Goal: Check status: Check status

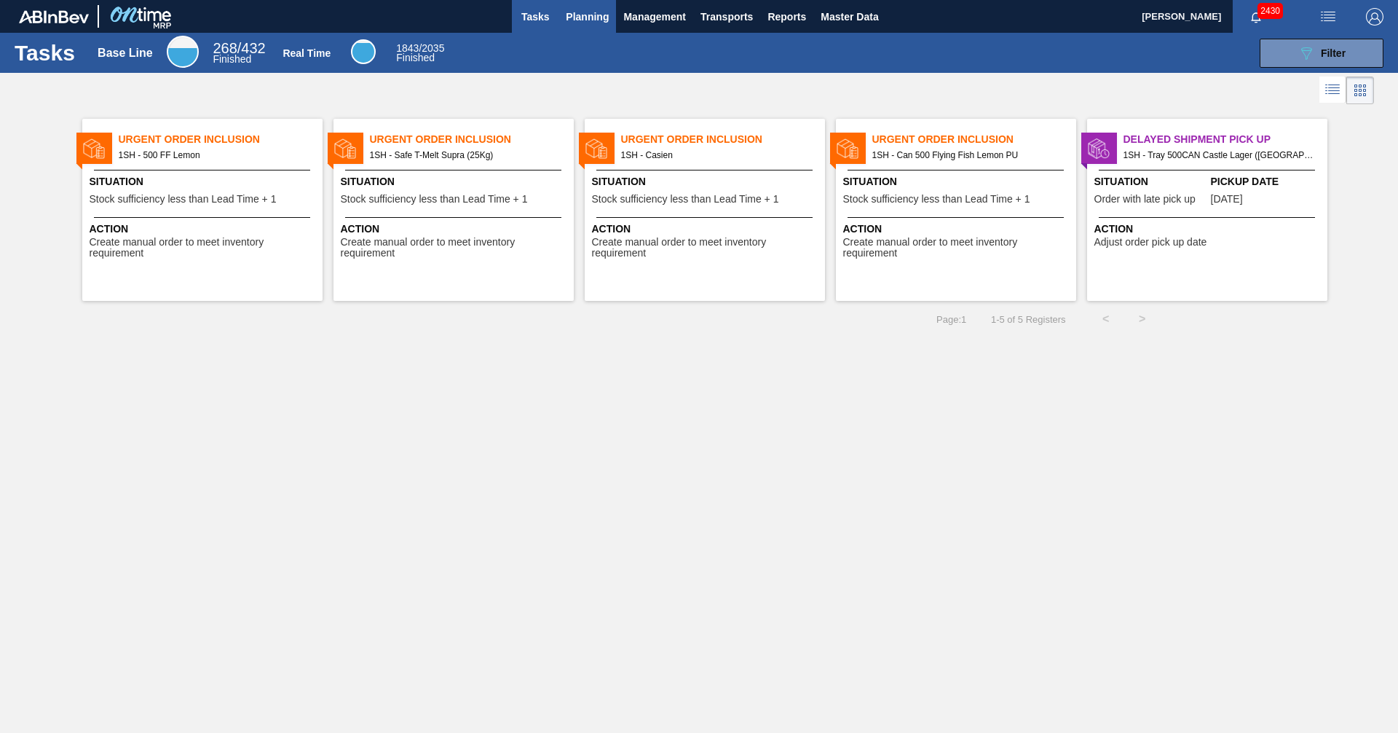
click at [593, 23] on span "Planning" at bounding box center [587, 16] width 43 height 17
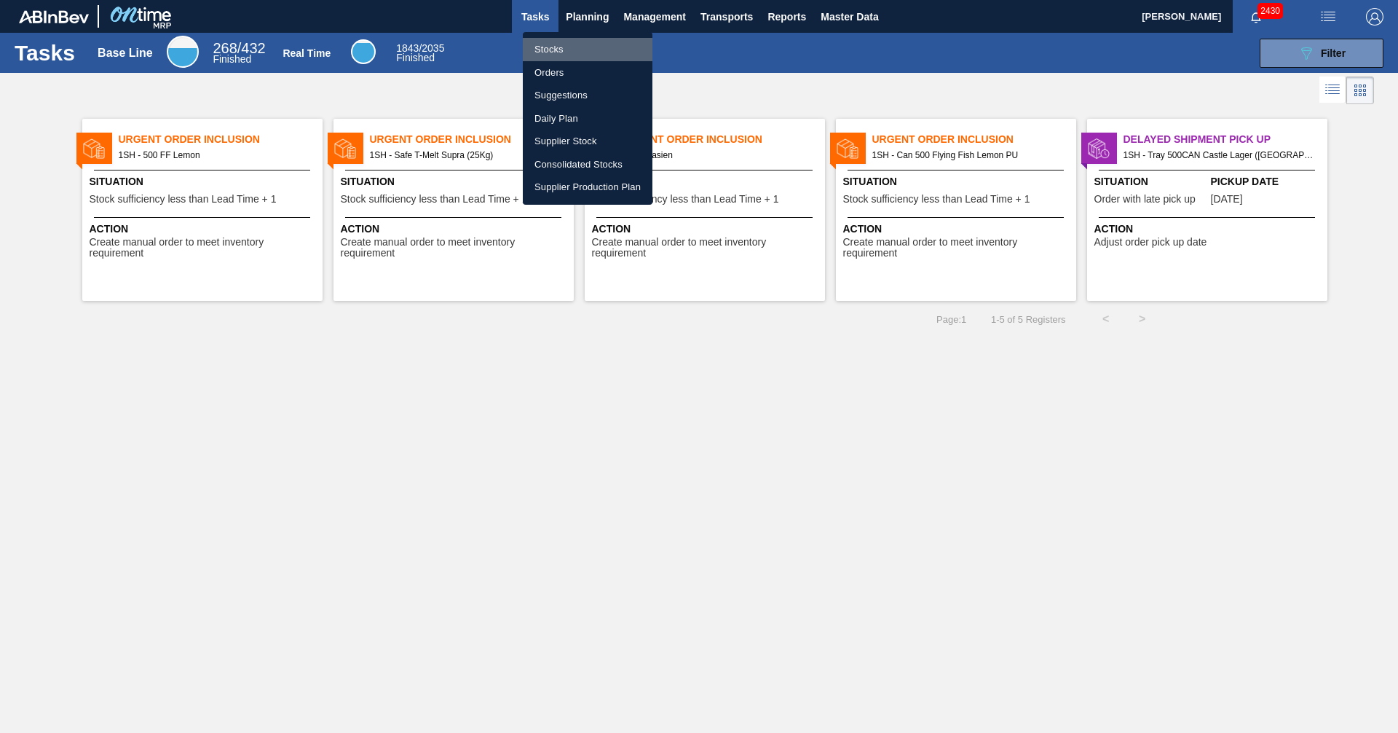
click at [546, 56] on li "Stocks" at bounding box center [588, 49] width 130 height 23
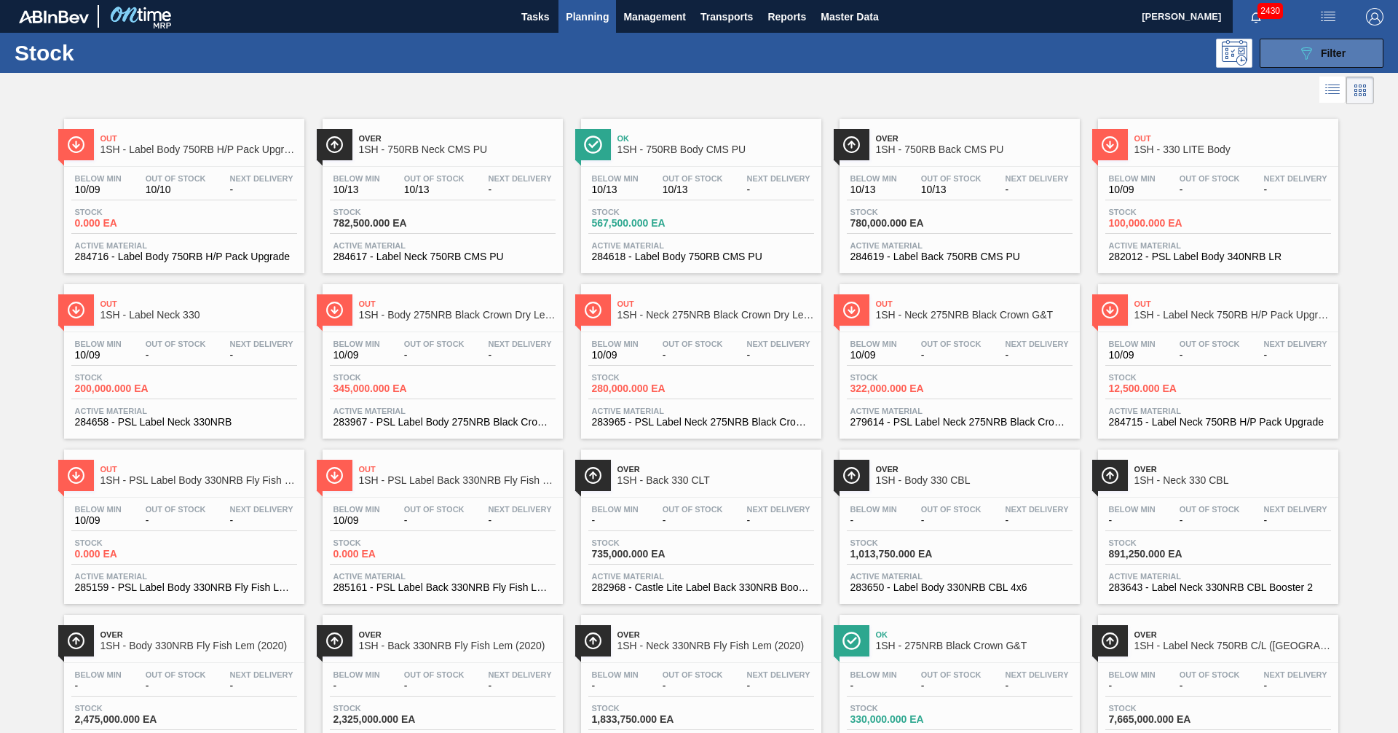
click at [1284, 59] on button "089F7B8B-B2A5-4AFE-B5C0-19BA573D28AC Filter" at bounding box center [1322, 53] width 124 height 29
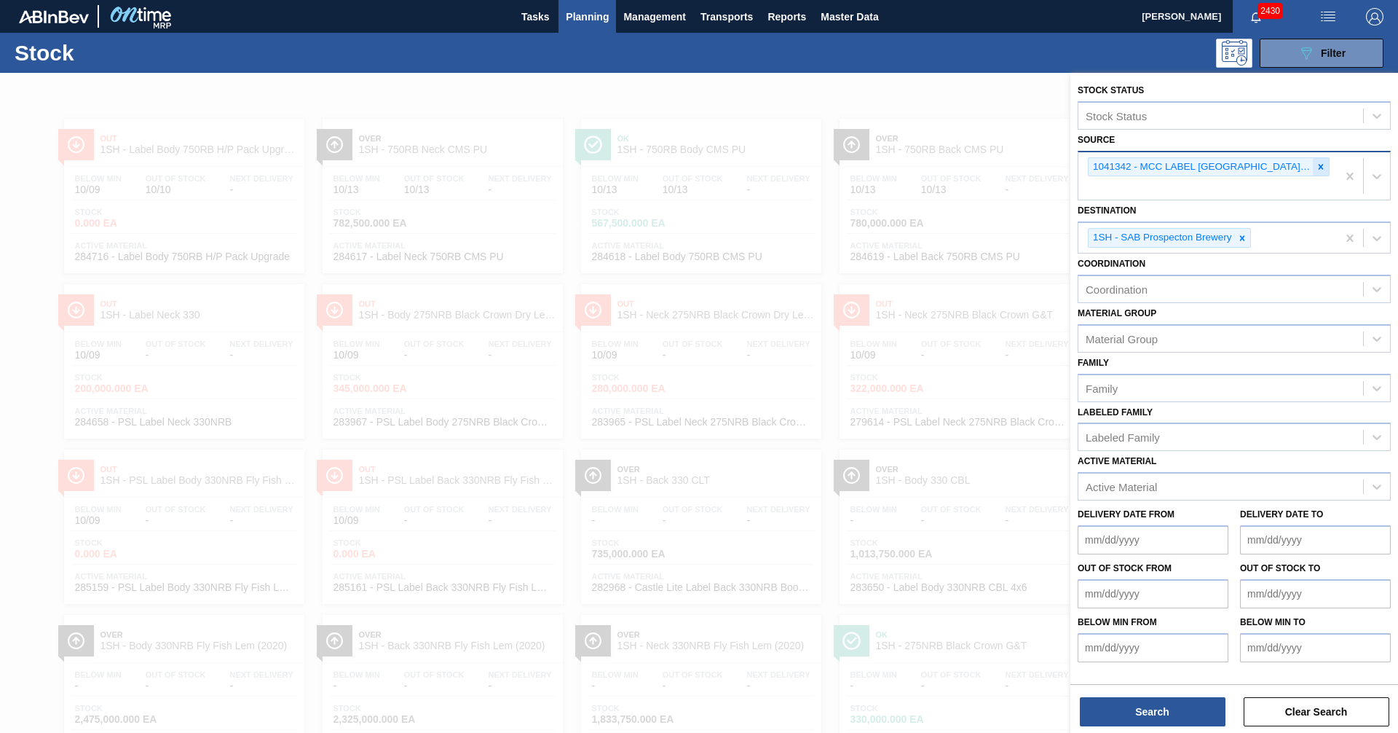
click at [1322, 167] on icon at bounding box center [1321, 166] width 5 height 5
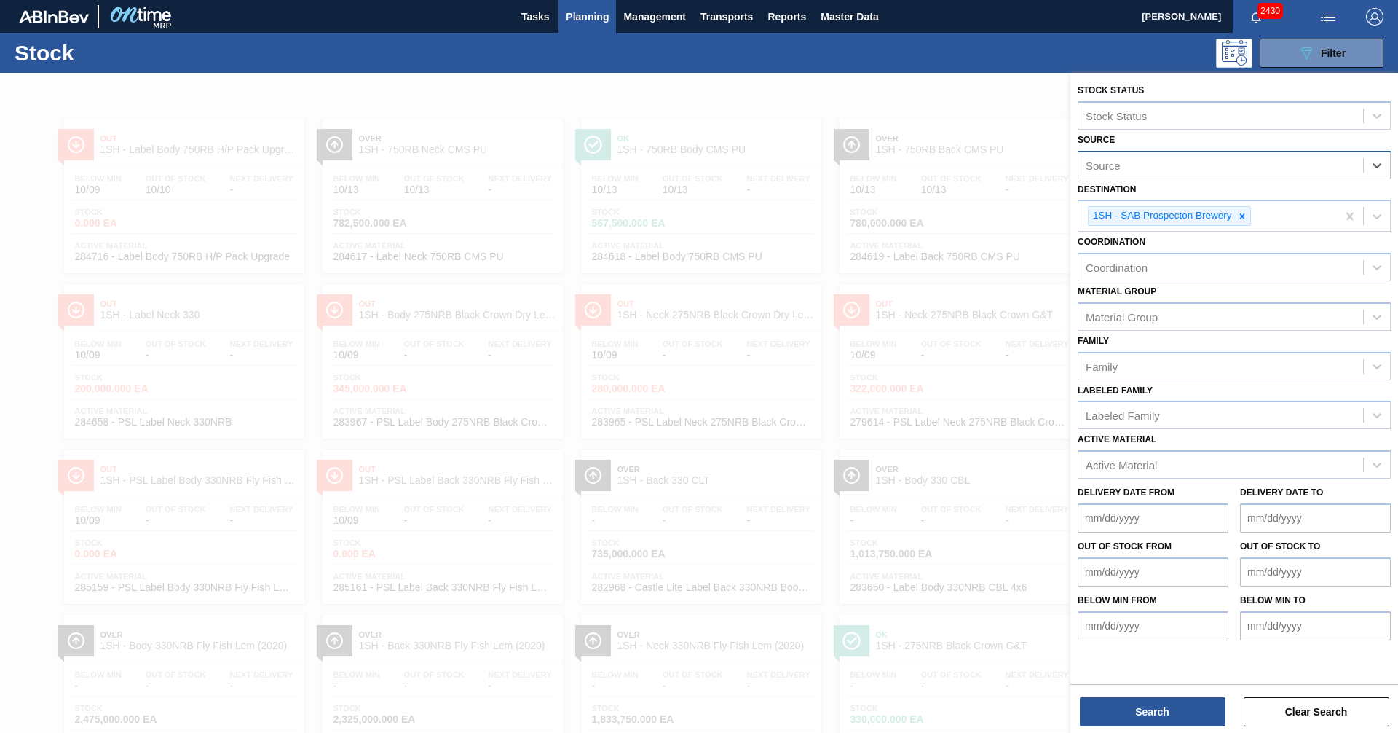
click at [1174, 167] on div "Source" at bounding box center [1221, 164] width 285 height 21
type input "THUT"
click at [1203, 207] on div "2000002 - Thuthuka Packaging Pty Ltd" at bounding box center [1234, 201] width 313 height 27
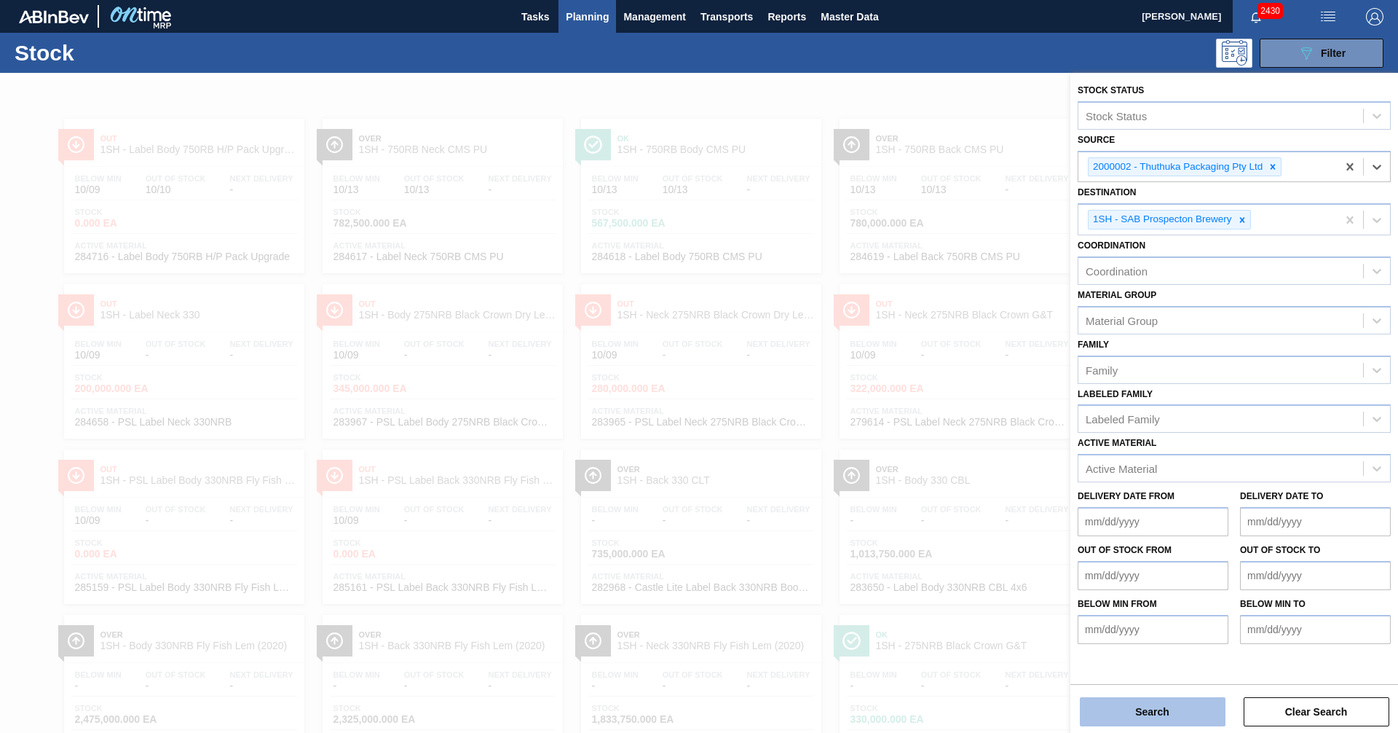
click at [1159, 714] on button "Search" at bounding box center [1153, 711] width 146 height 29
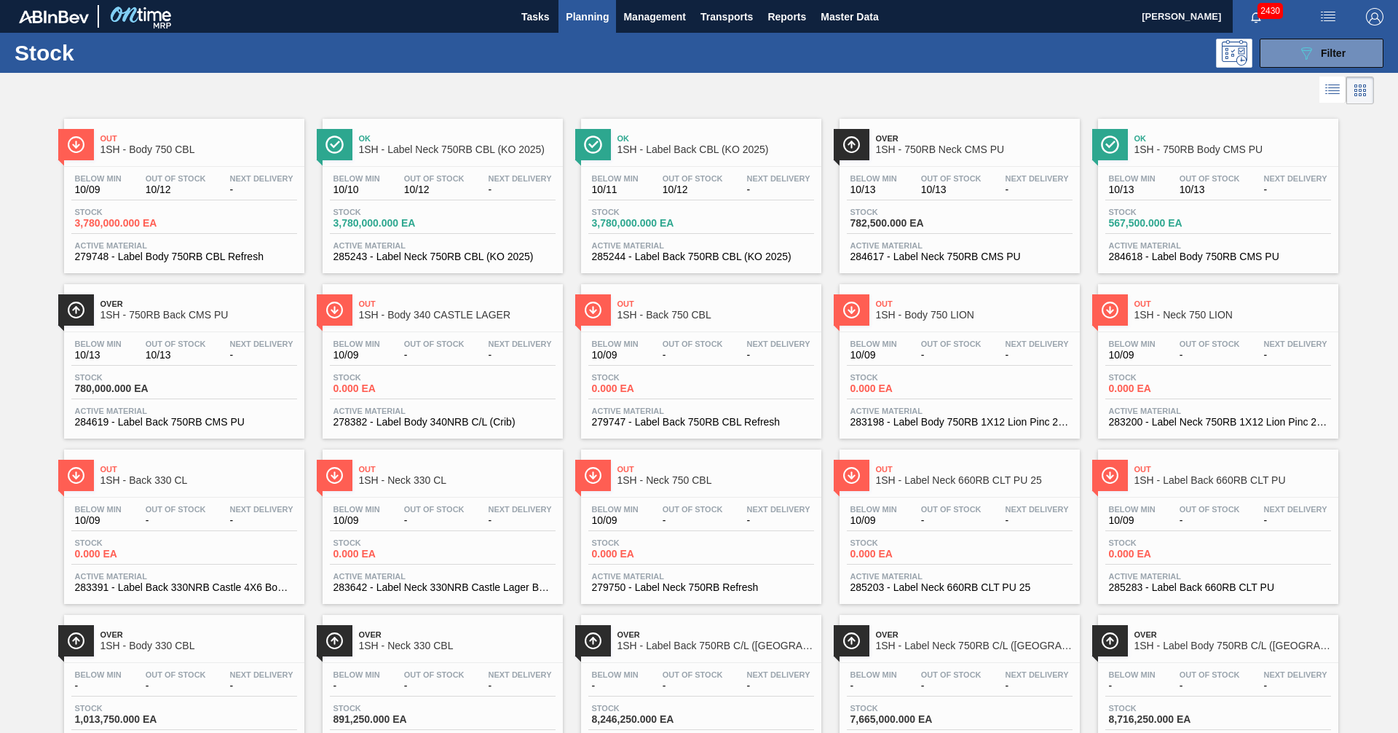
click at [739, 85] on div at bounding box center [687, 90] width 1374 height 35
click at [744, 93] on div at bounding box center [687, 90] width 1374 height 35
click at [452, 87] on div at bounding box center [687, 90] width 1374 height 35
click at [170, 152] on span "1SH - Body 750 CBL" at bounding box center [198, 149] width 197 height 11
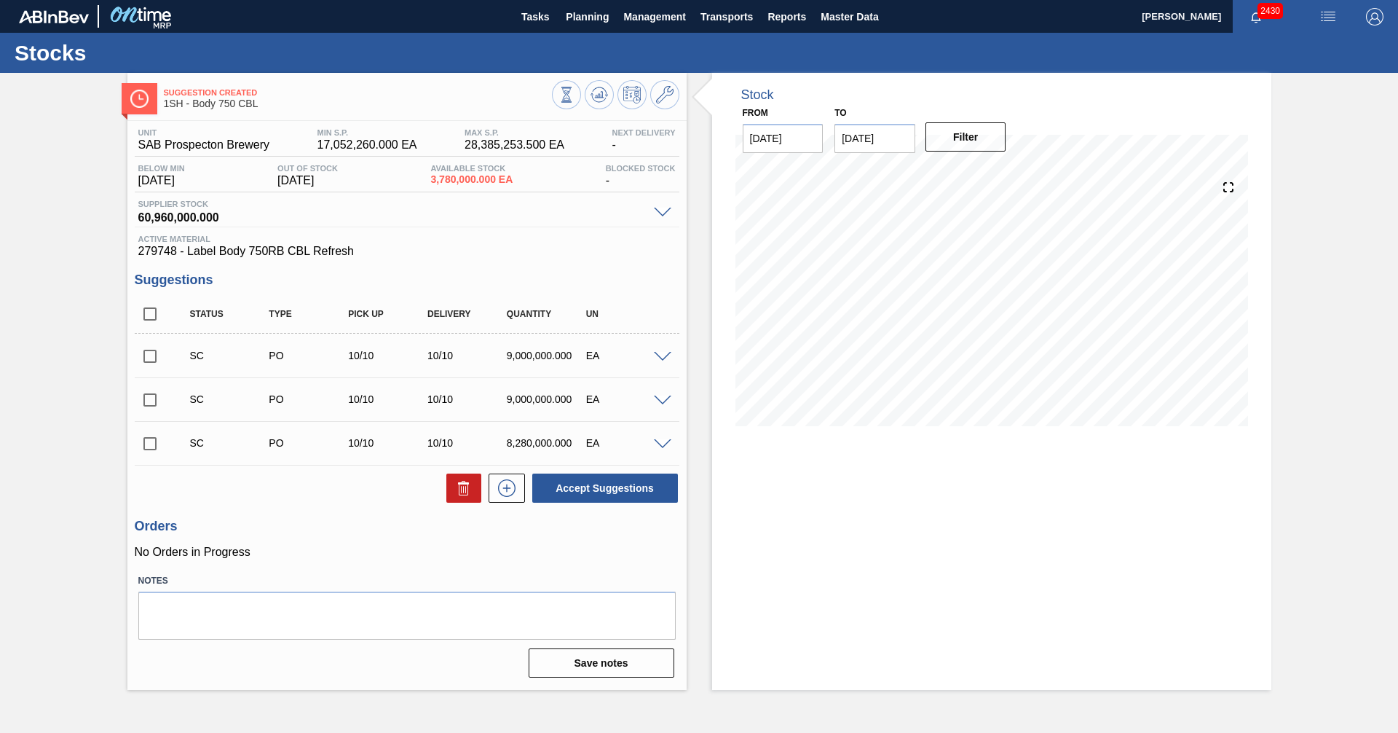
click at [144, 356] on input "checkbox" at bounding box center [150, 356] width 31 height 31
checkbox input "true"
click at [661, 358] on span at bounding box center [662, 357] width 17 height 11
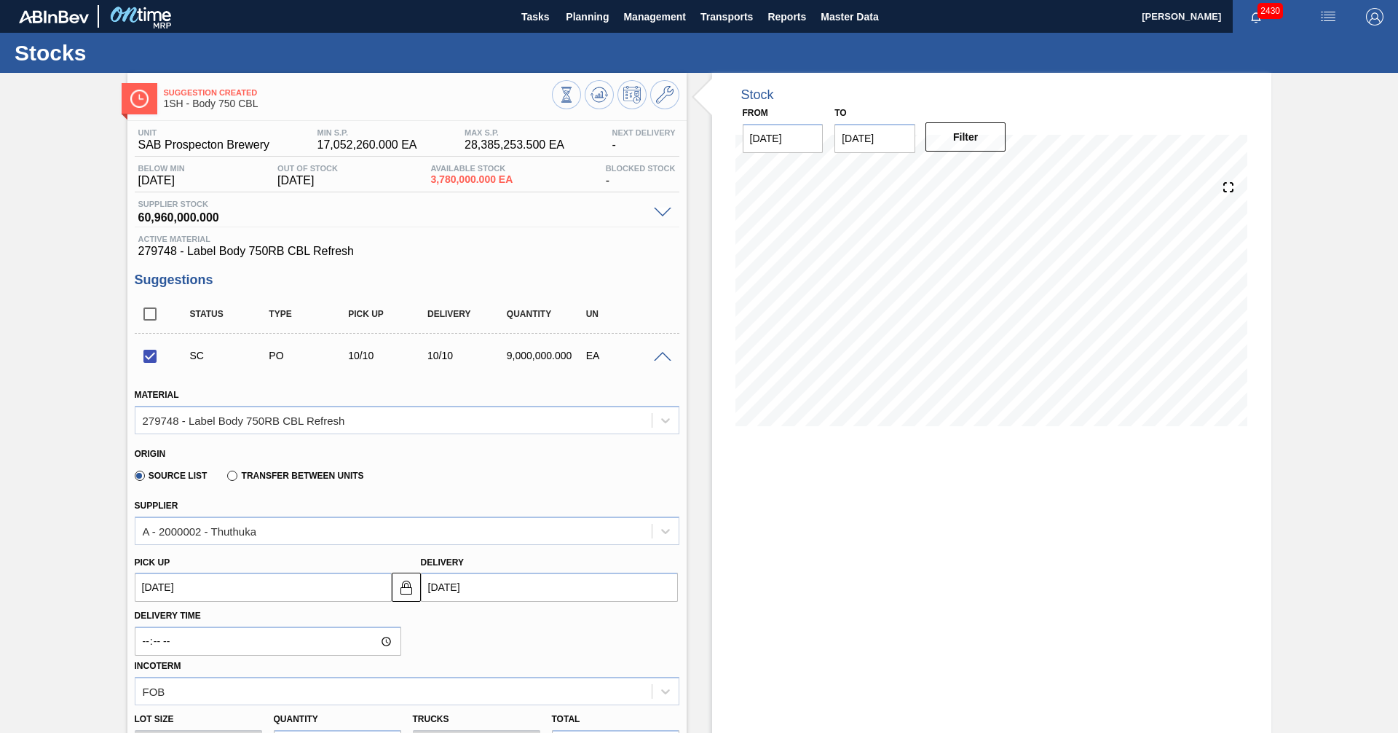
scroll to position [146, 0]
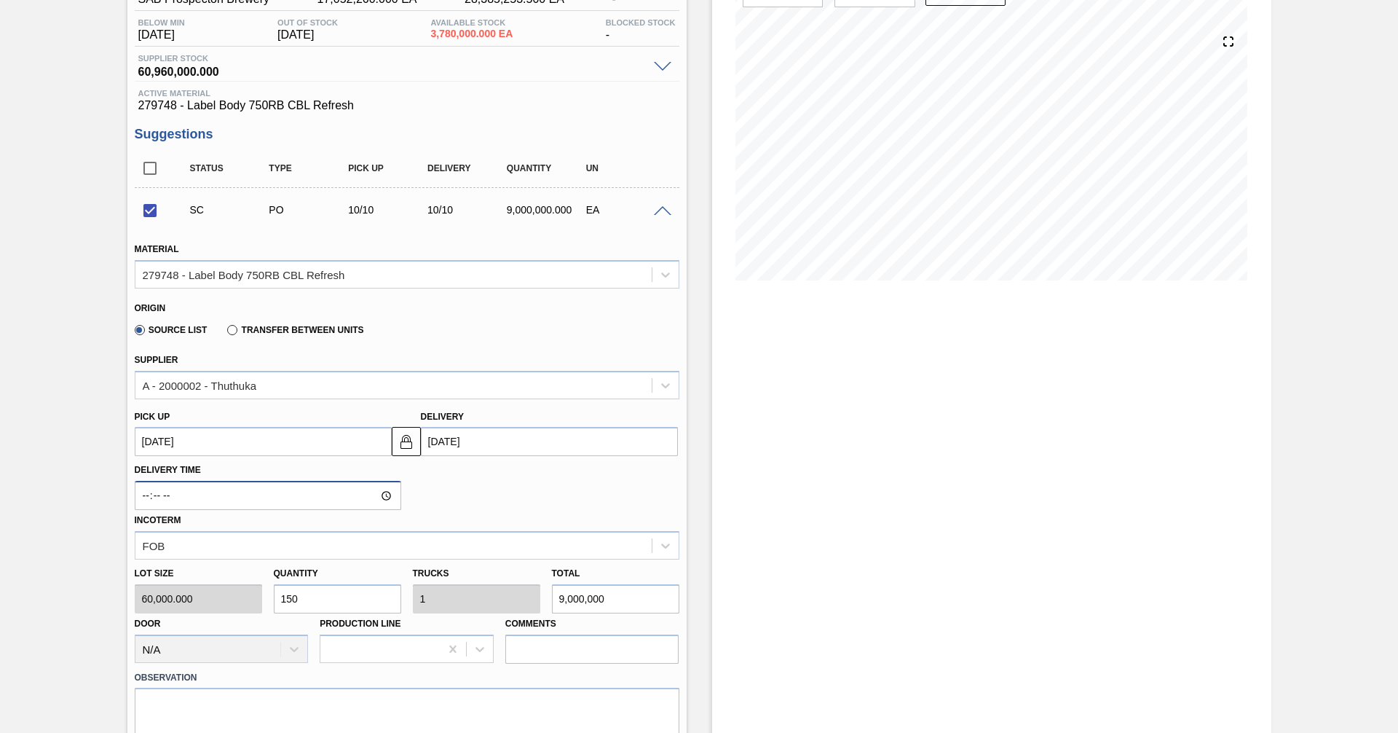
click at [379, 497] on input "Delivery Time" at bounding box center [268, 495] width 267 height 29
type input "12:08"
click at [491, 504] on div "Delivery Time 12:08 Incoterm FOB" at bounding box center [407, 507] width 556 height 103
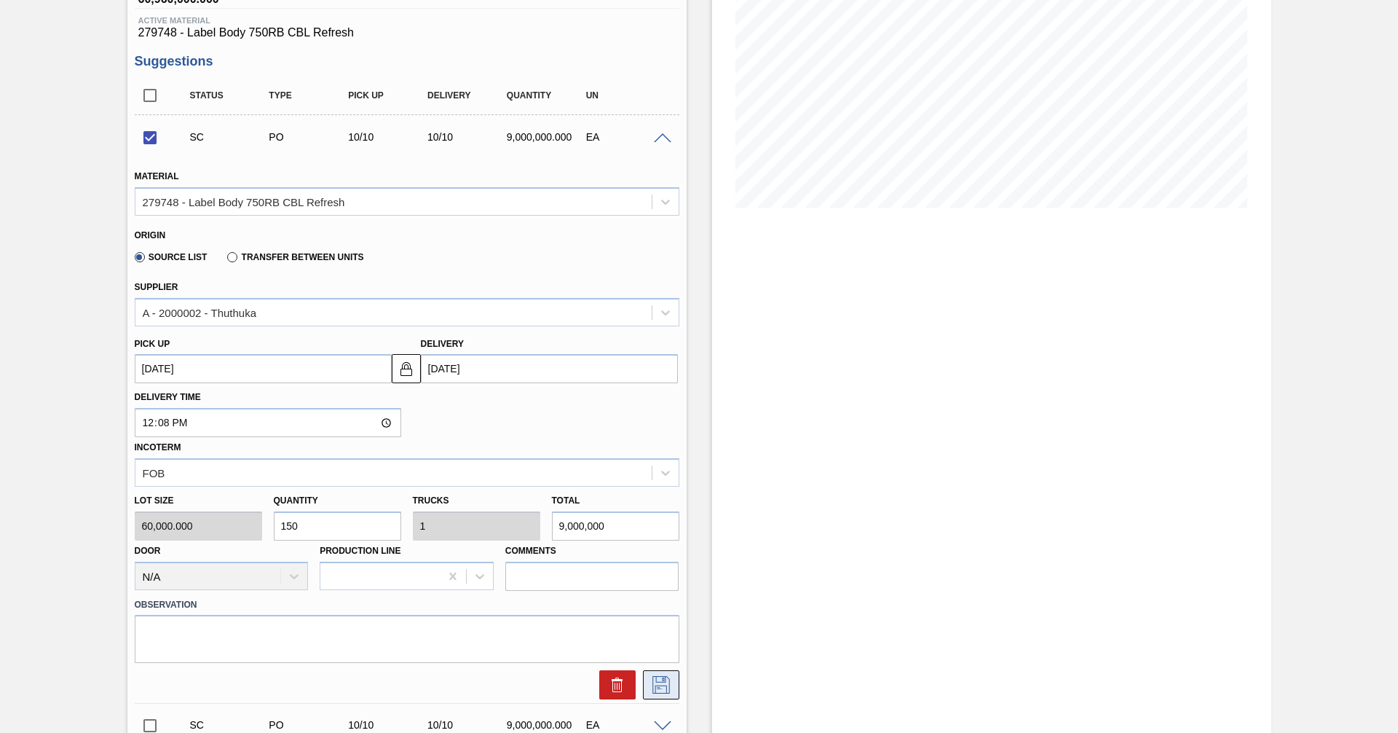
click at [661, 685] on icon at bounding box center [661, 684] width 23 height 17
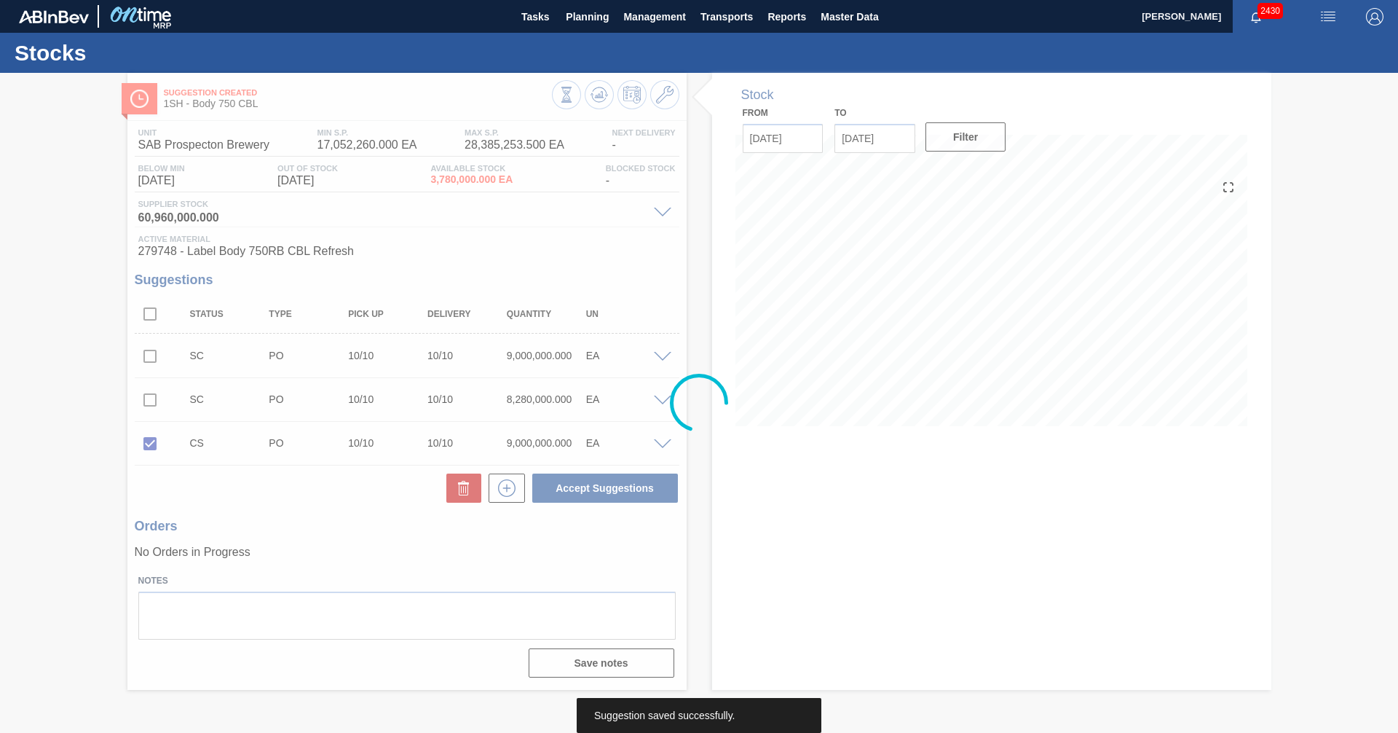
scroll to position [0, 0]
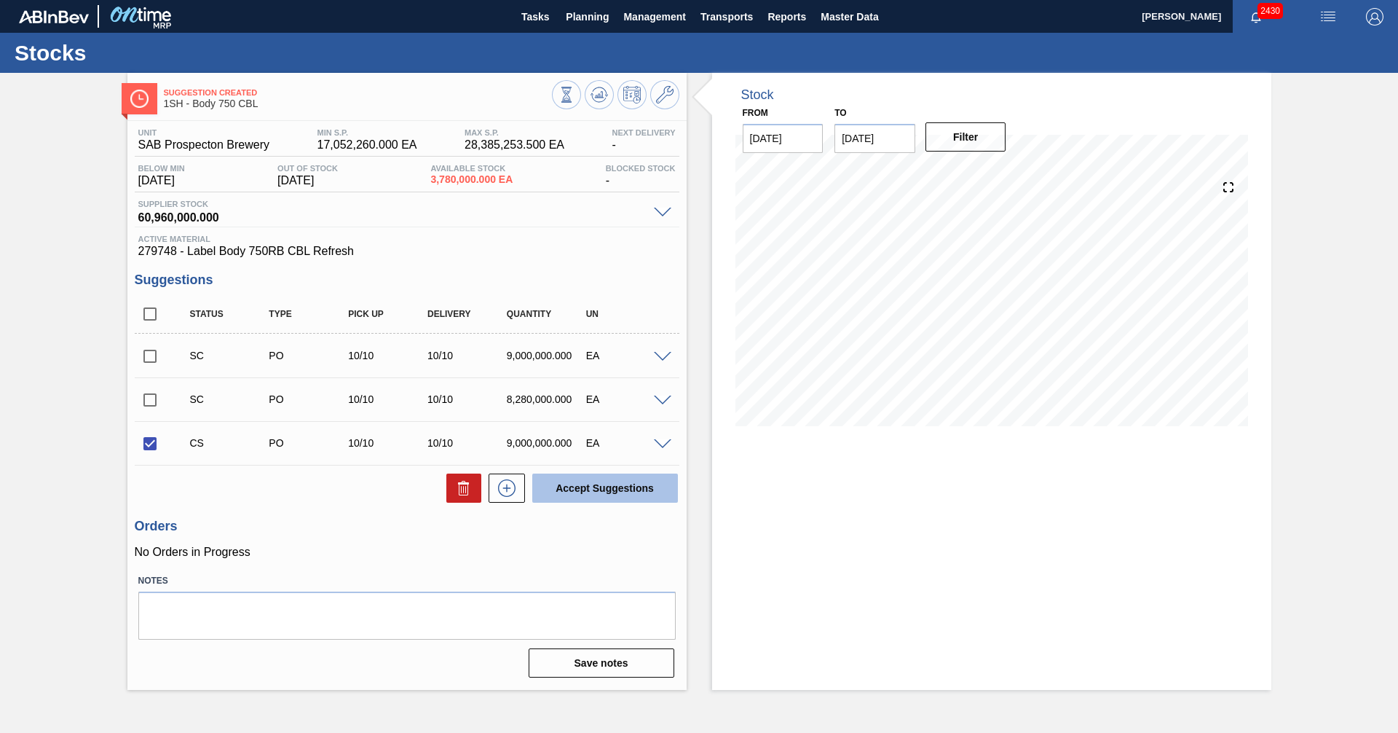
click at [594, 492] on button "Accept Suggestions" at bounding box center [605, 487] width 146 height 29
checkbox input "false"
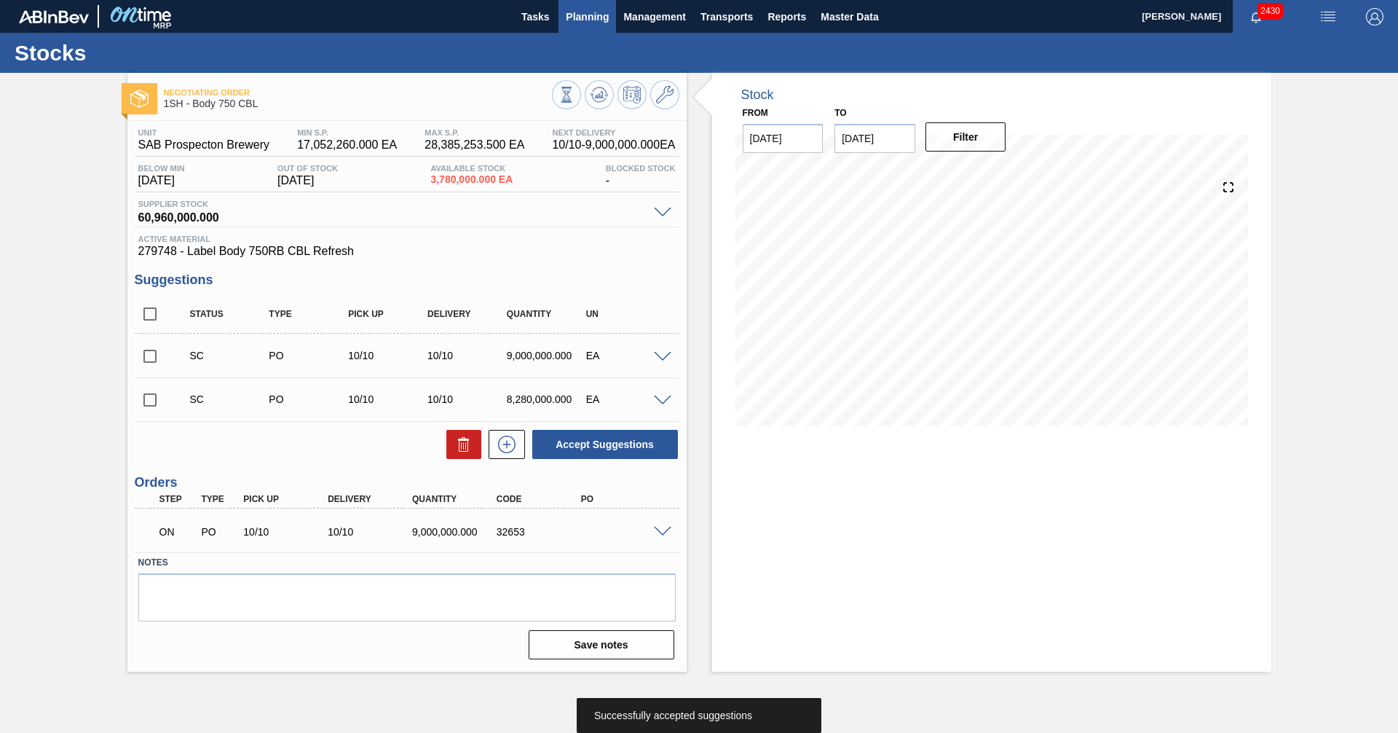
click at [571, 13] on span "Planning" at bounding box center [587, 16] width 43 height 17
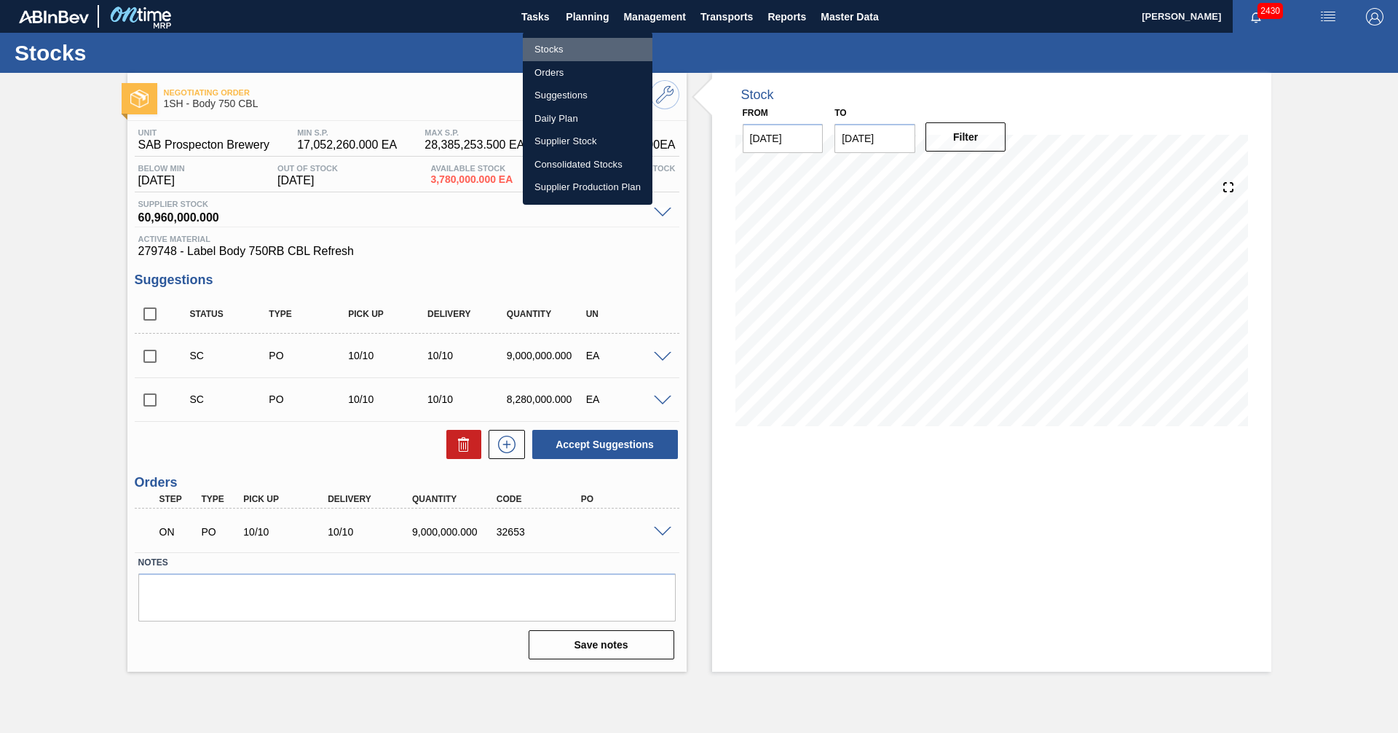
click at [552, 50] on li "Stocks" at bounding box center [588, 49] width 130 height 23
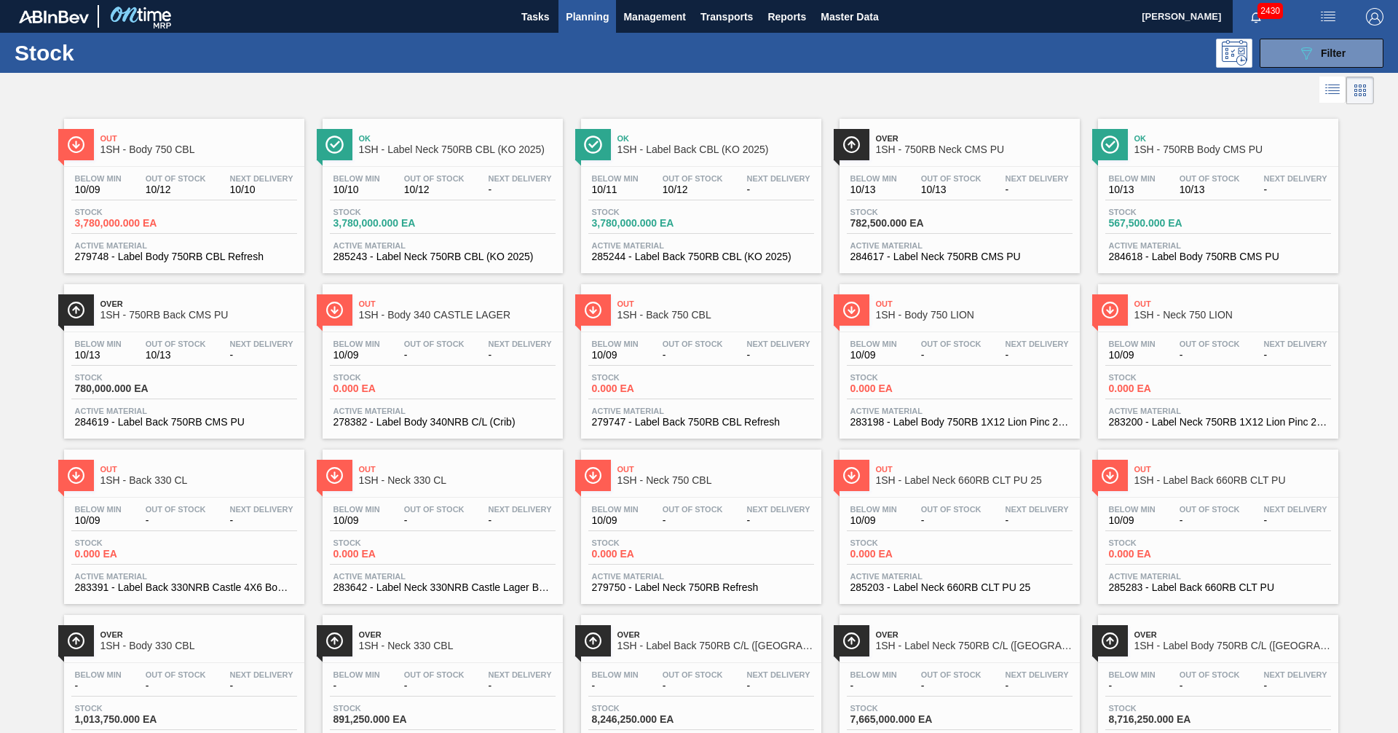
click at [430, 152] on span "1SH - Label Neck 750RB CBL (KO 2025)" at bounding box center [457, 149] width 197 height 11
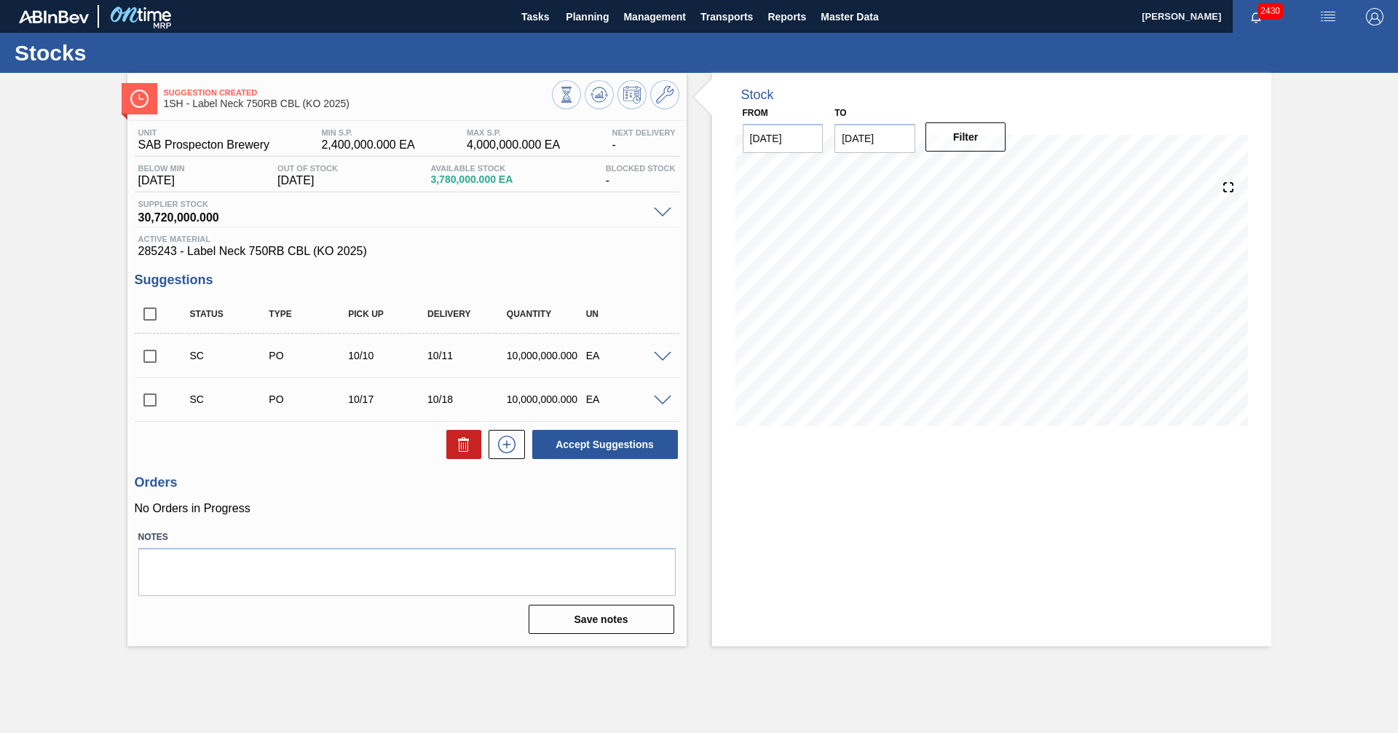
click at [156, 398] on input "checkbox" at bounding box center [150, 400] width 31 height 31
click at [610, 447] on button "Accept Suggestions" at bounding box center [605, 444] width 146 height 29
checkbox input "false"
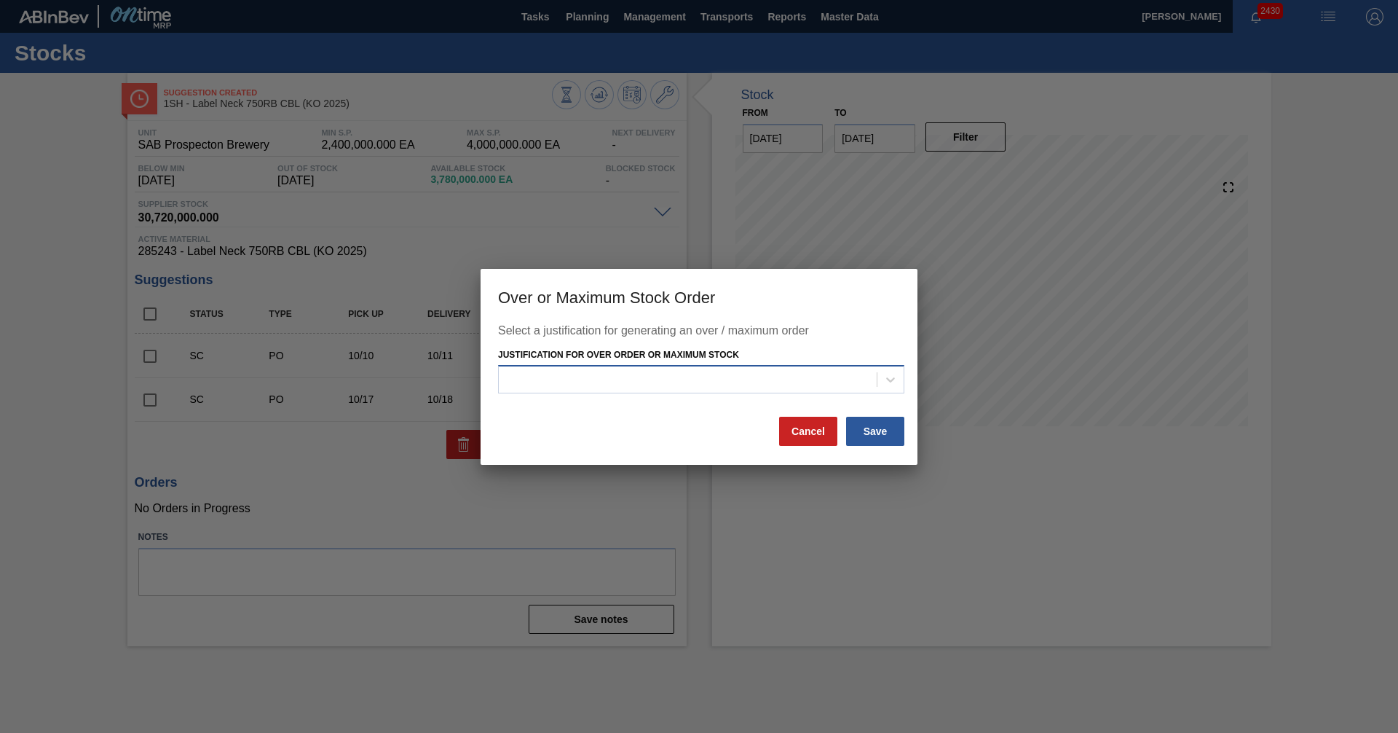
click at [715, 387] on div at bounding box center [688, 379] width 378 height 21
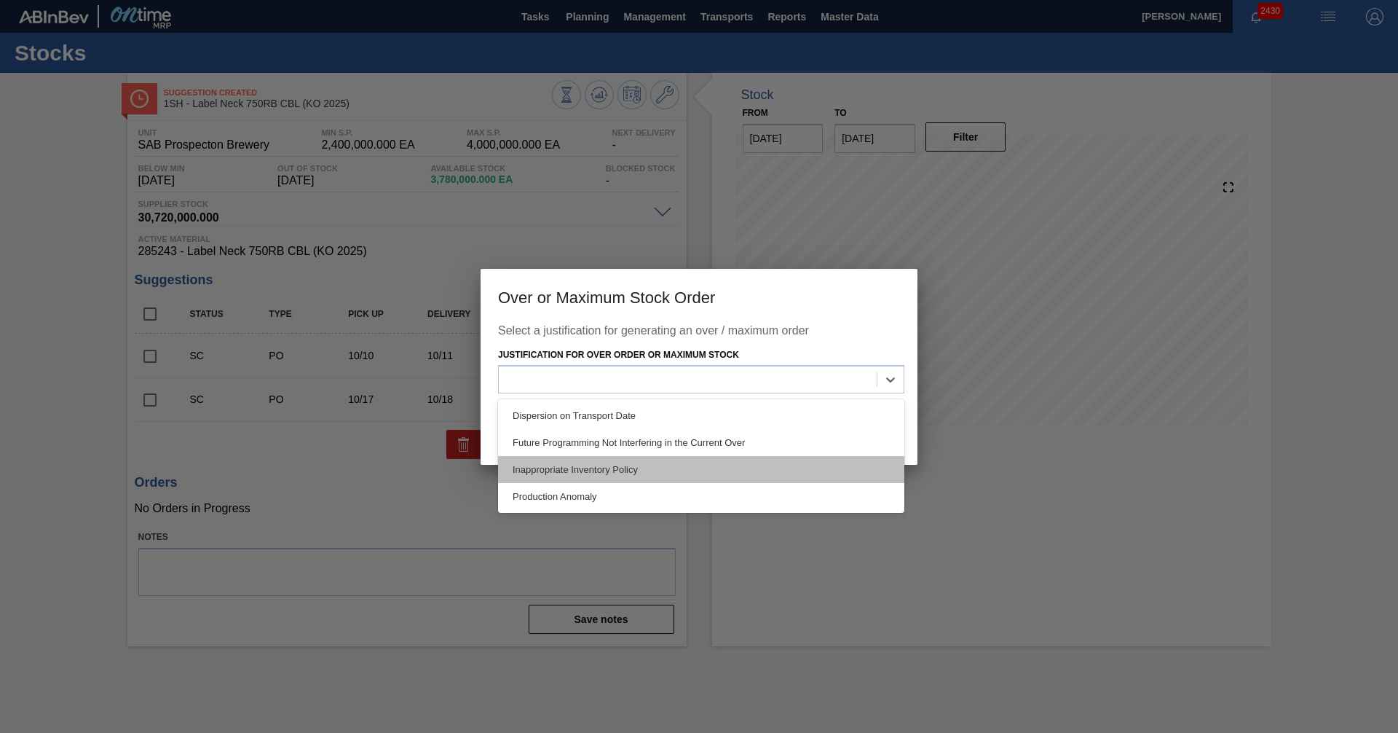
click at [604, 460] on div "Inappropriate Inventory Policy" at bounding box center [701, 469] width 406 height 27
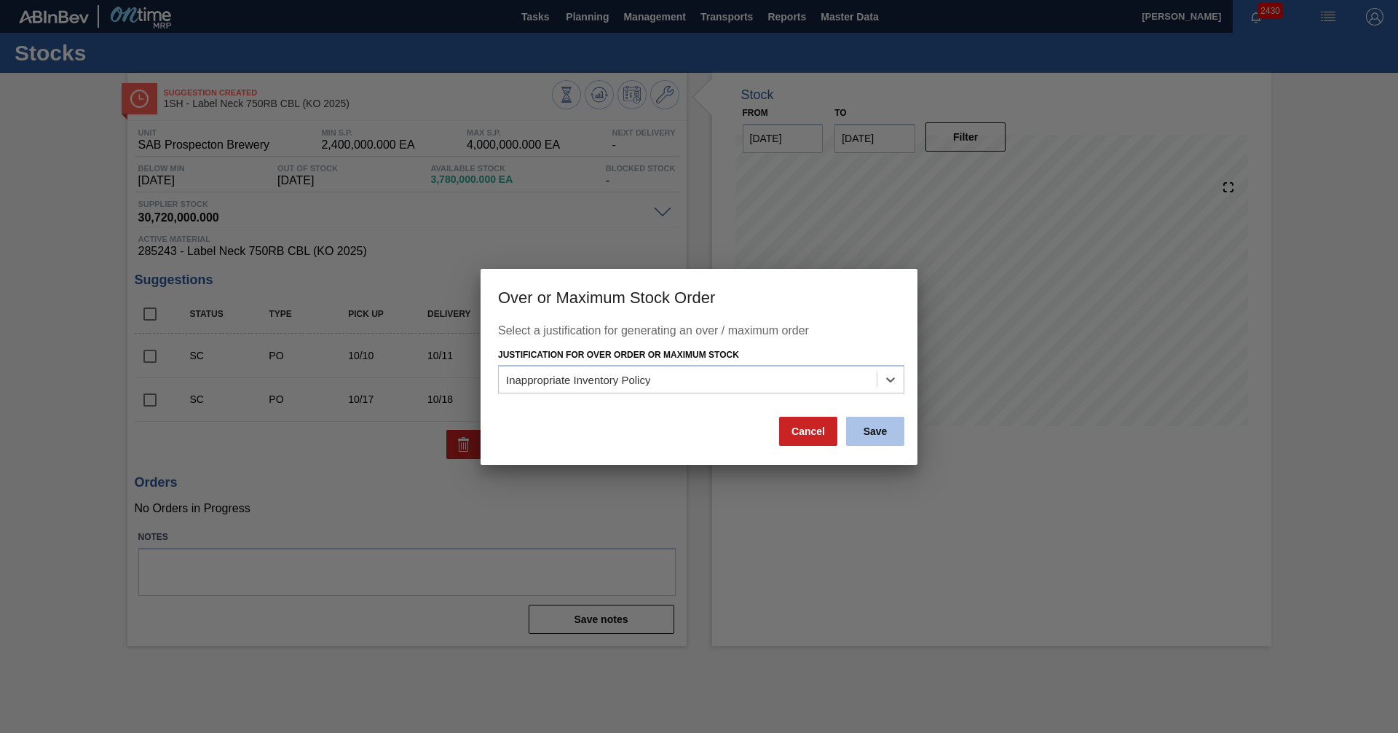
click at [880, 436] on button "Save" at bounding box center [875, 431] width 58 height 29
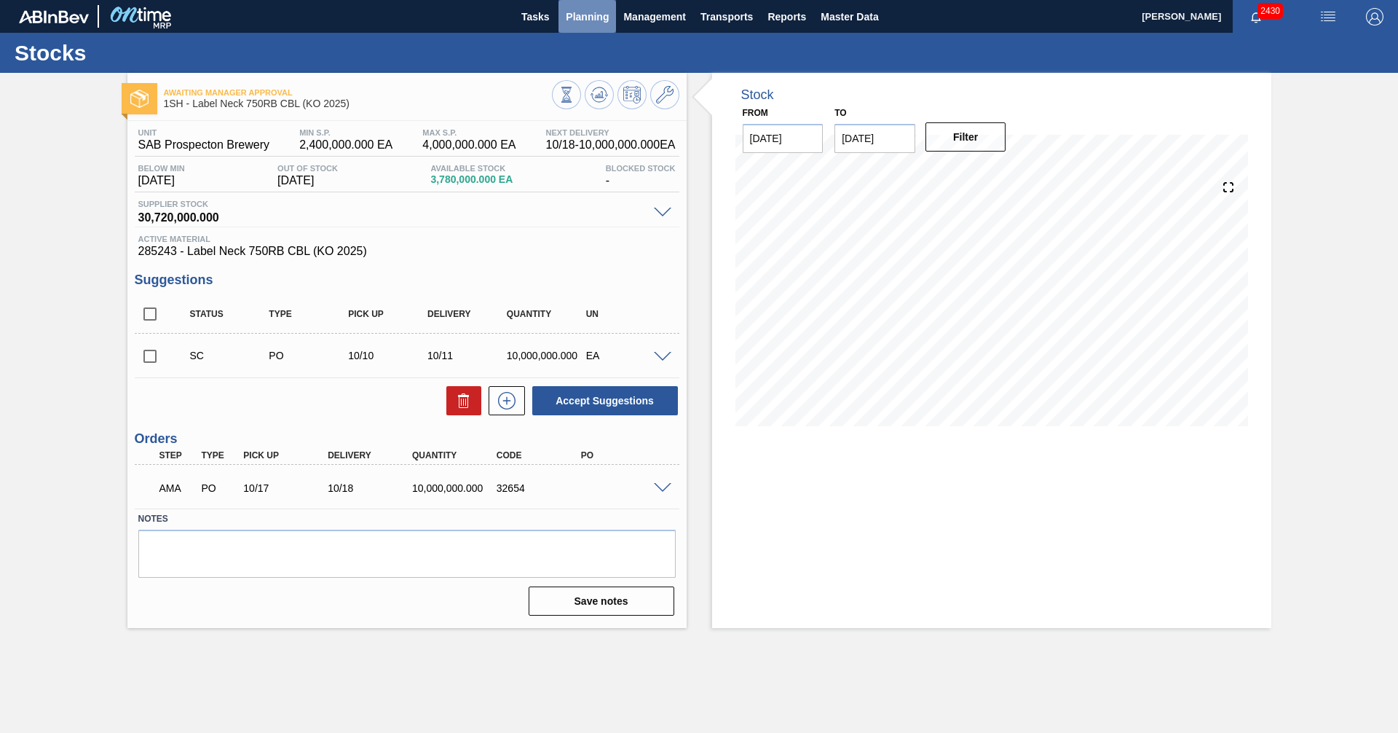
click at [582, 25] on button "Planning" at bounding box center [588, 16] width 58 height 33
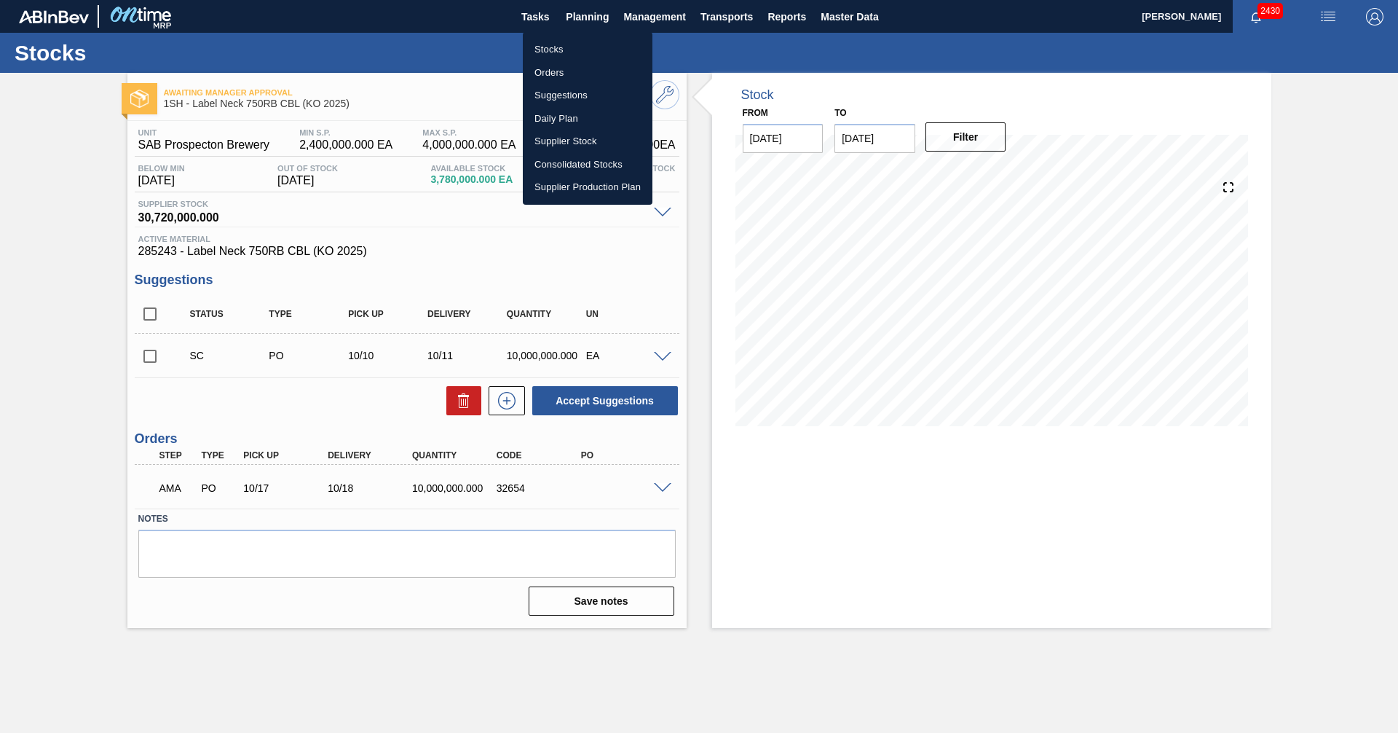
click at [545, 52] on li "Stocks" at bounding box center [588, 49] width 130 height 23
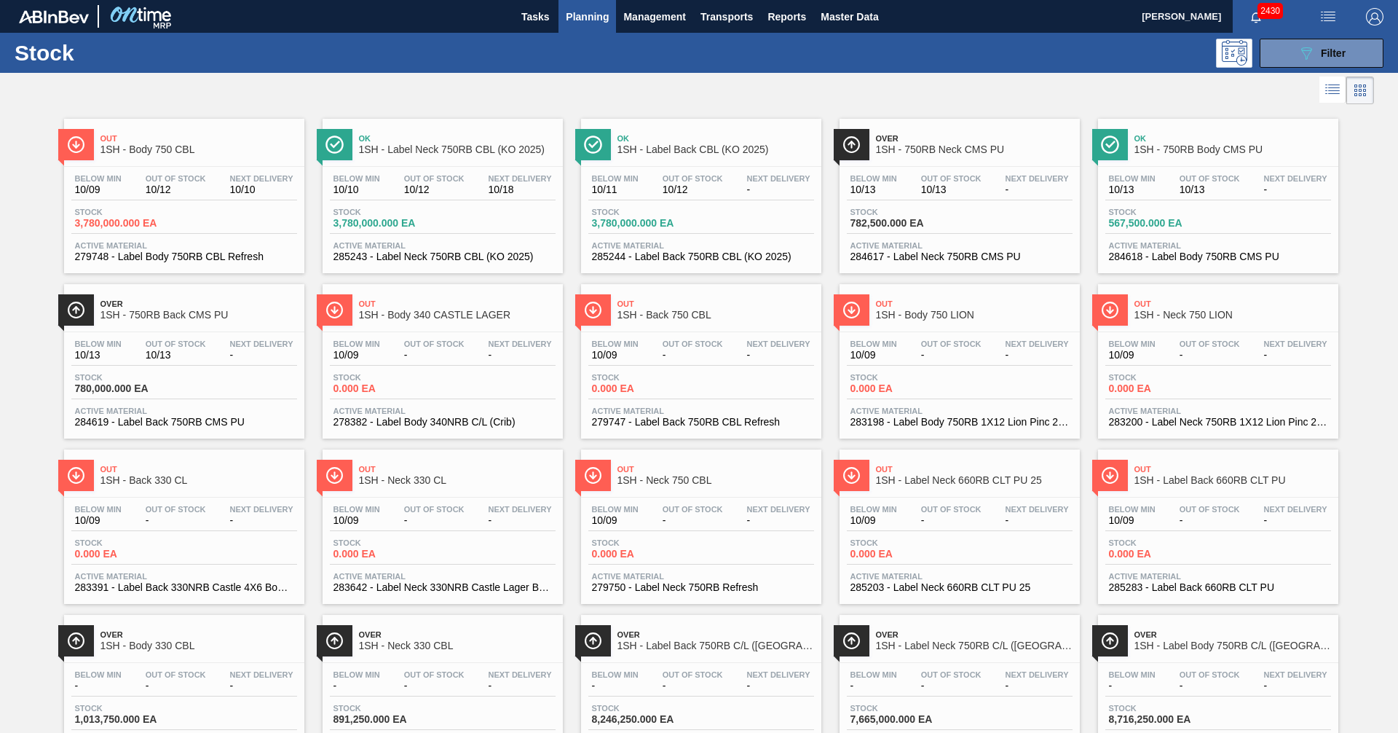
click at [682, 146] on span "1SH - Label Back CBL (KO 2025)" at bounding box center [716, 149] width 197 height 11
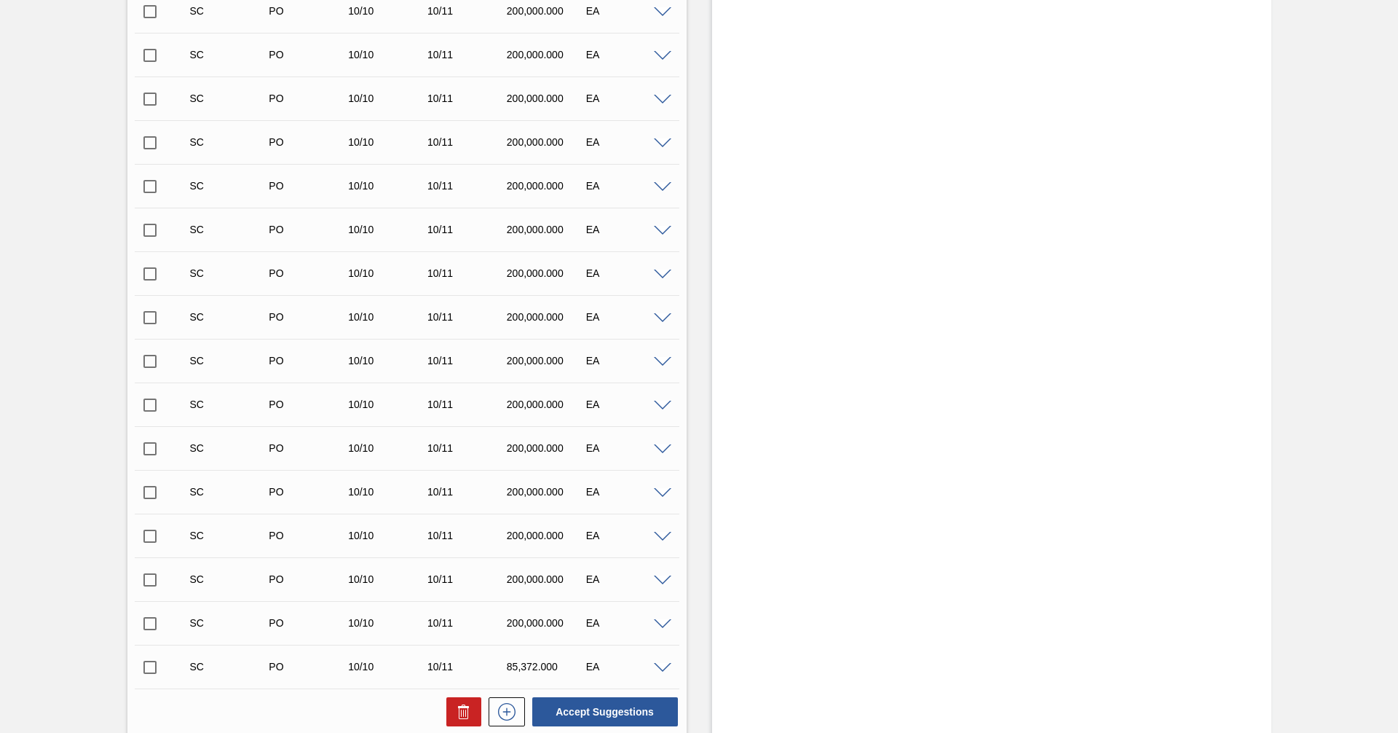
scroll to position [2142, 0]
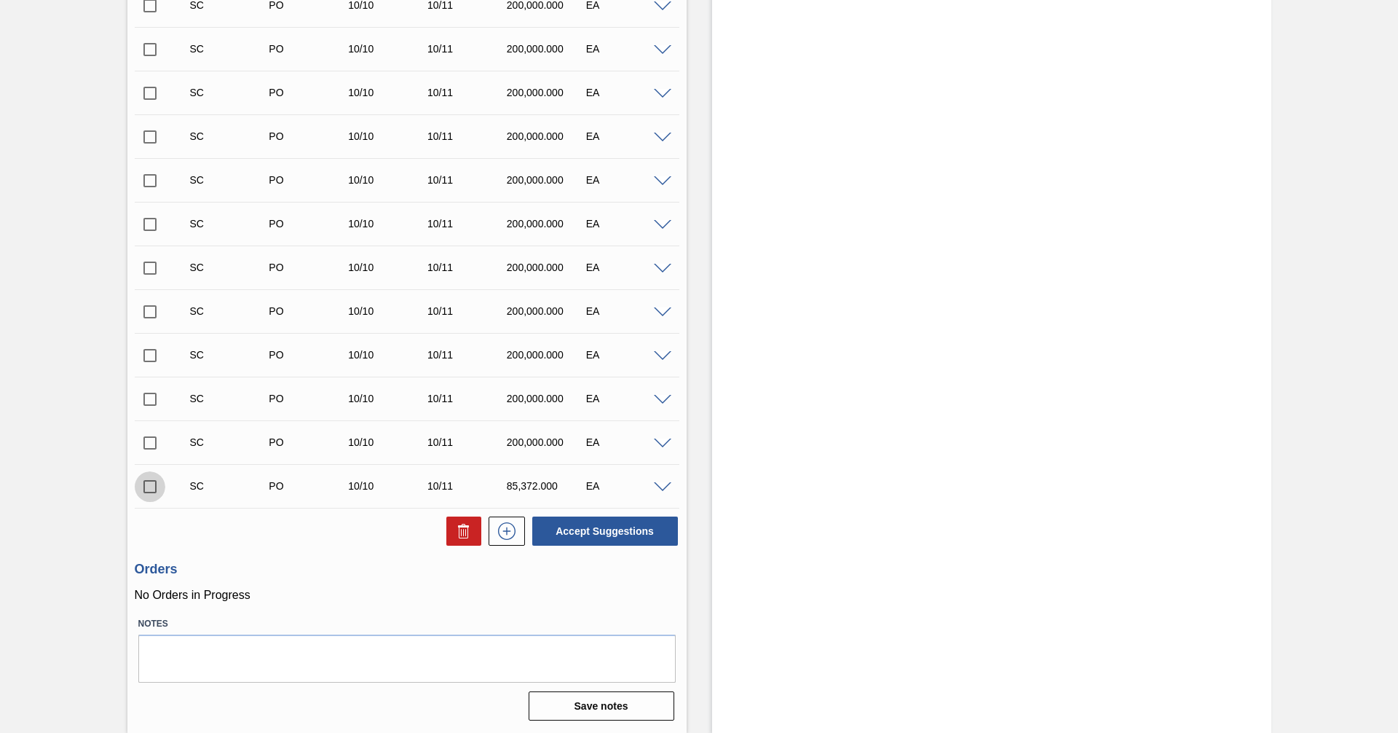
click at [152, 487] on input "checkbox" at bounding box center [150, 486] width 31 height 31
click at [143, 487] on input "checkbox" at bounding box center [150, 486] width 31 height 31
checkbox input "false"
click at [146, 442] on input "checkbox" at bounding box center [150, 442] width 31 height 31
click at [588, 535] on button "Accept Suggestions" at bounding box center [605, 530] width 146 height 29
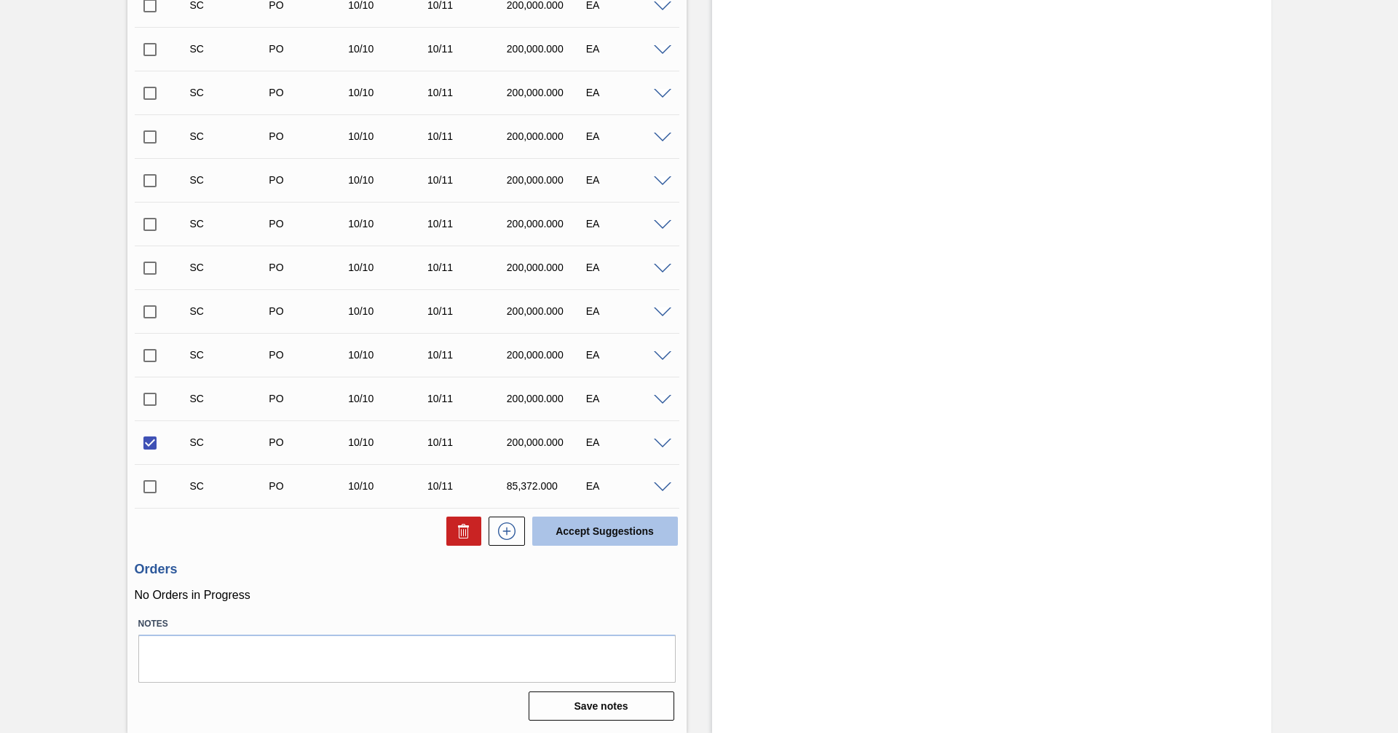
checkbox input "false"
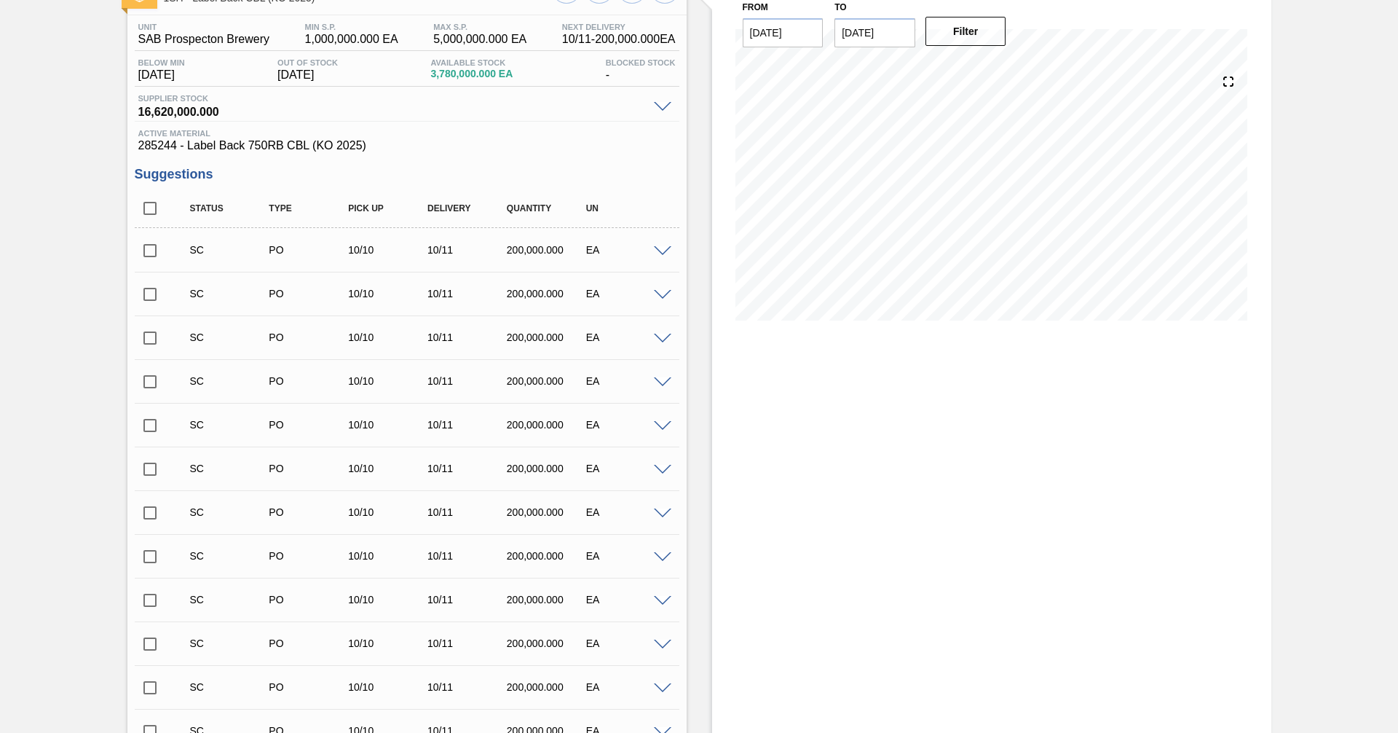
scroll to position [0, 0]
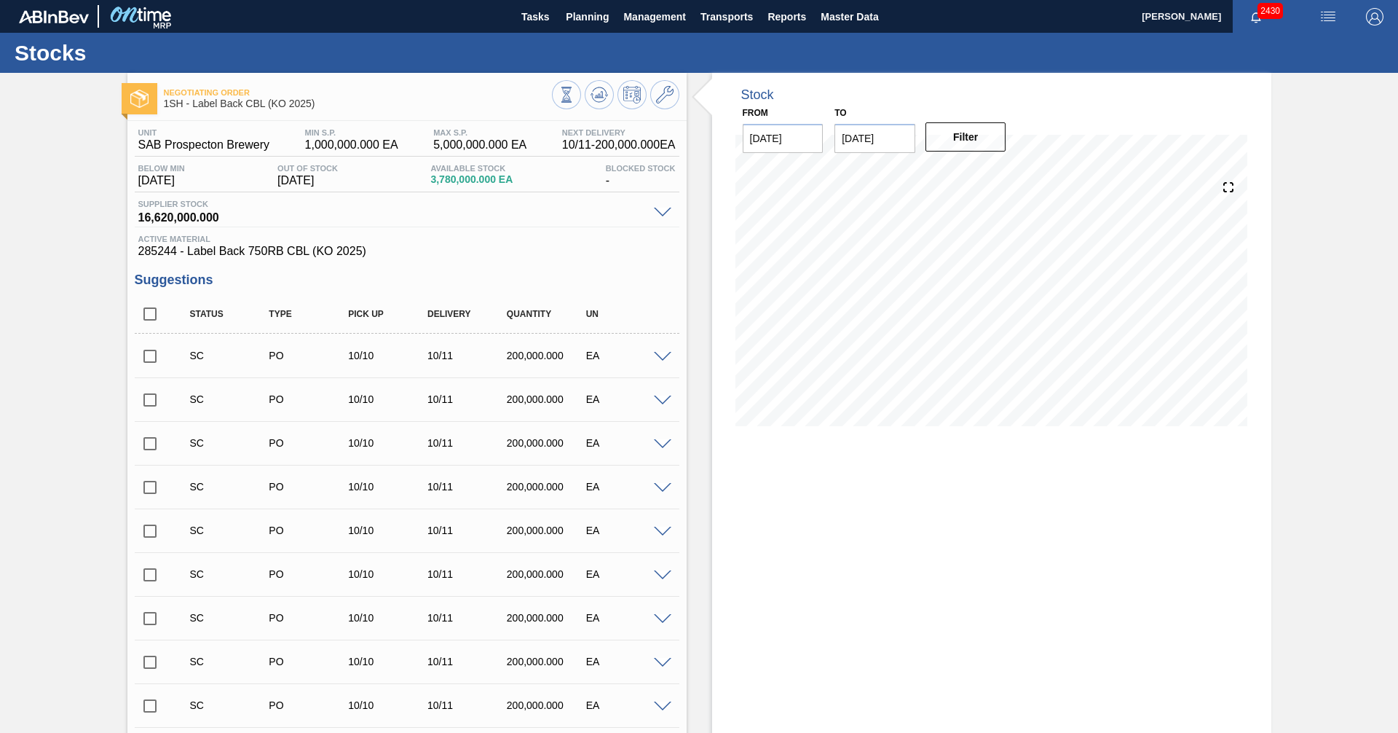
click at [659, 212] on span at bounding box center [662, 213] width 17 height 11
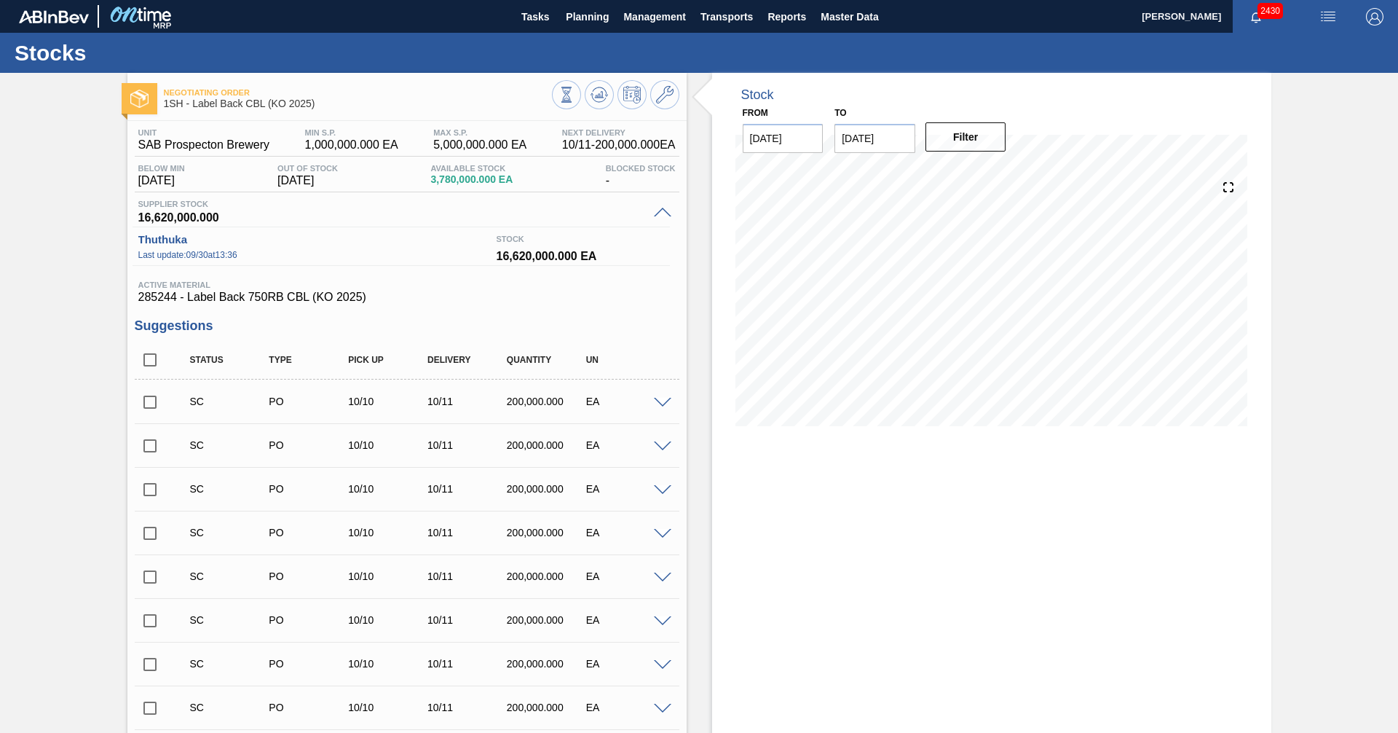
click at [659, 212] on span at bounding box center [662, 213] width 17 height 11
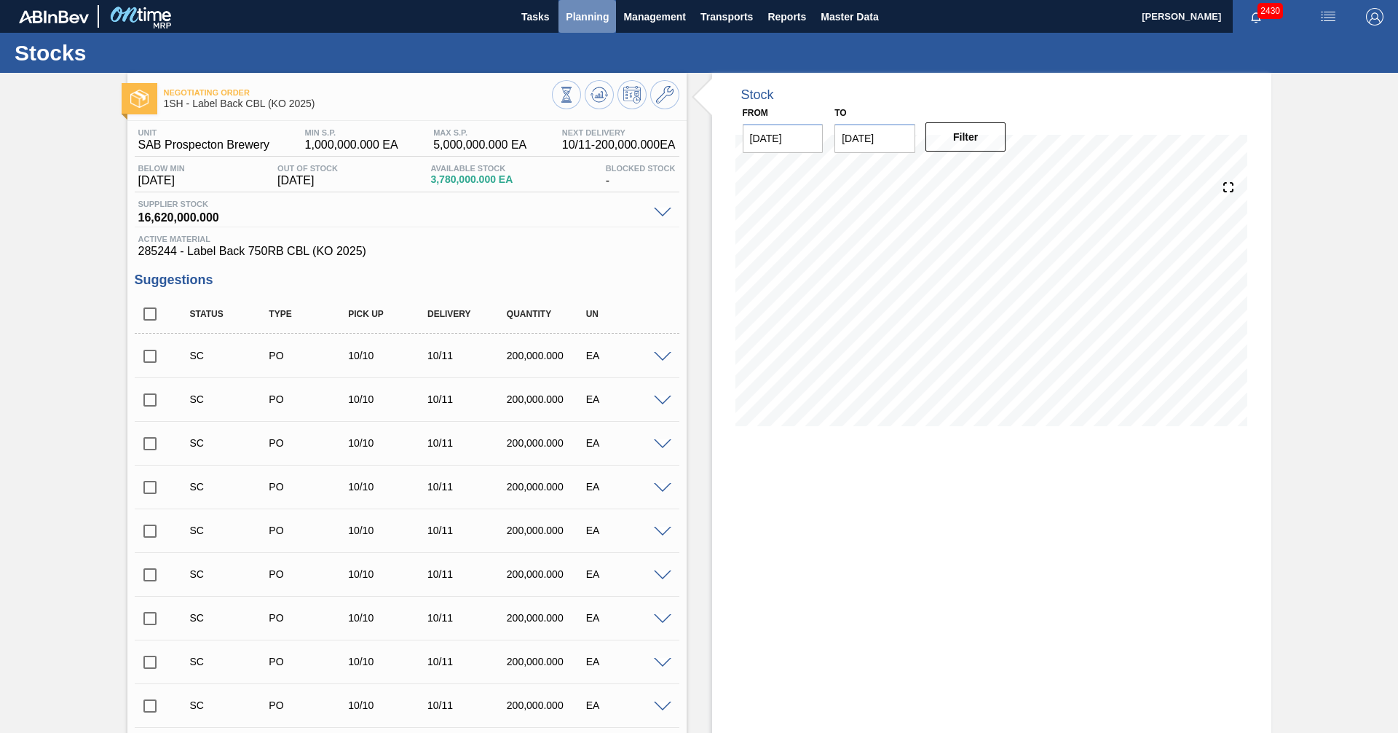
click at [588, 17] on span "Planning" at bounding box center [587, 16] width 43 height 17
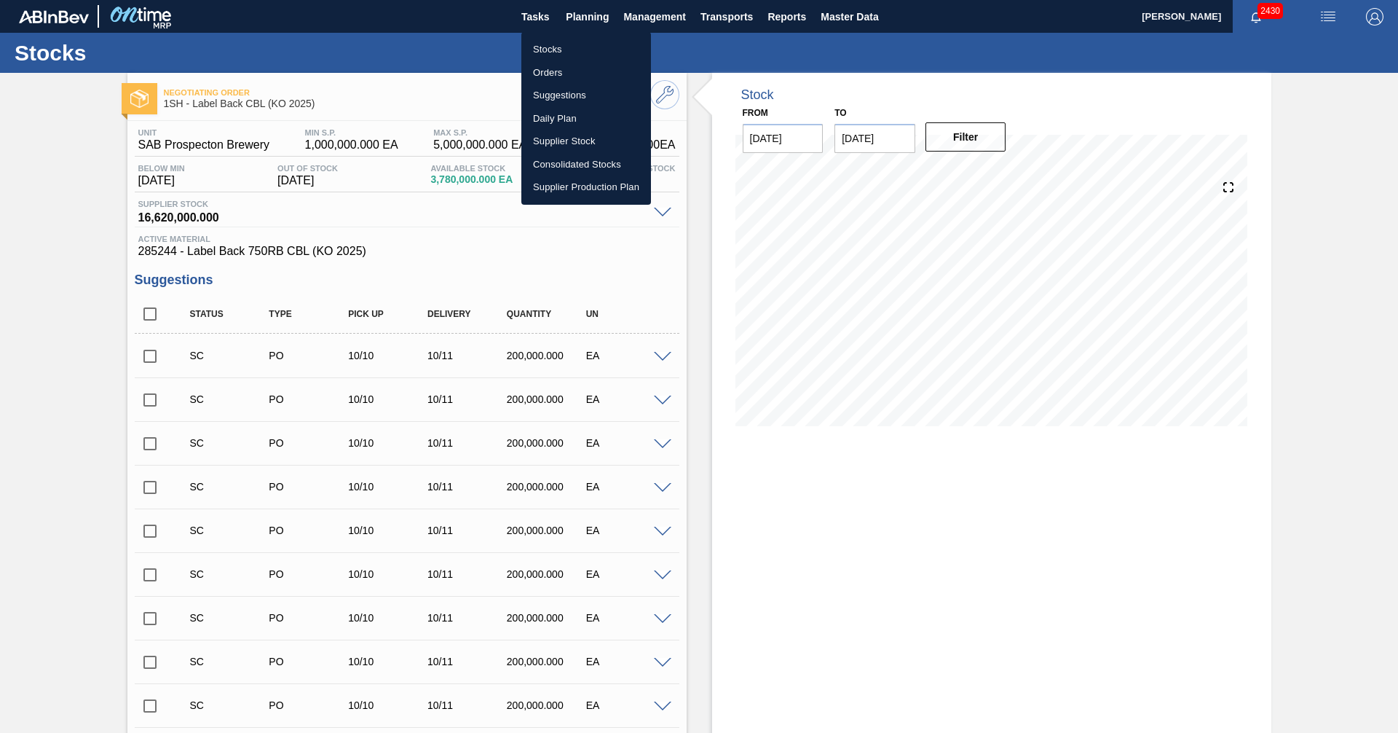
click at [544, 72] on li "Orders" at bounding box center [586, 72] width 130 height 23
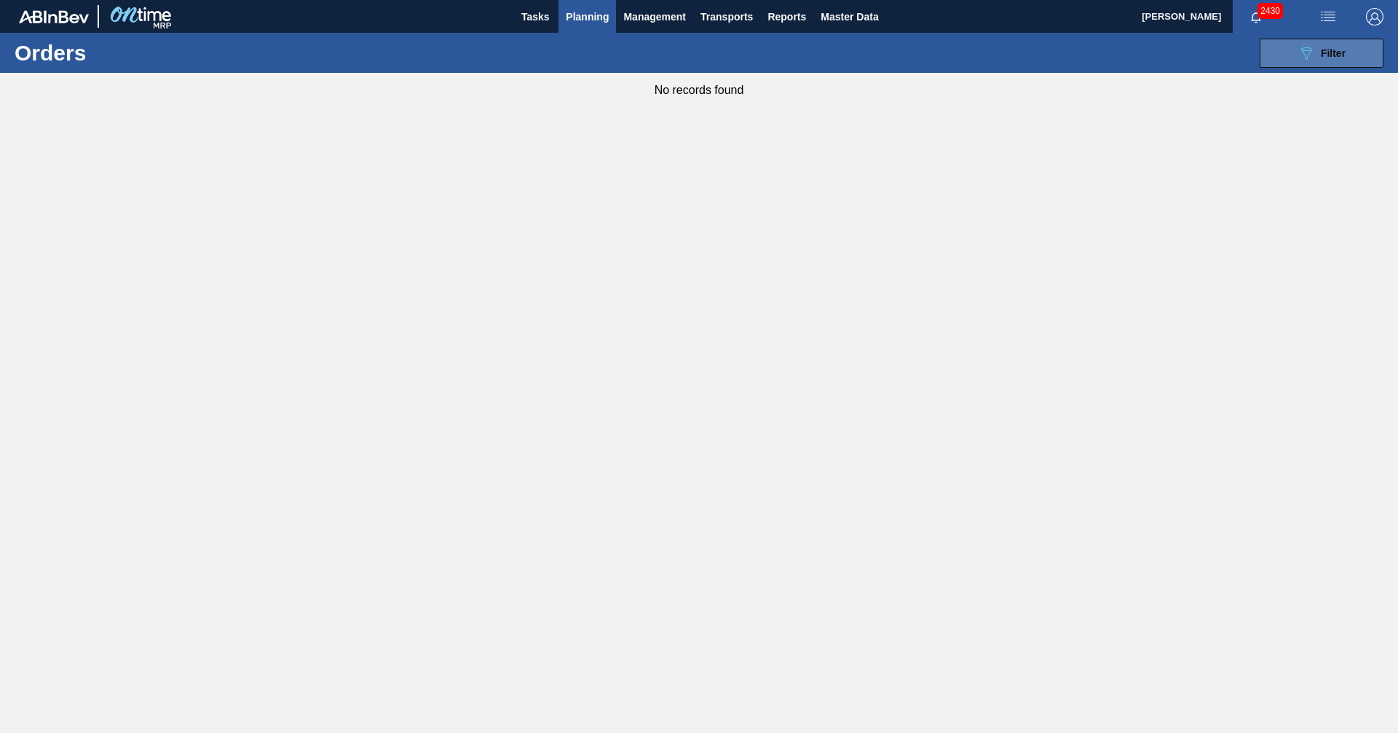
click at [1333, 50] on span "Filter" at bounding box center [1333, 53] width 25 height 12
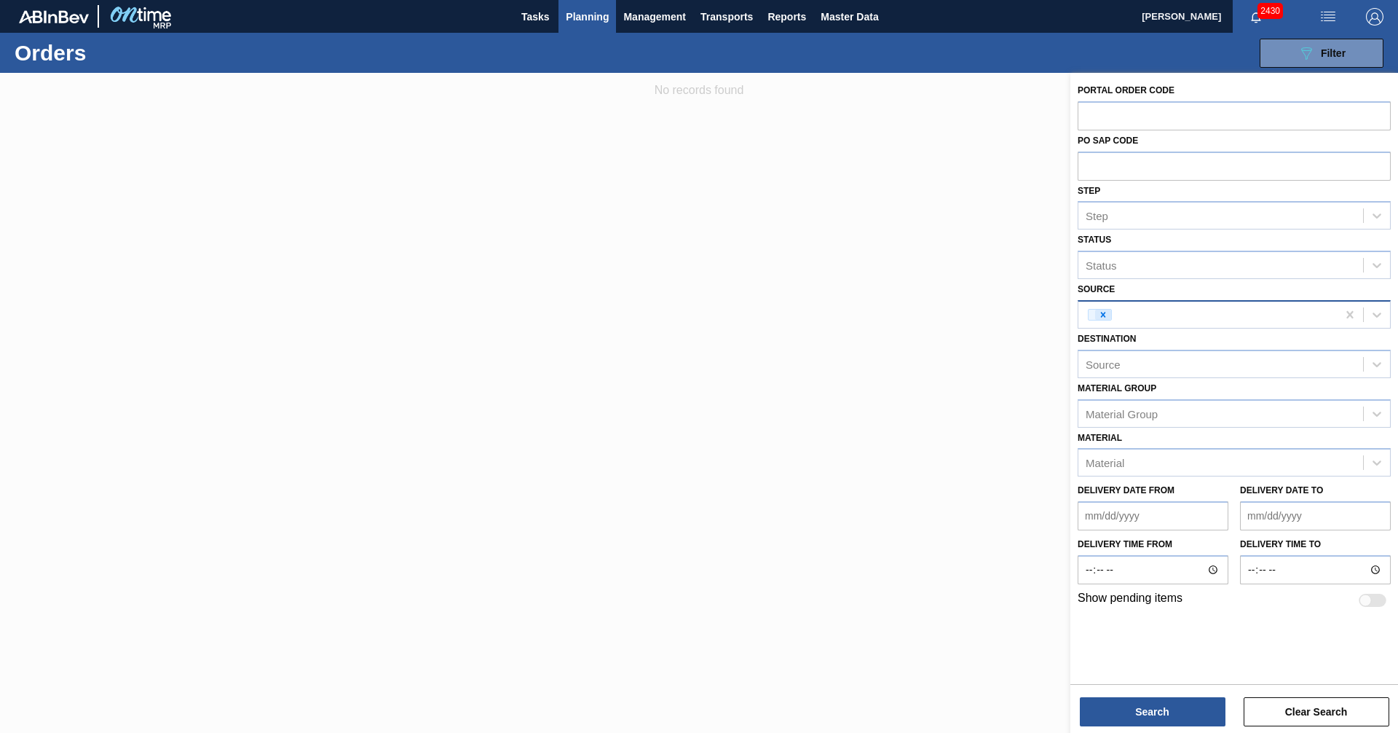
click at [1107, 316] on icon at bounding box center [1103, 315] width 10 height 10
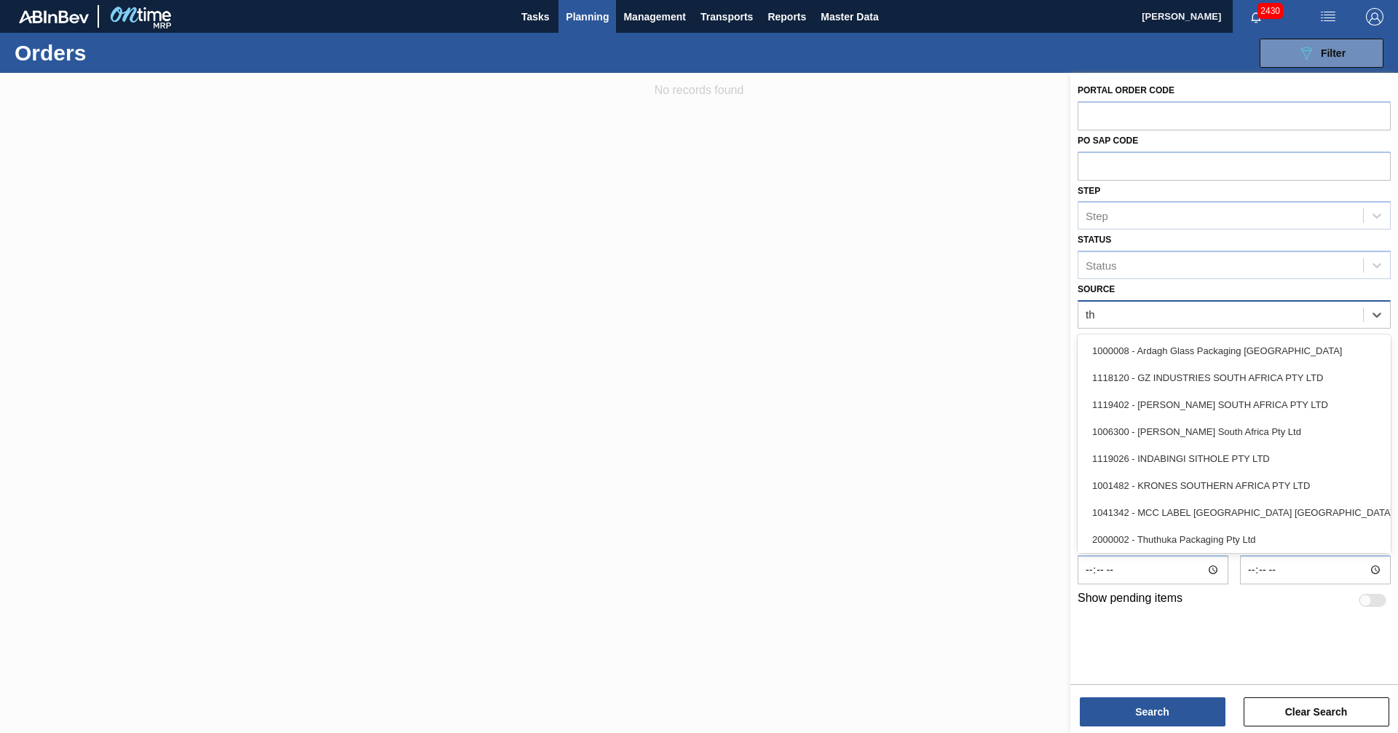
type input "thu"
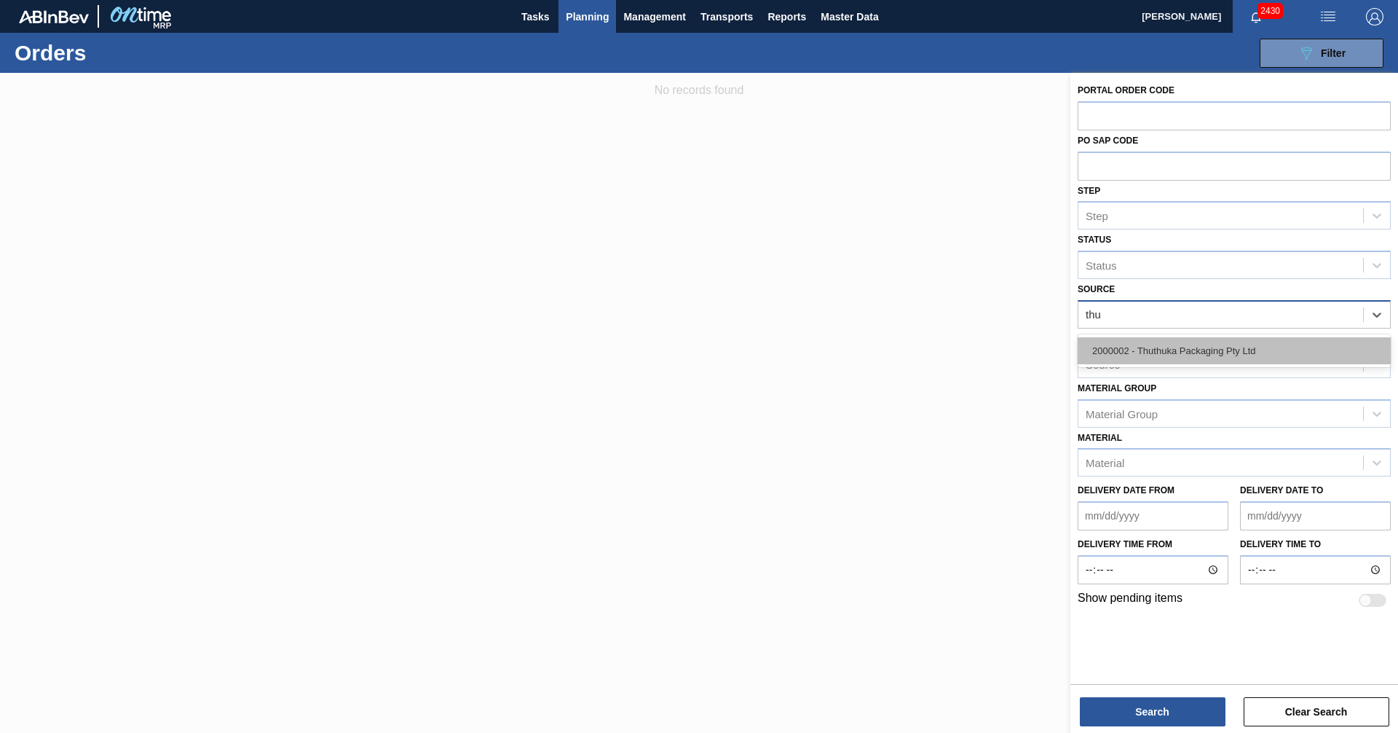
click at [1218, 353] on div "2000002 - Thuthuka Packaging Pty Ltd" at bounding box center [1234, 350] width 313 height 27
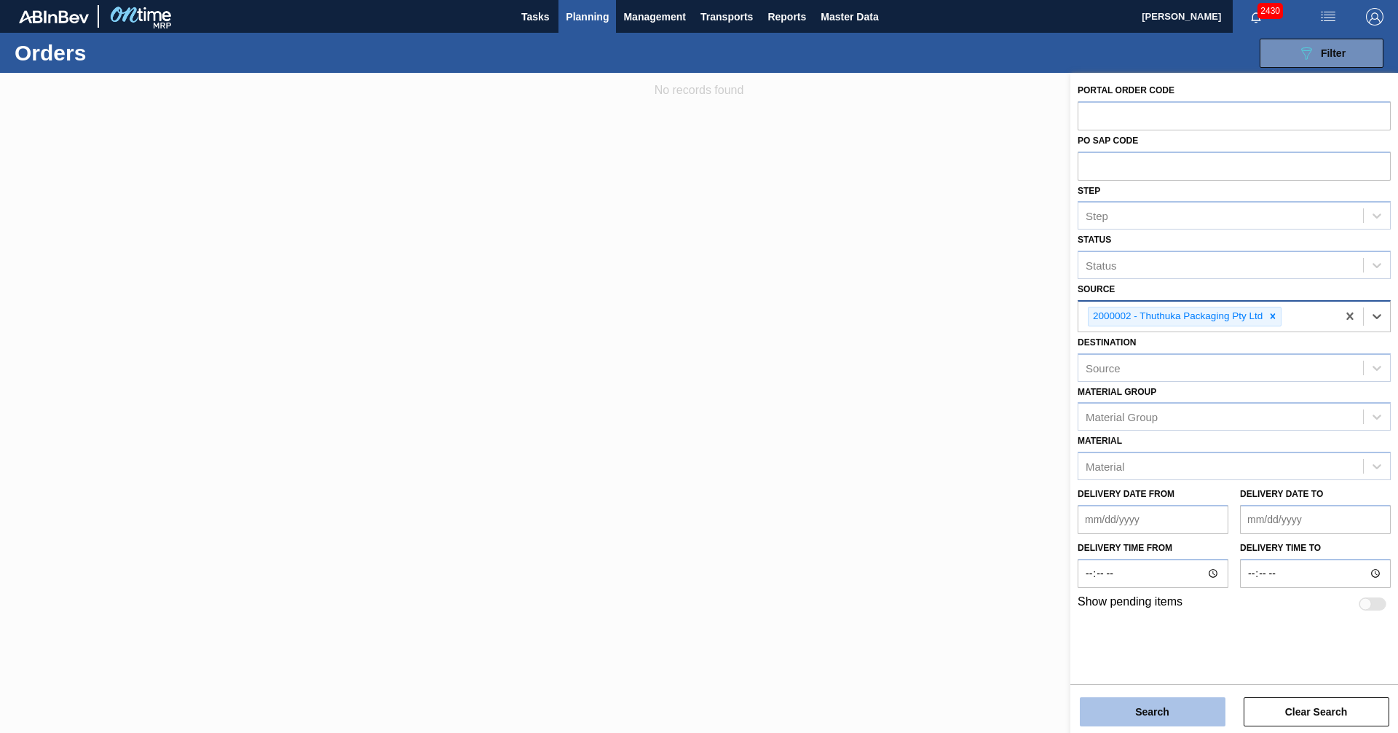
click at [1127, 709] on button "Search" at bounding box center [1153, 711] width 146 height 29
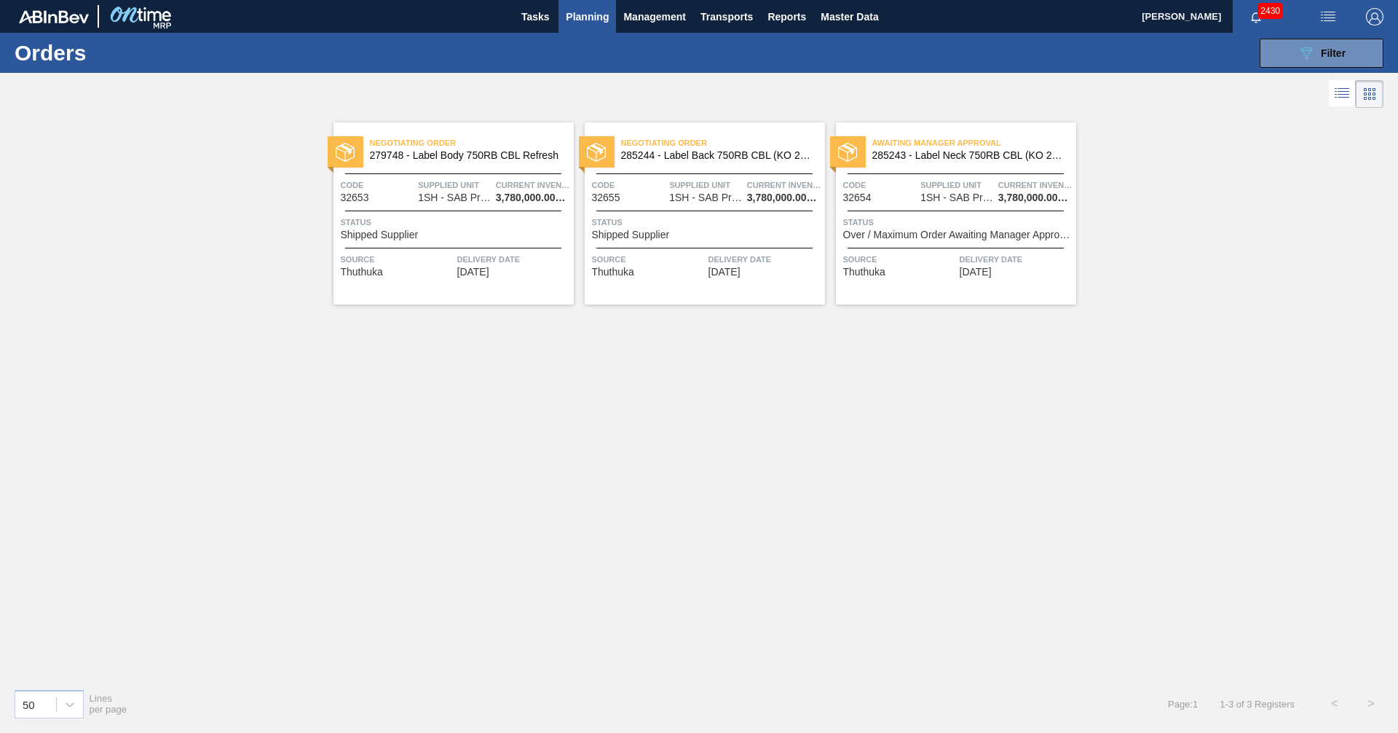
click at [915, 233] on span "Over / Maximum Order Awaiting Manager Approval" at bounding box center [957, 234] width 229 height 11
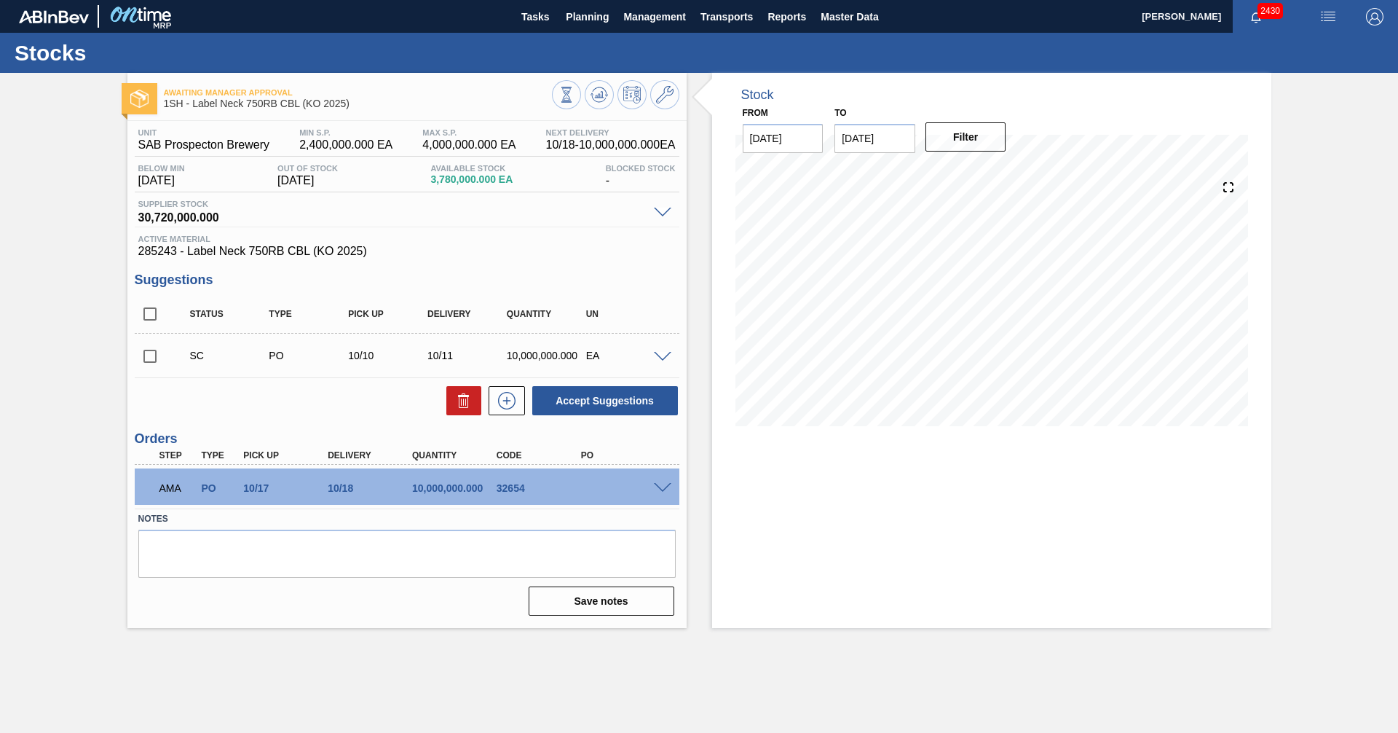
click at [655, 486] on span at bounding box center [662, 488] width 17 height 11
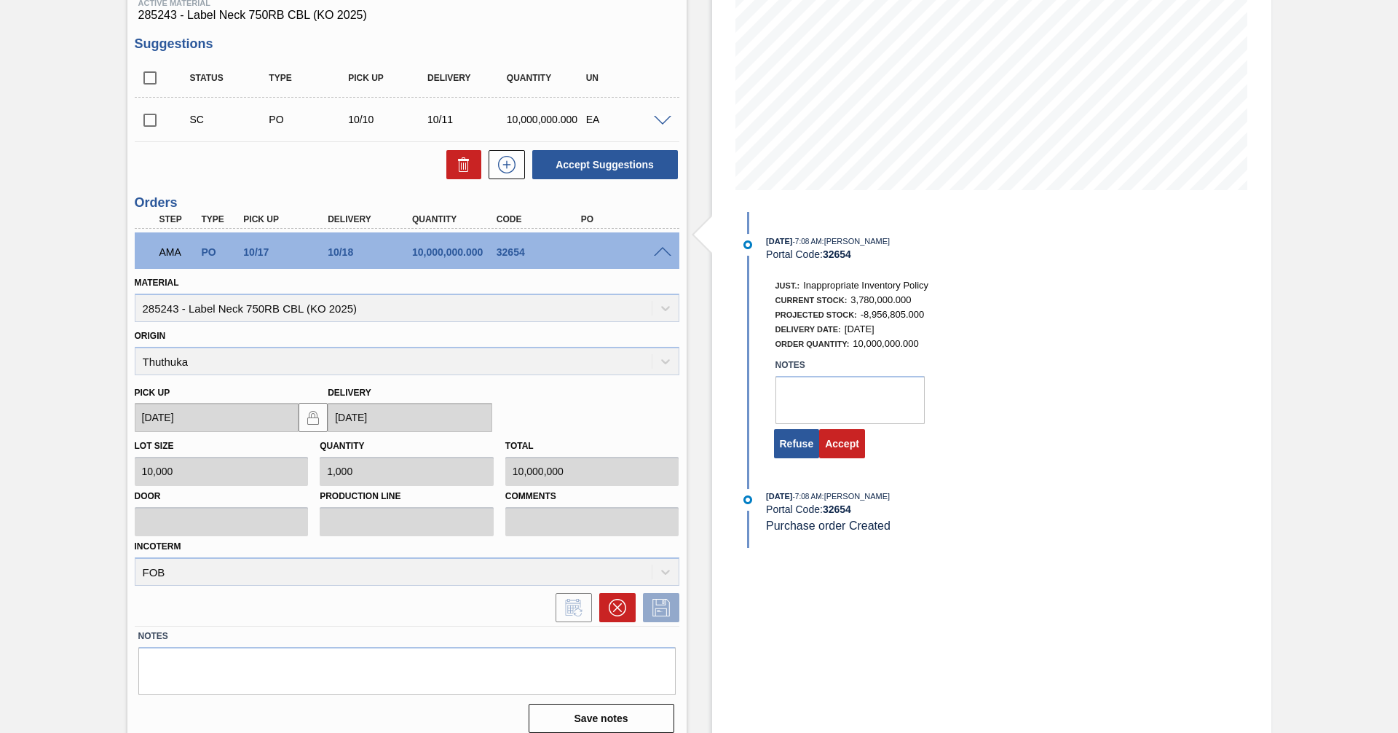
scroll to position [248, 0]
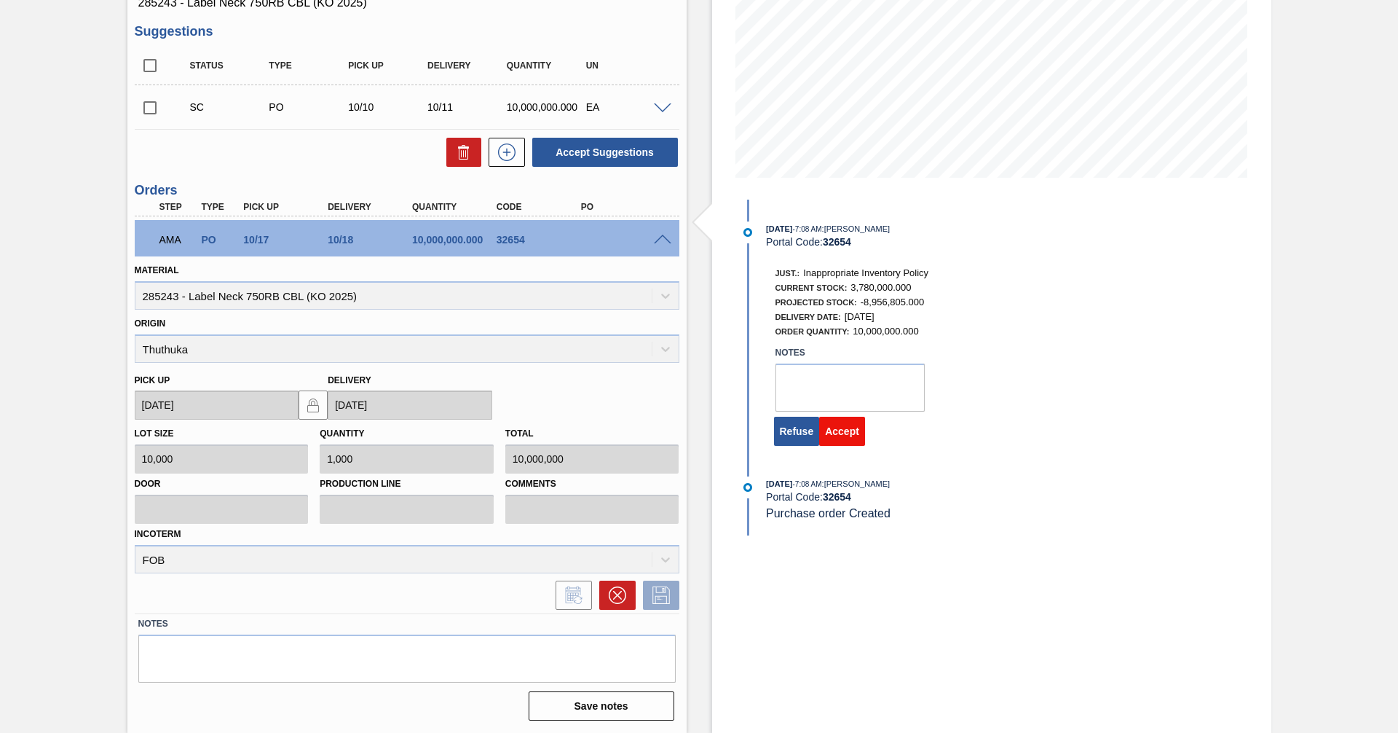
click at [843, 430] on button "Accept" at bounding box center [842, 431] width 46 height 29
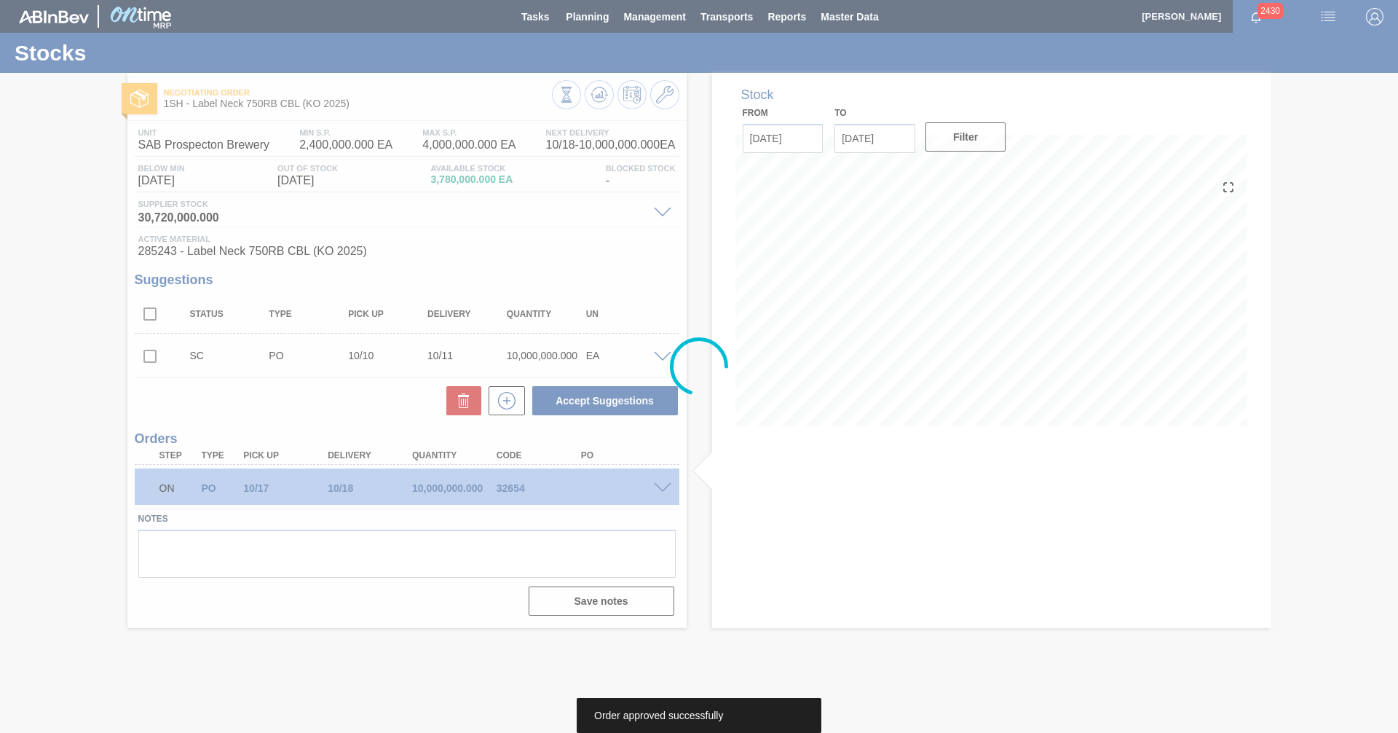
scroll to position [0, 0]
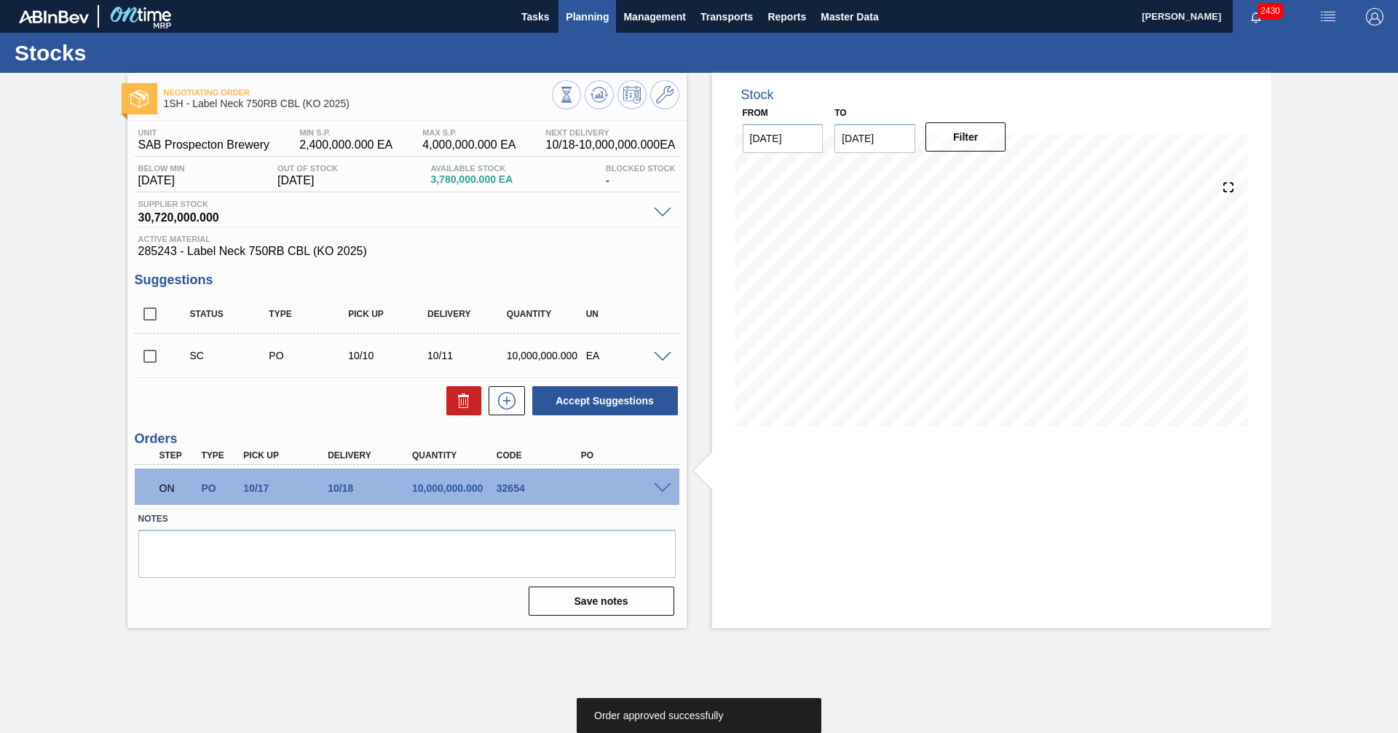
click at [569, 16] on span "Planning" at bounding box center [587, 16] width 43 height 17
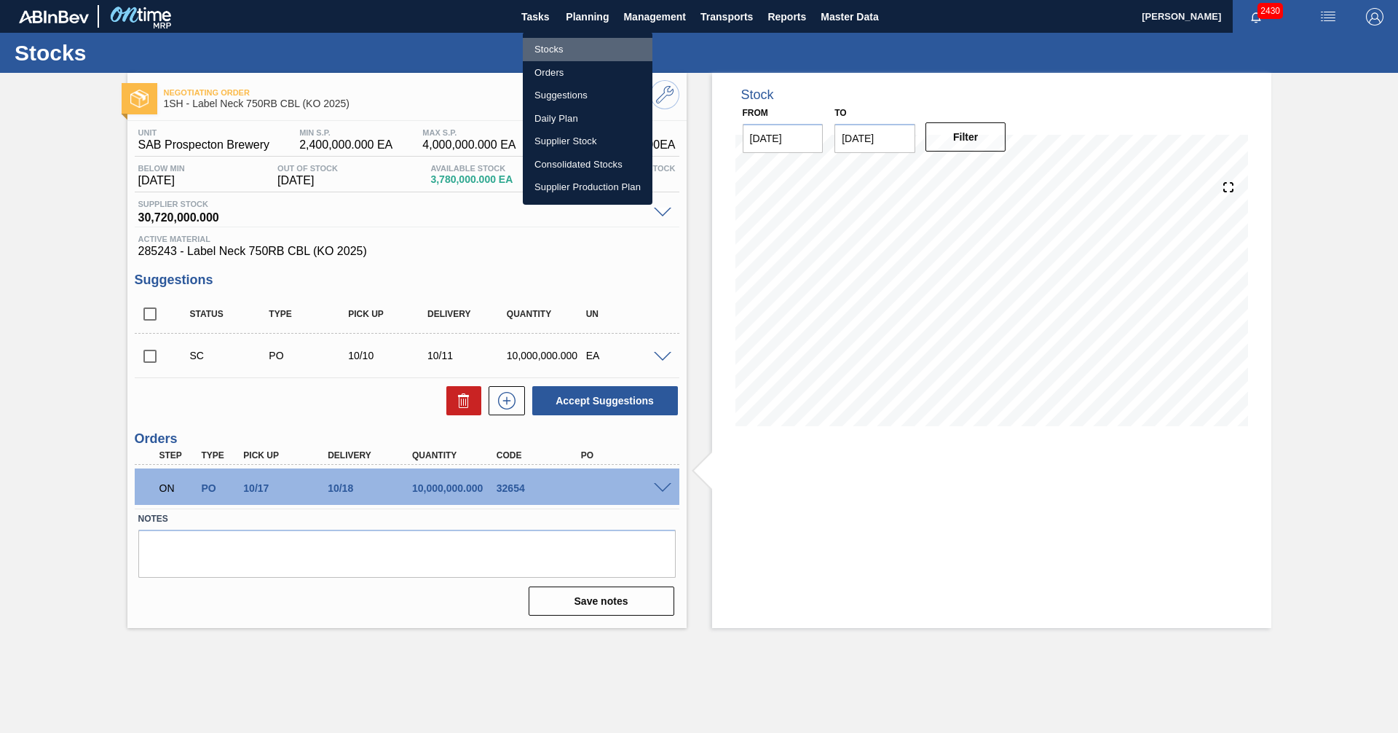
click at [552, 48] on li "Stocks" at bounding box center [588, 49] width 130 height 23
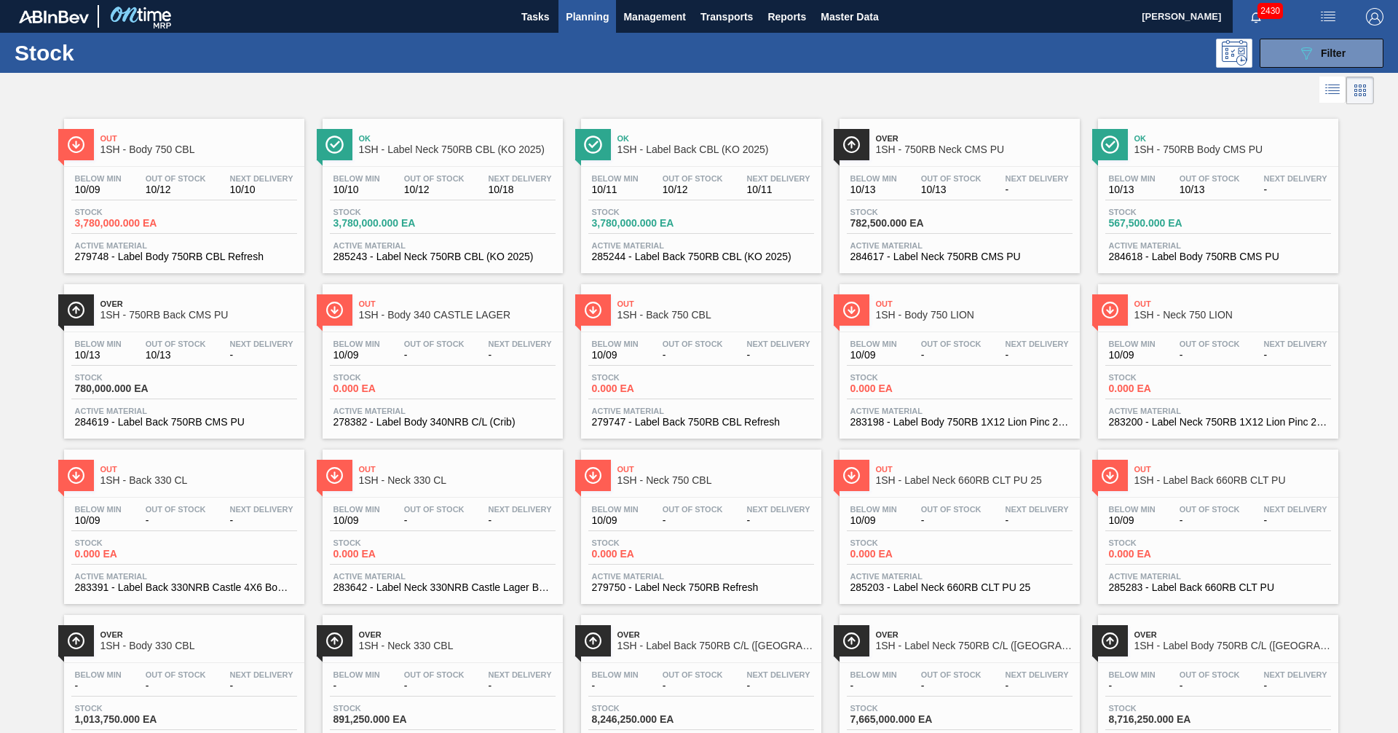
click at [591, 21] on span "Planning" at bounding box center [587, 16] width 43 height 17
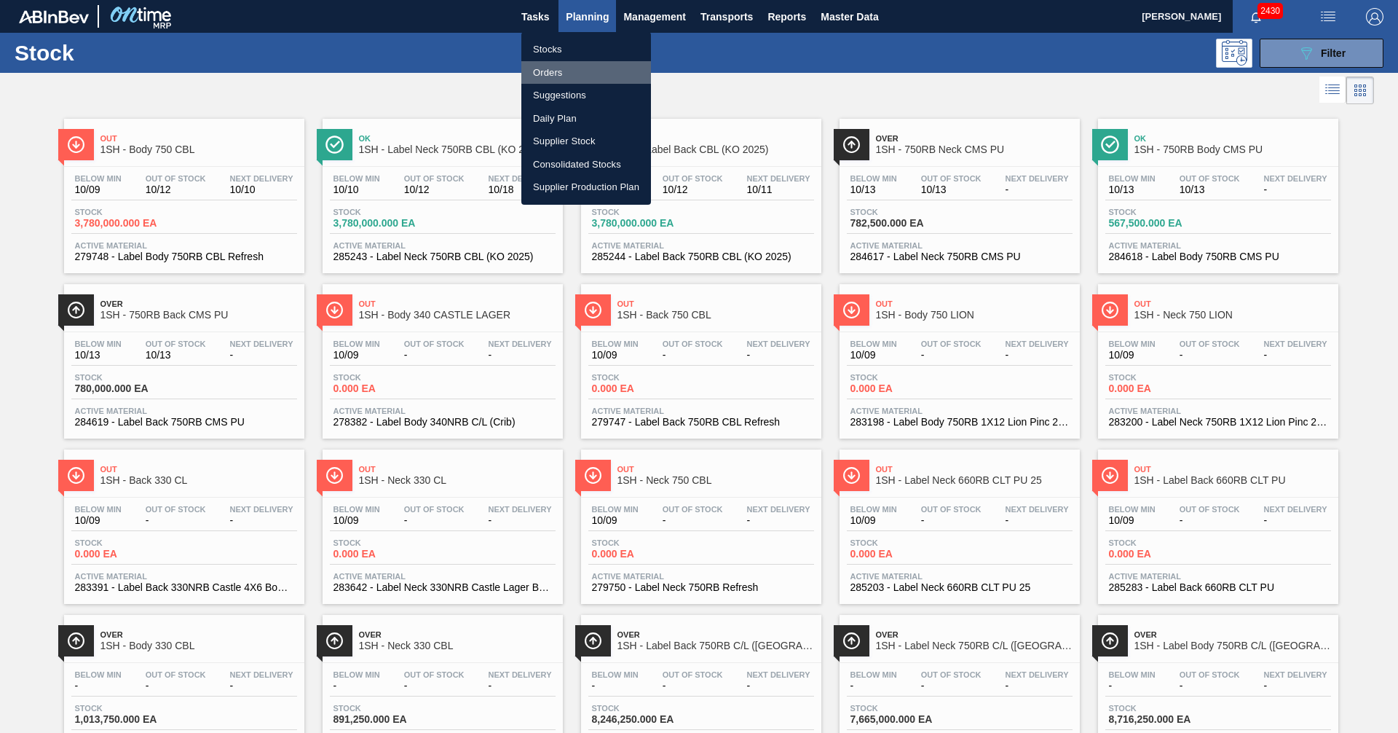
click at [548, 75] on li "Orders" at bounding box center [586, 72] width 130 height 23
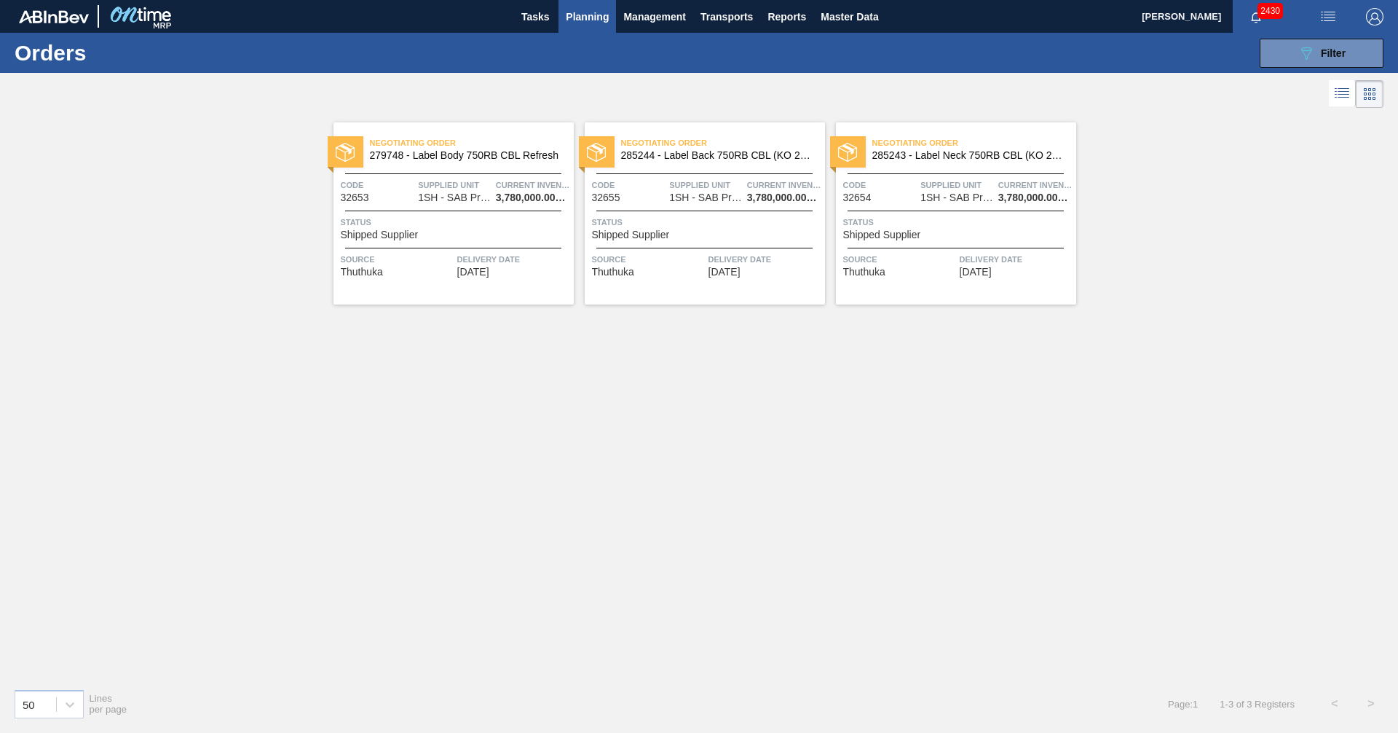
click at [1002, 441] on div "Negotiating Order 279748 - Label Body 750RB CBL Refresh Code 32653 Supplied Uni…" at bounding box center [699, 393] width 1398 height 565
click at [596, 10] on span "Planning" at bounding box center [587, 16] width 43 height 17
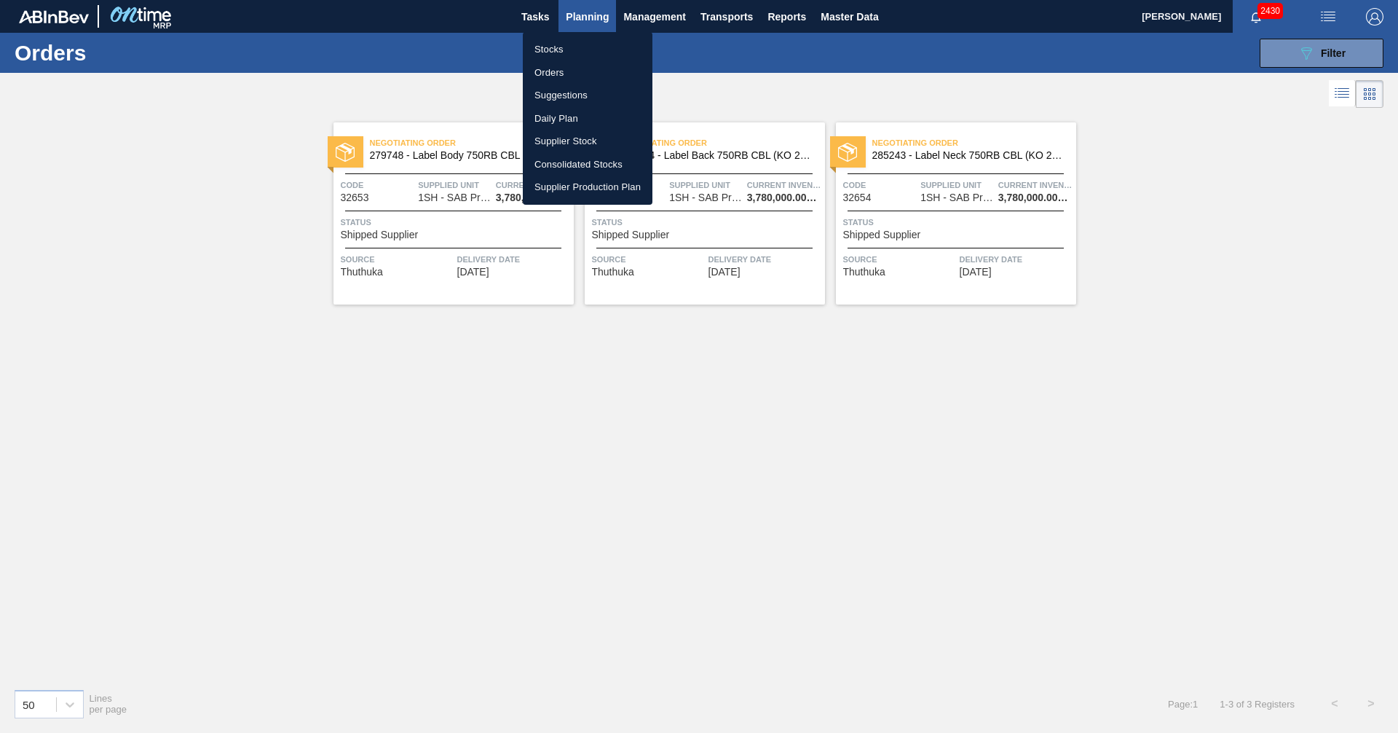
drag, startPoint x: 555, startPoint y: 47, endPoint x: 564, endPoint y: 95, distance: 49.0
click at [554, 47] on li "Stocks" at bounding box center [588, 49] width 130 height 23
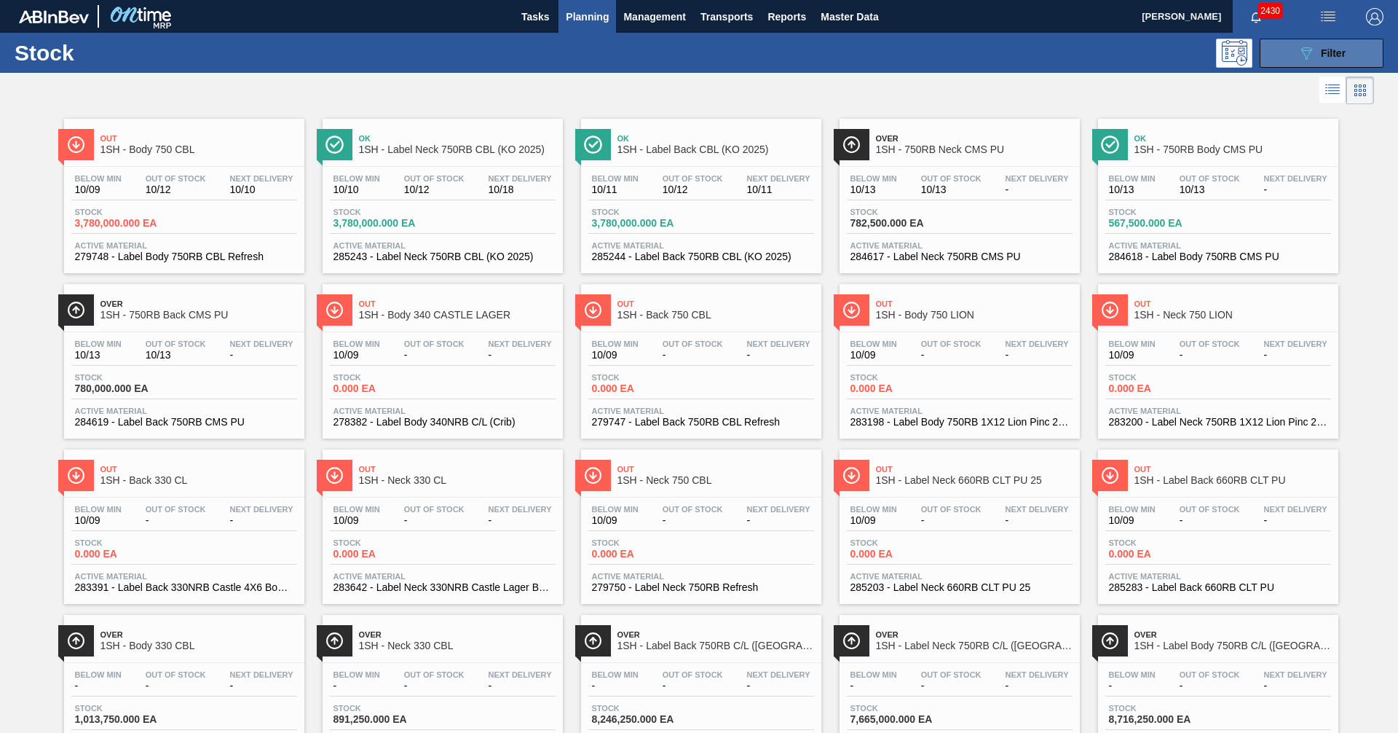
click at [1310, 56] on icon "089F7B8B-B2A5-4AFE-B5C0-19BA573D28AC" at bounding box center [1306, 52] width 17 height 17
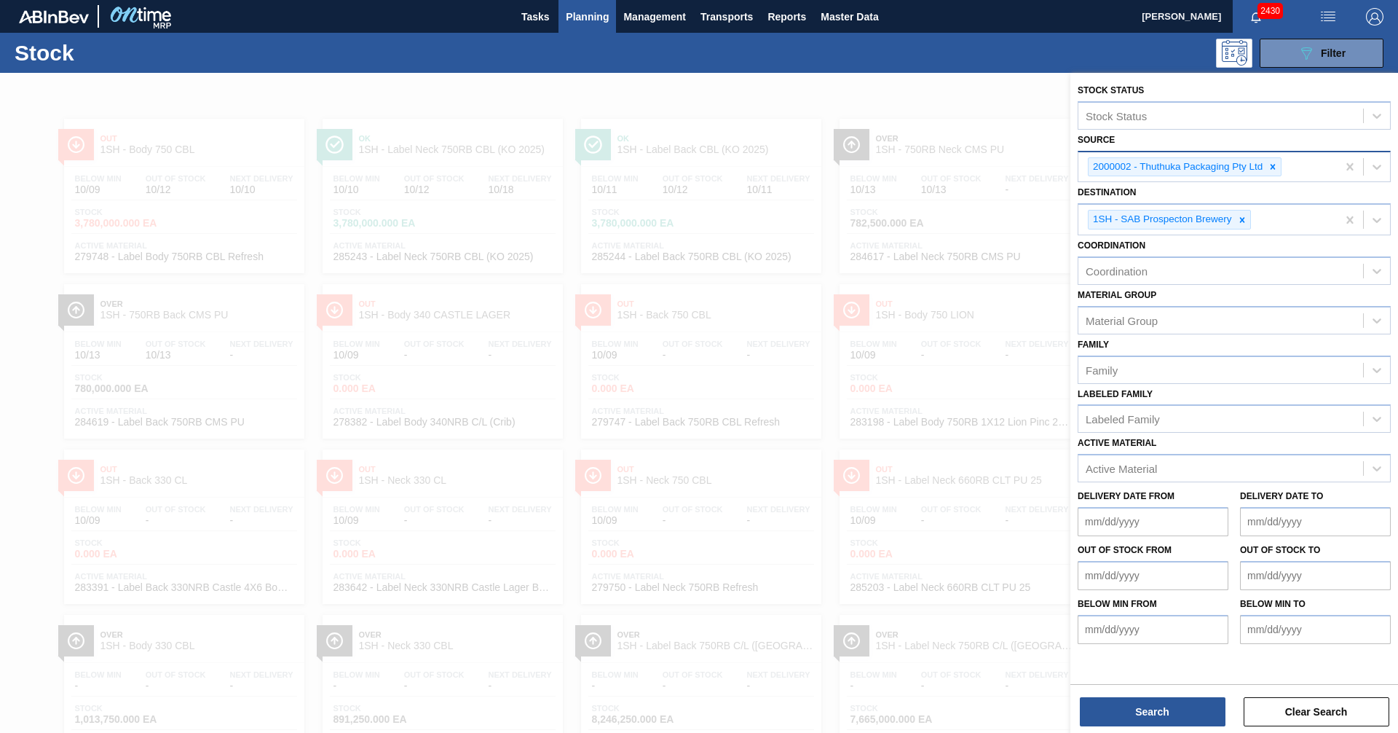
click at [1271, 162] on icon at bounding box center [1273, 167] width 10 height 10
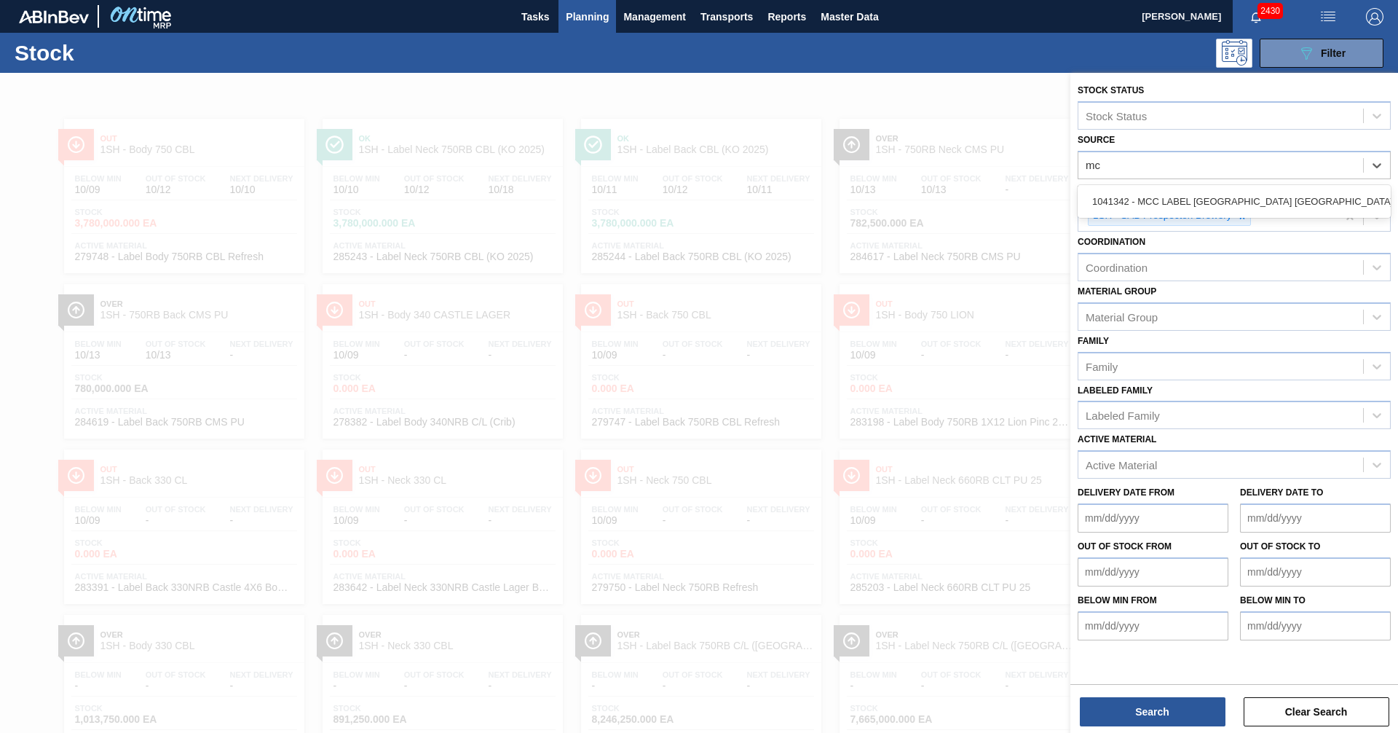
type input "mcc"
drag, startPoint x: 1161, startPoint y: 210, endPoint x: 1151, endPoint y: 253, distance: 44.2
click at [1160, 209] on div "1041342 - MCC LABEL [GEOGRAPHIC_DATA] [GEOGRAPHIC_DATA]" at bounding box center [1234, 201] width 313 height 27
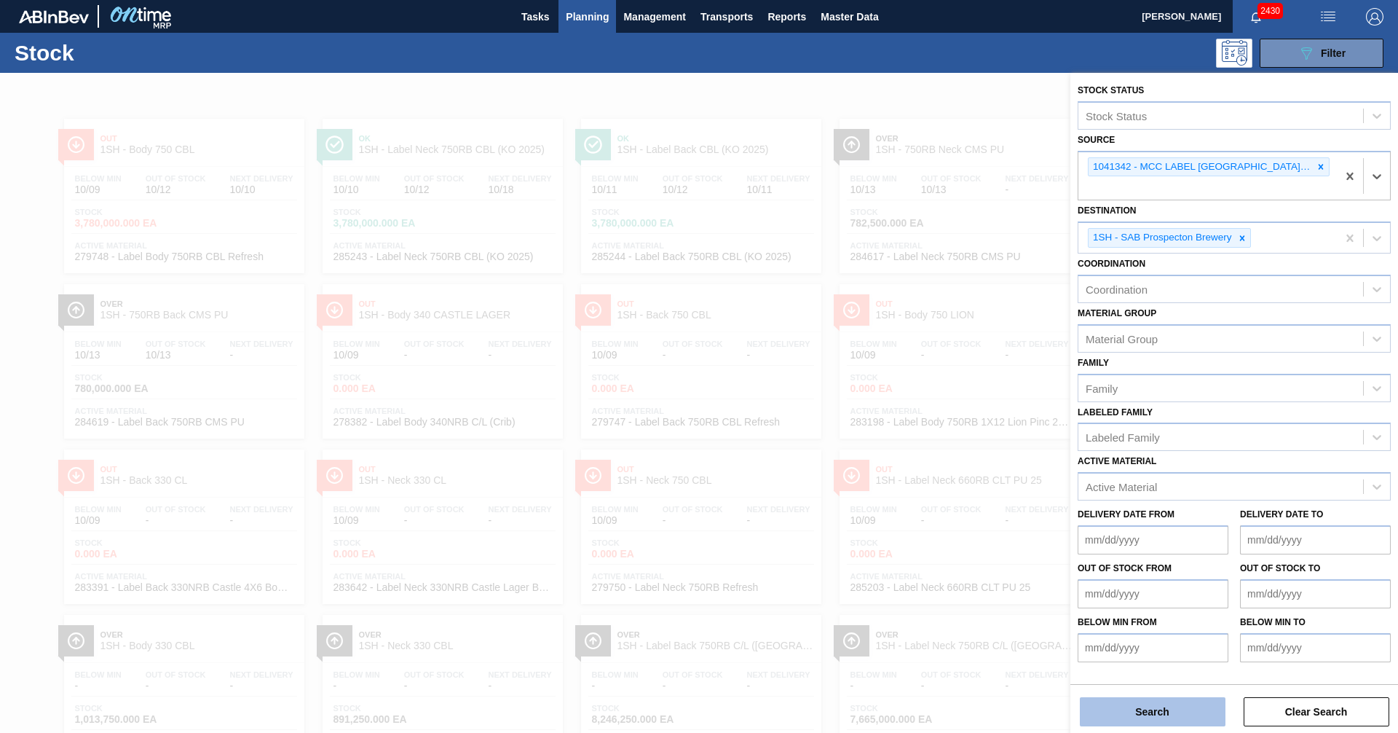
click at [1168, 711] on button "Search" at bounding box center [1153, 711] width 146 height 29
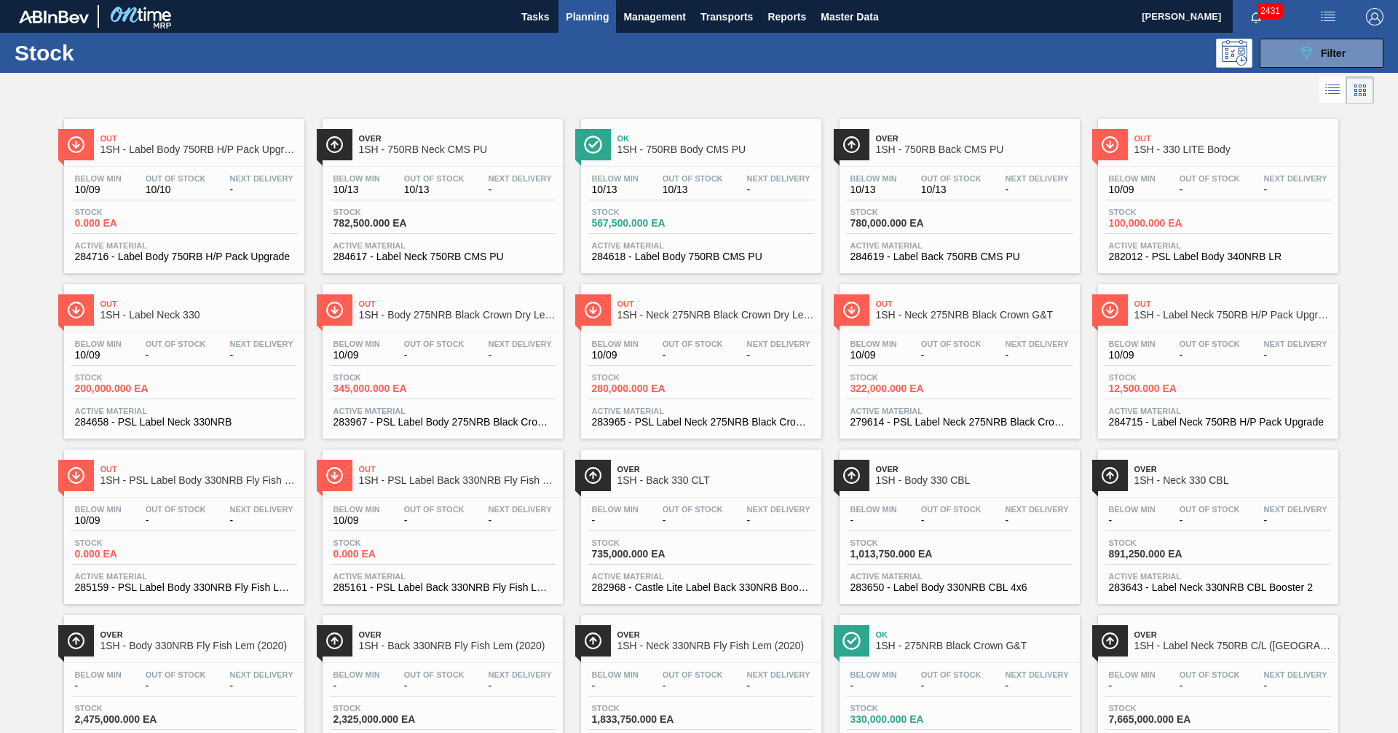
click at [679, 143] on span "Ok" at bounding box center [716, 138] width 197 height 9
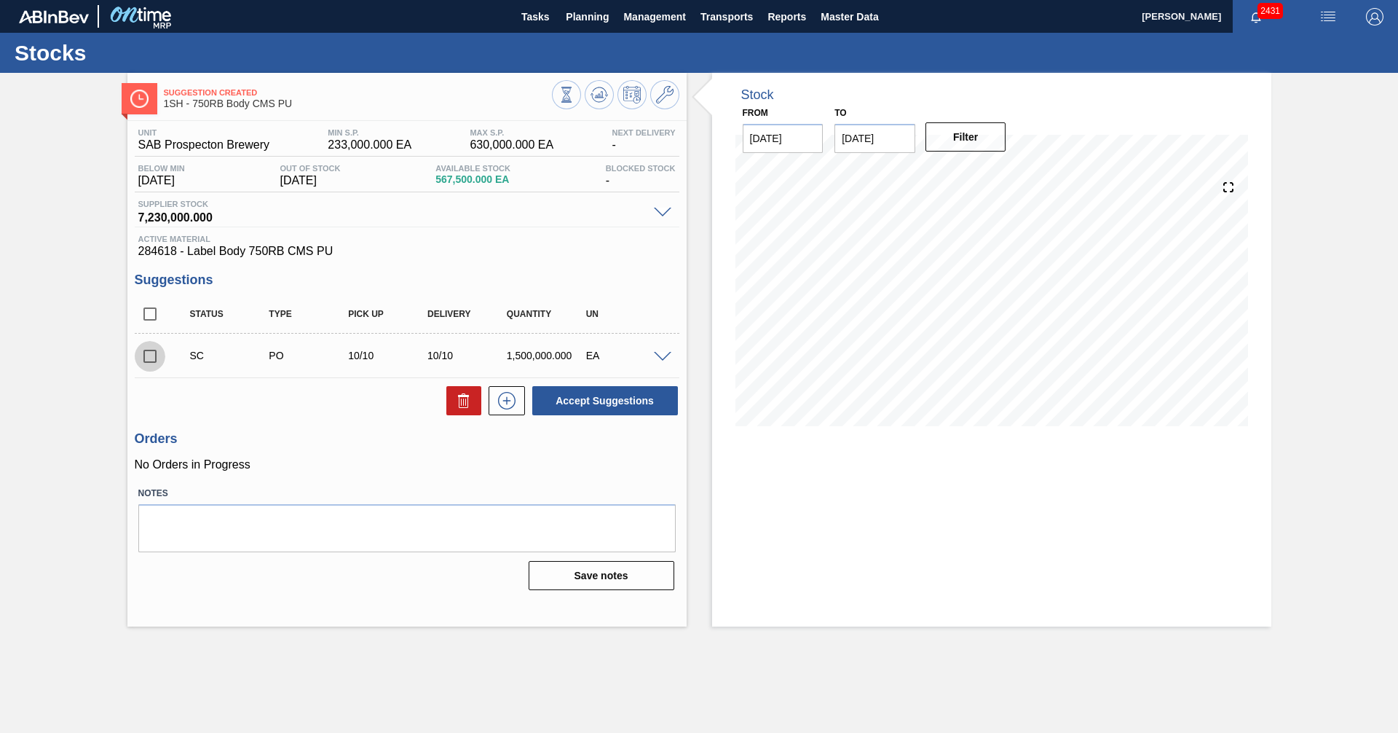
click at [149, 356] on input "checkbox" at bounding box center [150, 356] width 31 height 31
click at [592, 400] on button "Accept Suggestions" at bounding box center [605, 400] width 146 height 29
checkbox input "false"
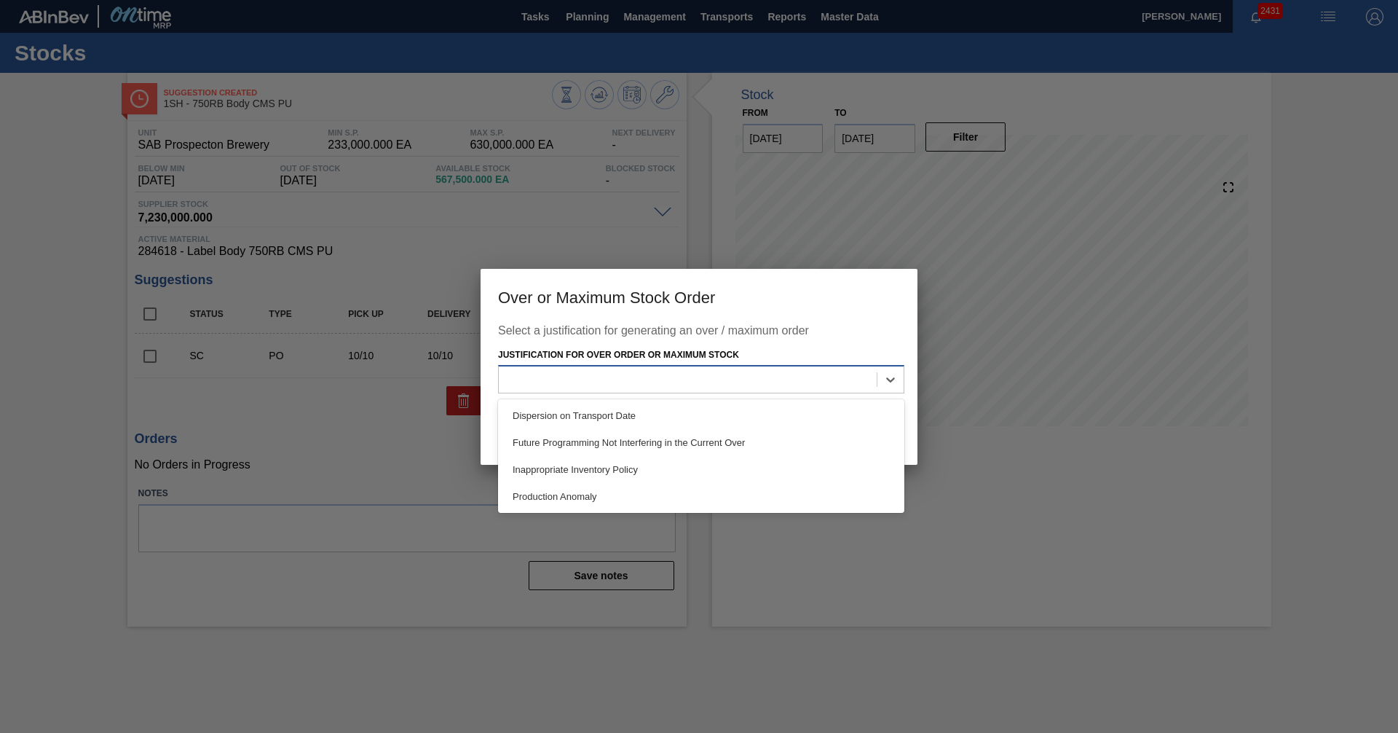
click at [639, 387] on div at bounding box center [688, 379] width 378 height 21
click at [560, 472] on div "Inappropriate Inventory Policy" at bounding box center [701, 469] width 406 height 27
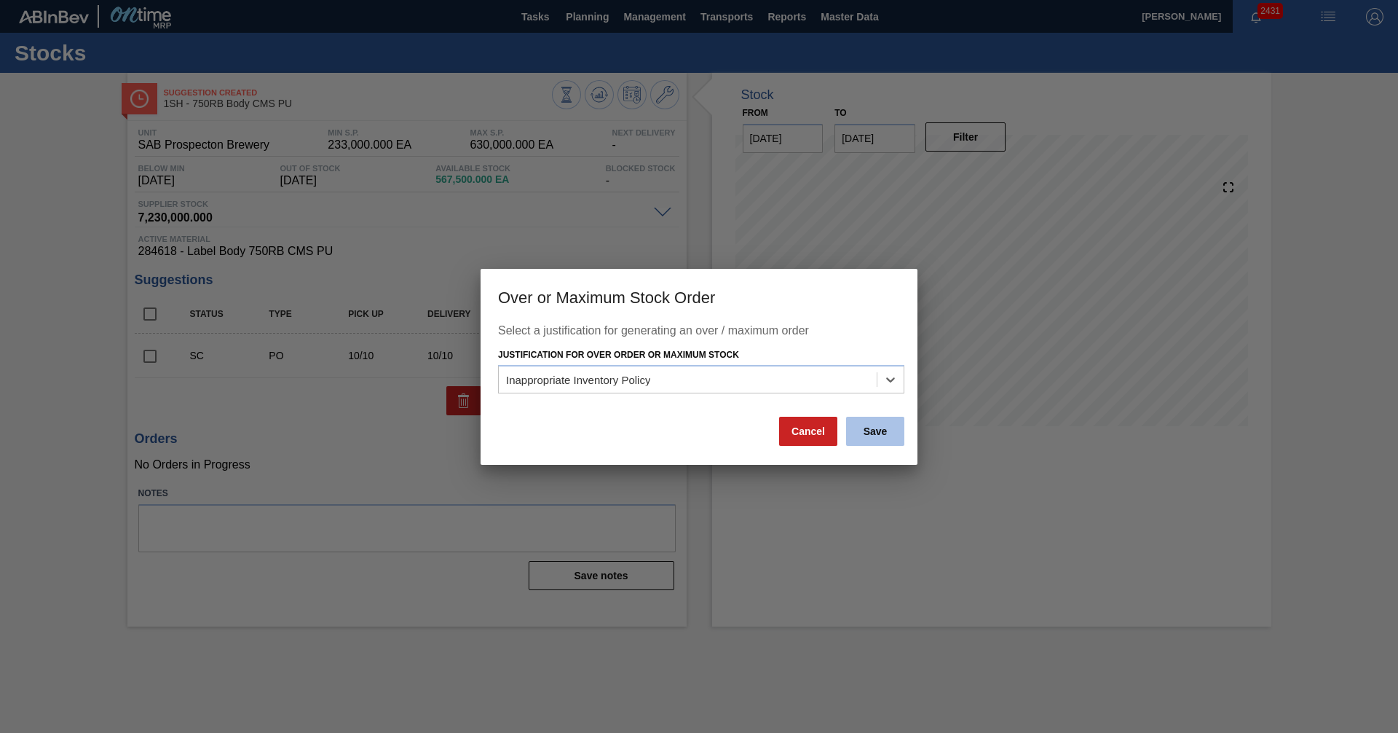
click at [879, 428] on button "Save" at bounding box center [875, 431] width 58 height 29
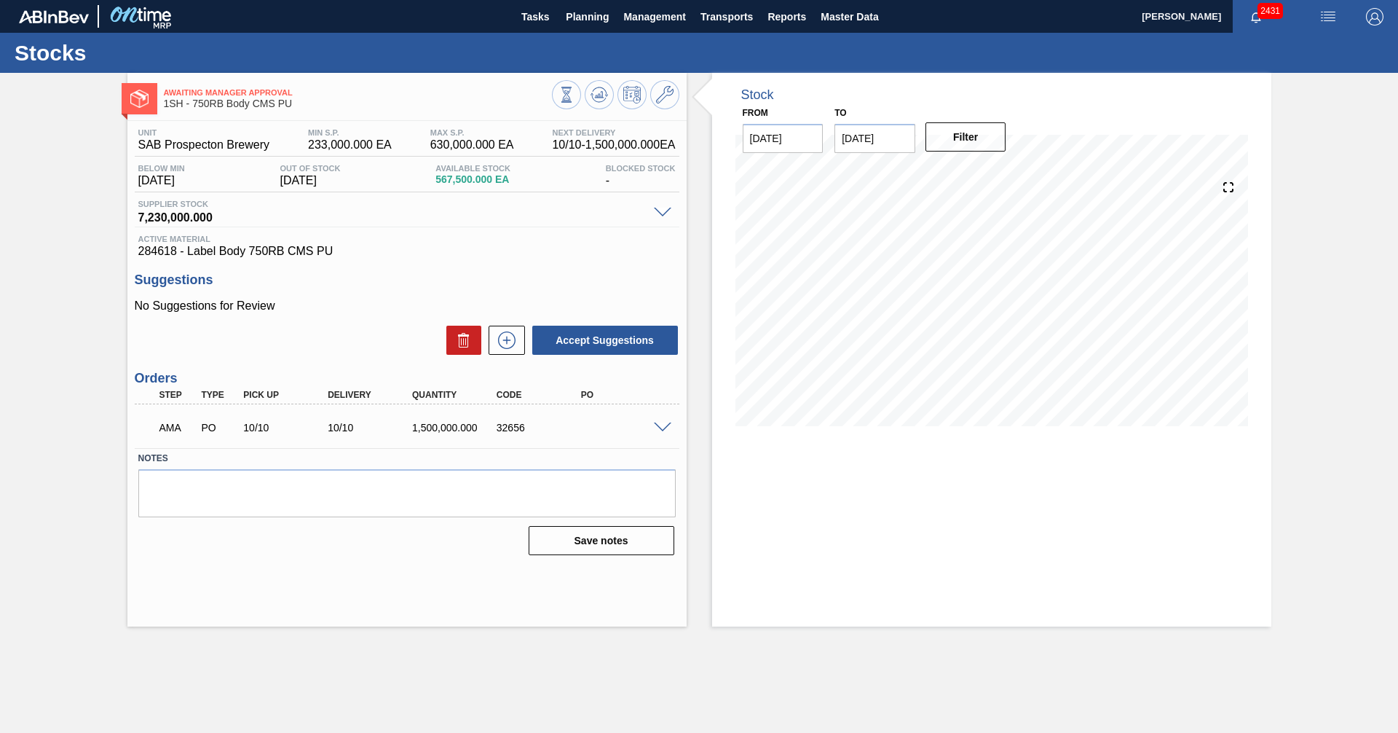
click at [665, 427] on span at bounding box center [662, 427] width 17 height 11
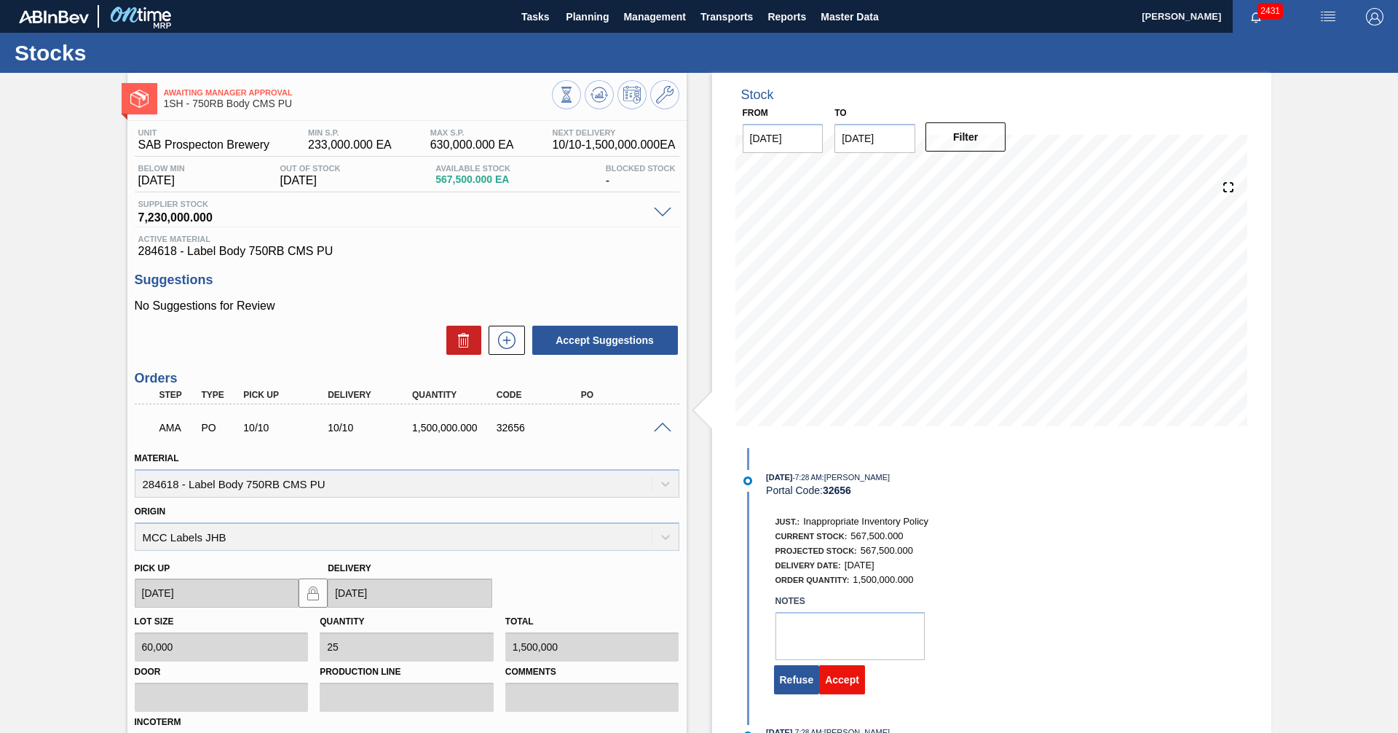
click at [837, 680] on button "Accept" at bounding box center [842, 679] width 46 height 29
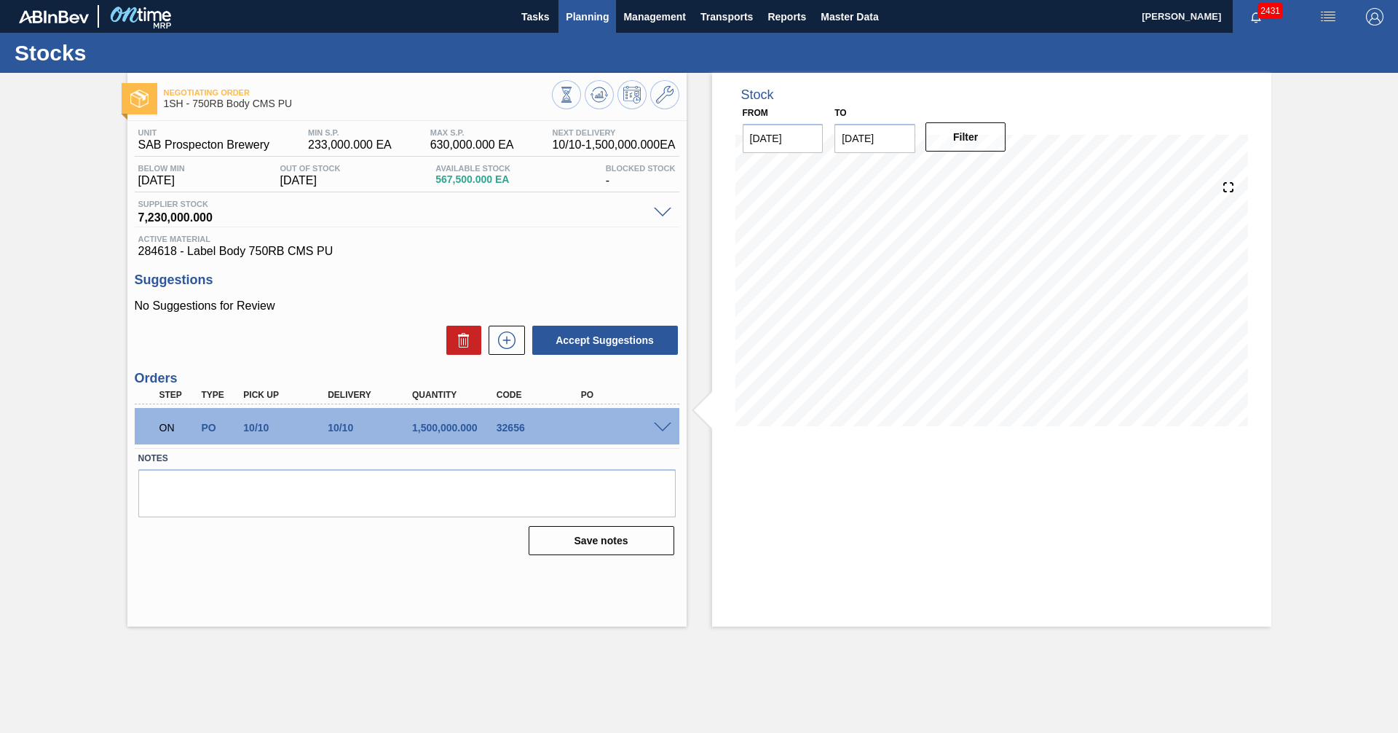
click at [572, 23] on span "Planning" at bounding box center [587, 16] width 43 height 17
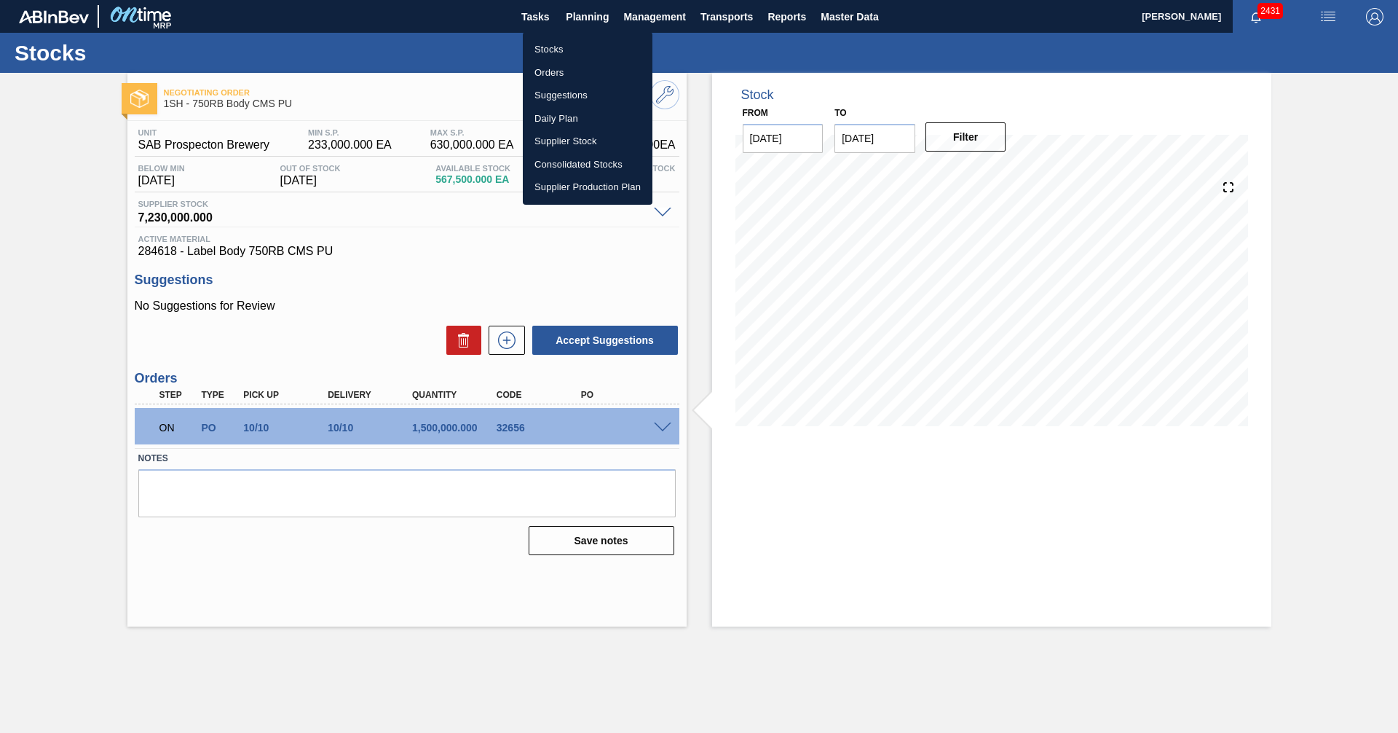
click at [547, 50] on li "Stocks" at bounding box center [588, 49] width 130 height 23
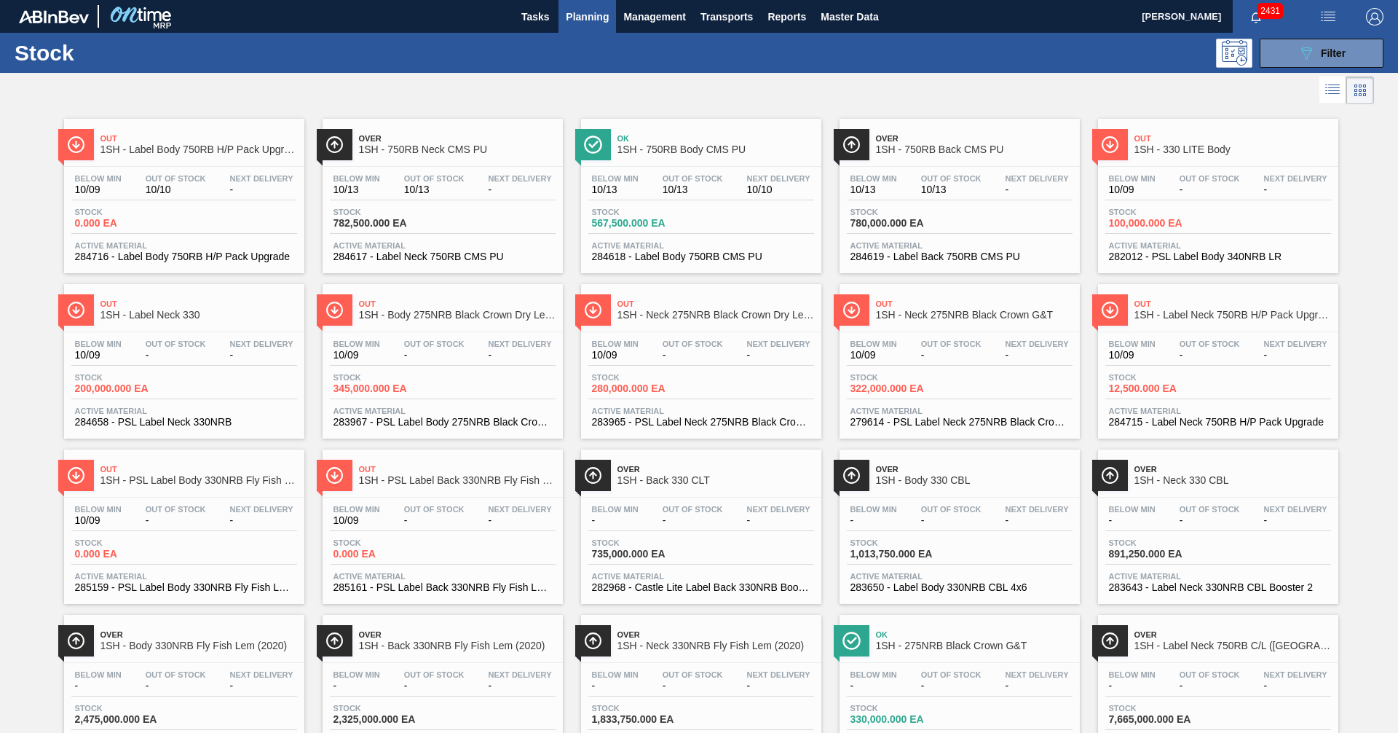
click at [427, 143] on div "Over 1SH - 750RB Neck CMS PU" at bounding box center [457, 144] width 197 height 33
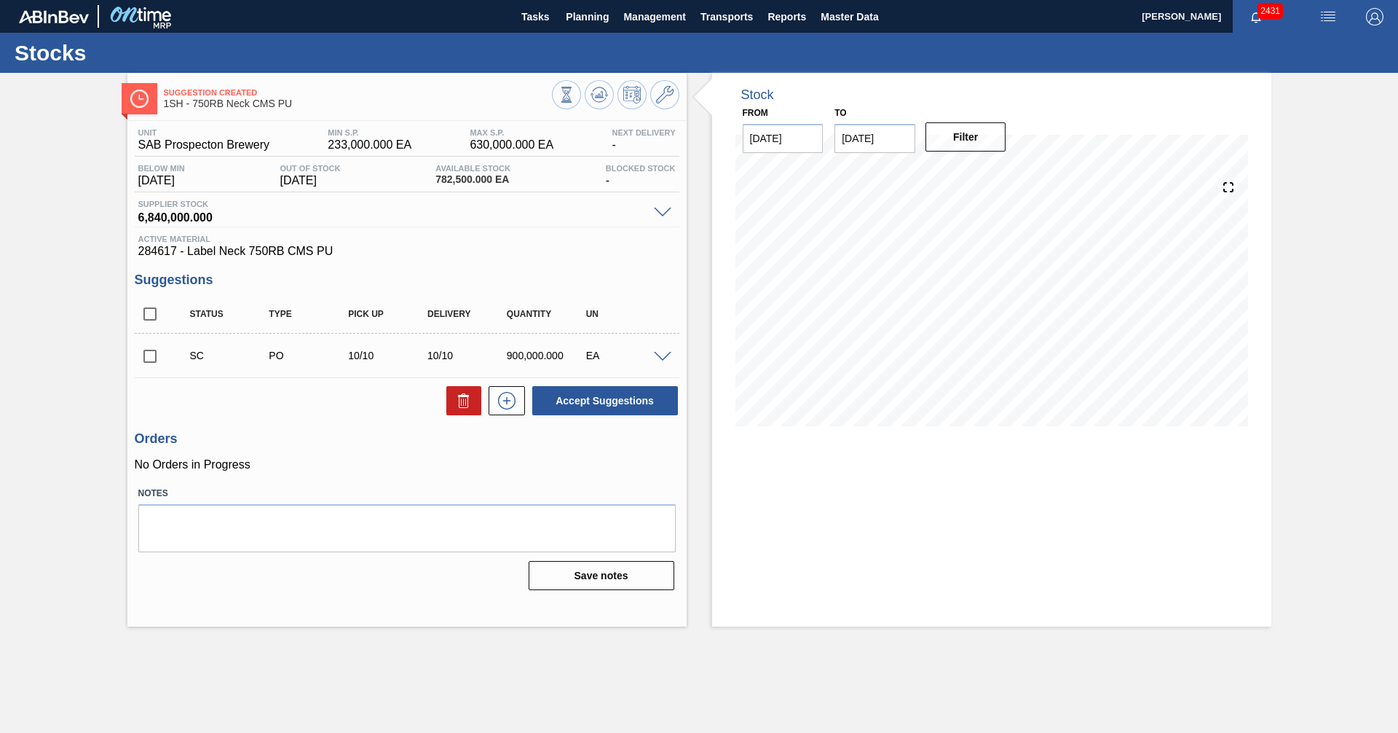
click at [154, 358] on input "checkbox" at bounding box center [150, 356] width 31 height 31
click at [599, 399] on button "Accept Suggestions" at bounding box center [605, 400] width 146 height 29
checkbox input "false"
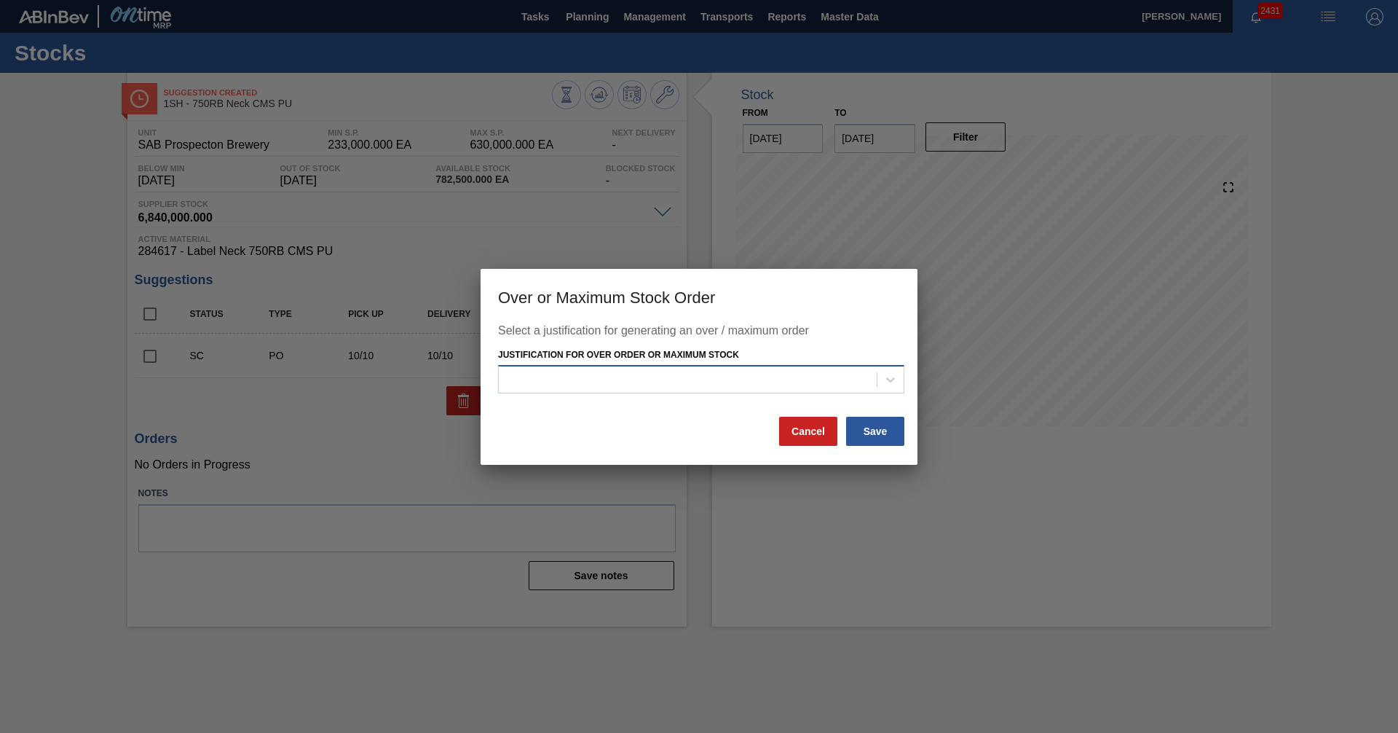
click at [650, 376] on div at bounding box center [688, 379] width 378 height 21
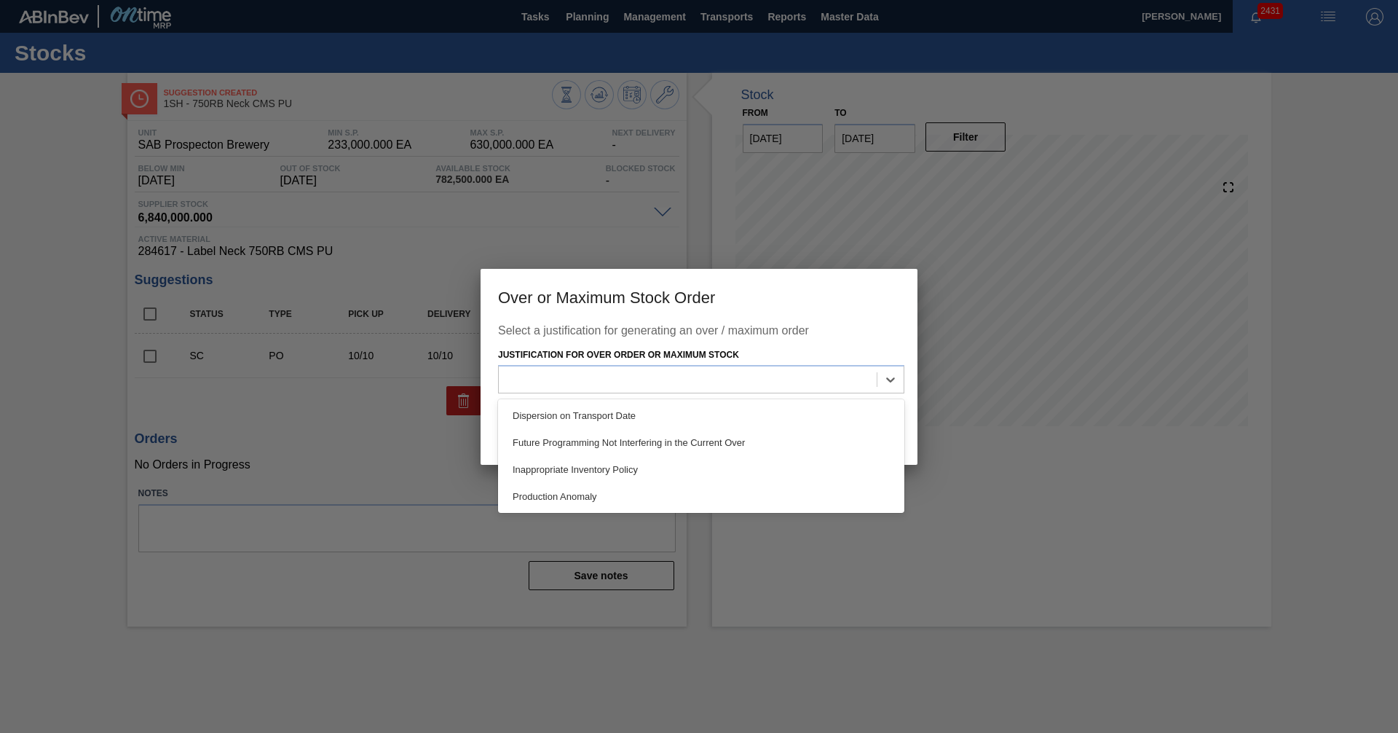
click at [1096, 516] on div at bounding box center [699, 366] width 1398 height 733
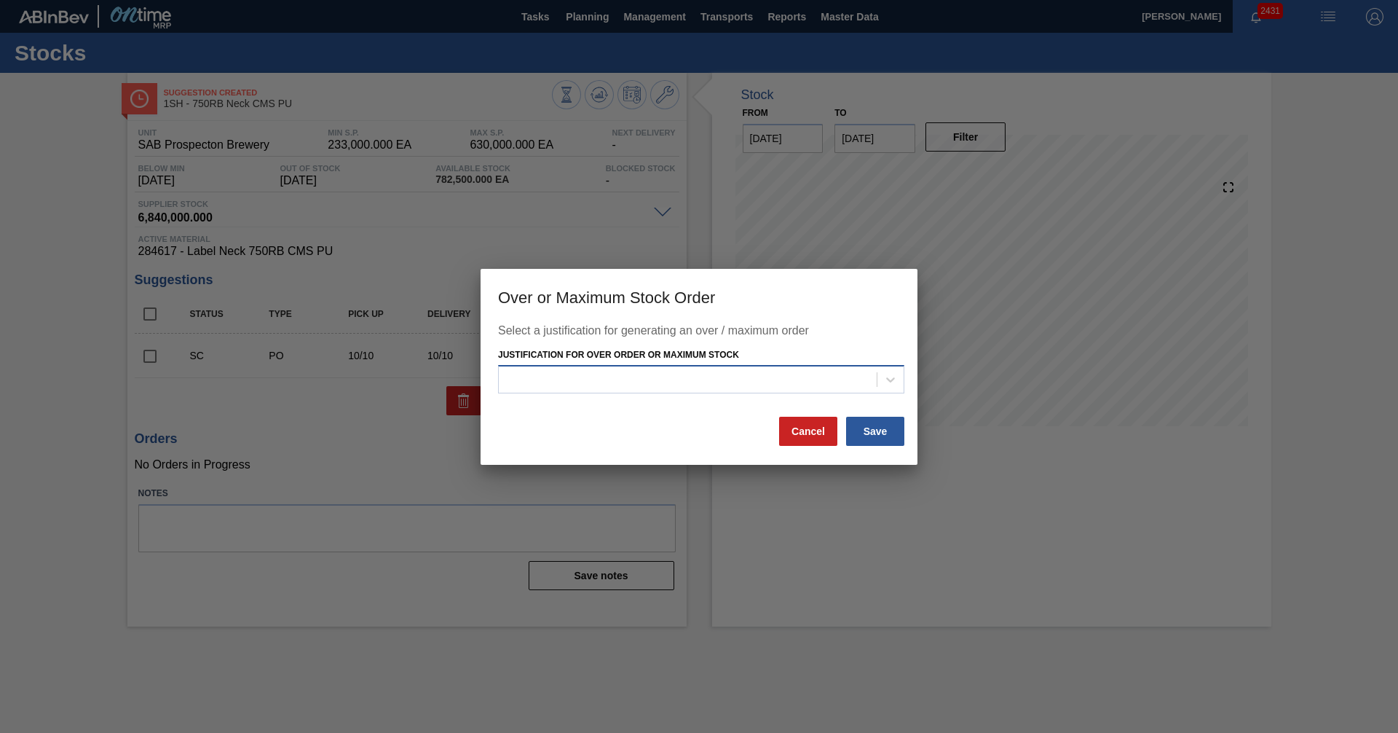
click at [813, 367] on div at bounding box center [701, 379] width 406 height 28
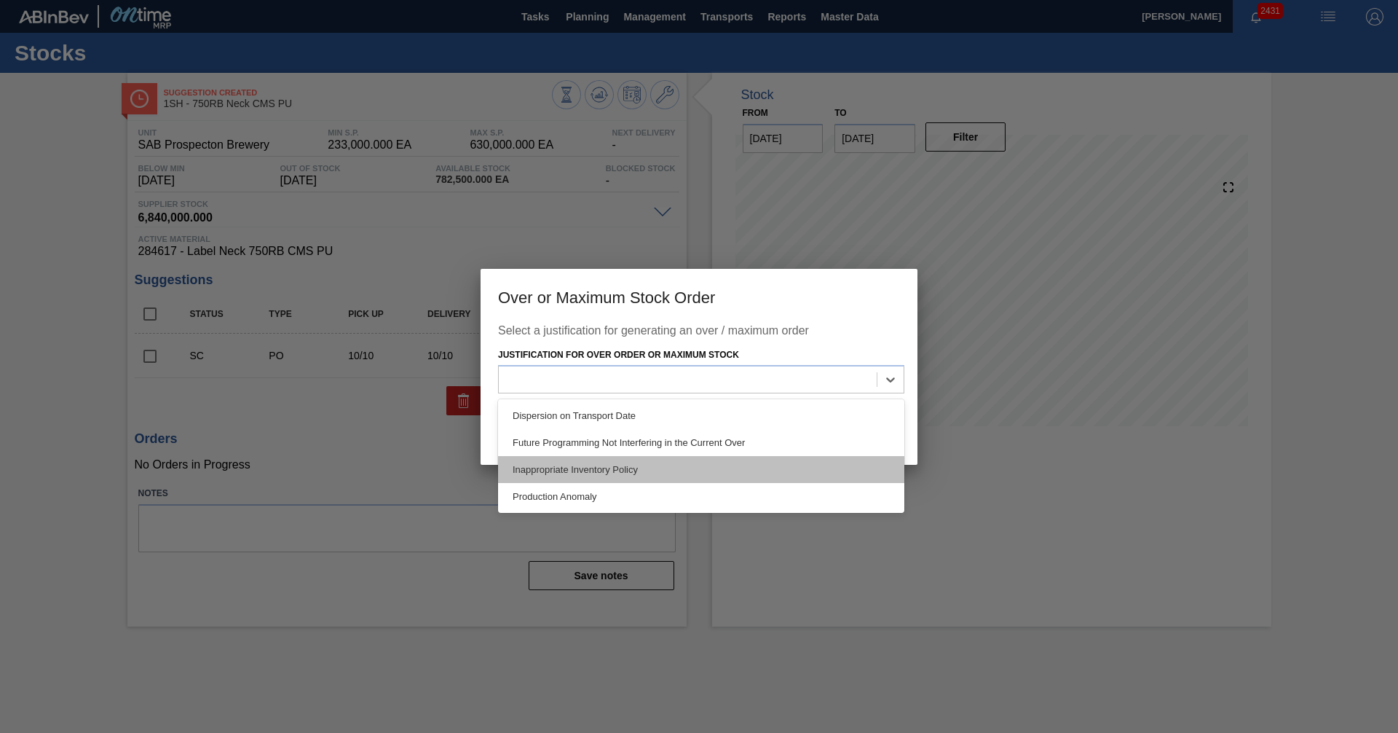
click at [563, 473] on div "Inappropriate Inventory Policy" at bounding box center [701, 469] width 406 height 27
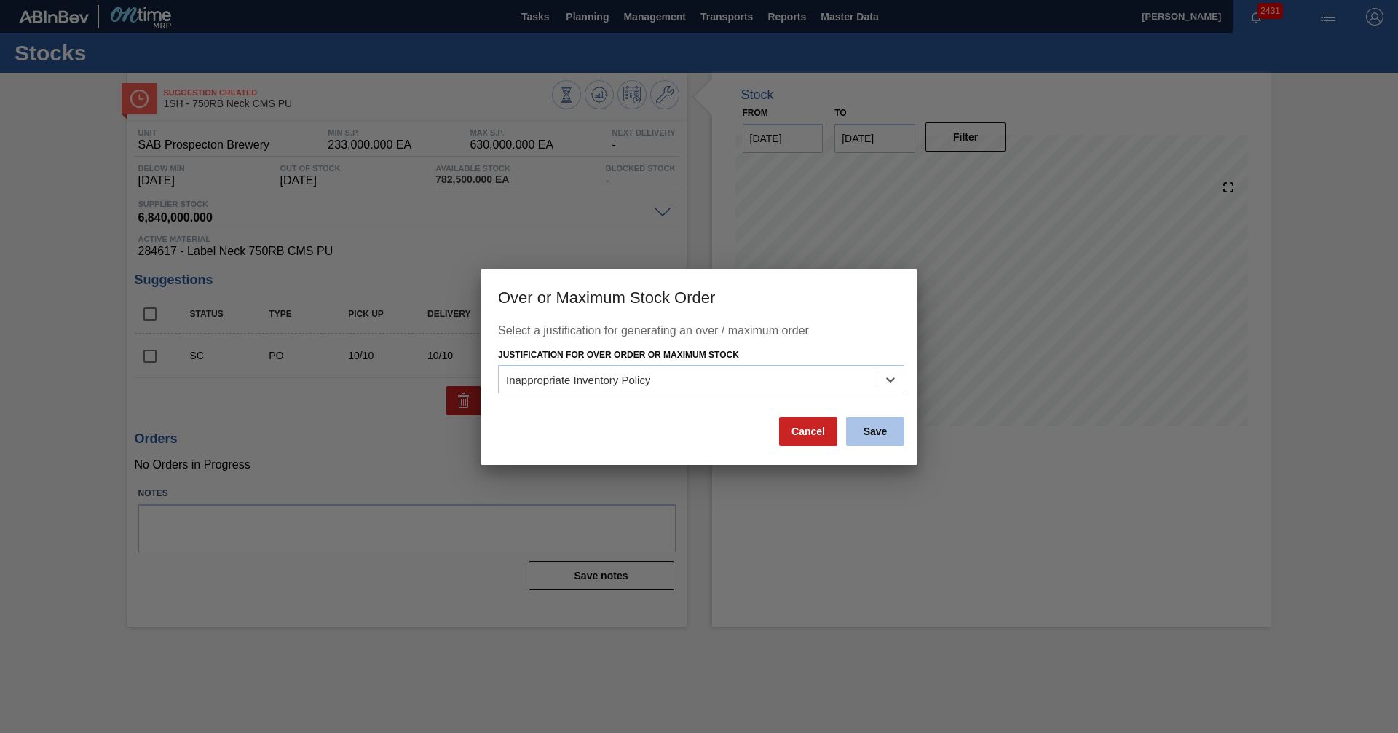
click at [888, 424] on button "Save" at bounding box center [875, 431] width 58 height 29
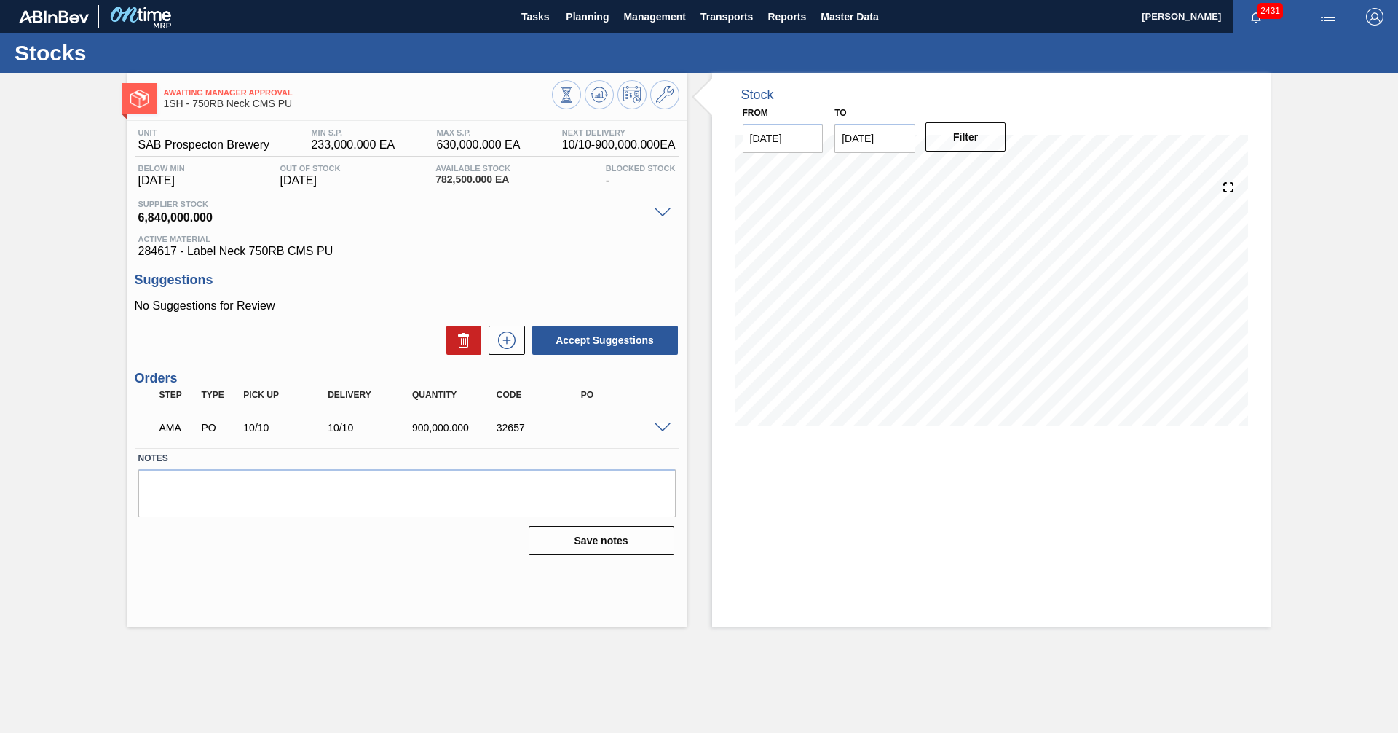
click at [665, 427] on span at bounding box center [662, 427] width 17 height 11
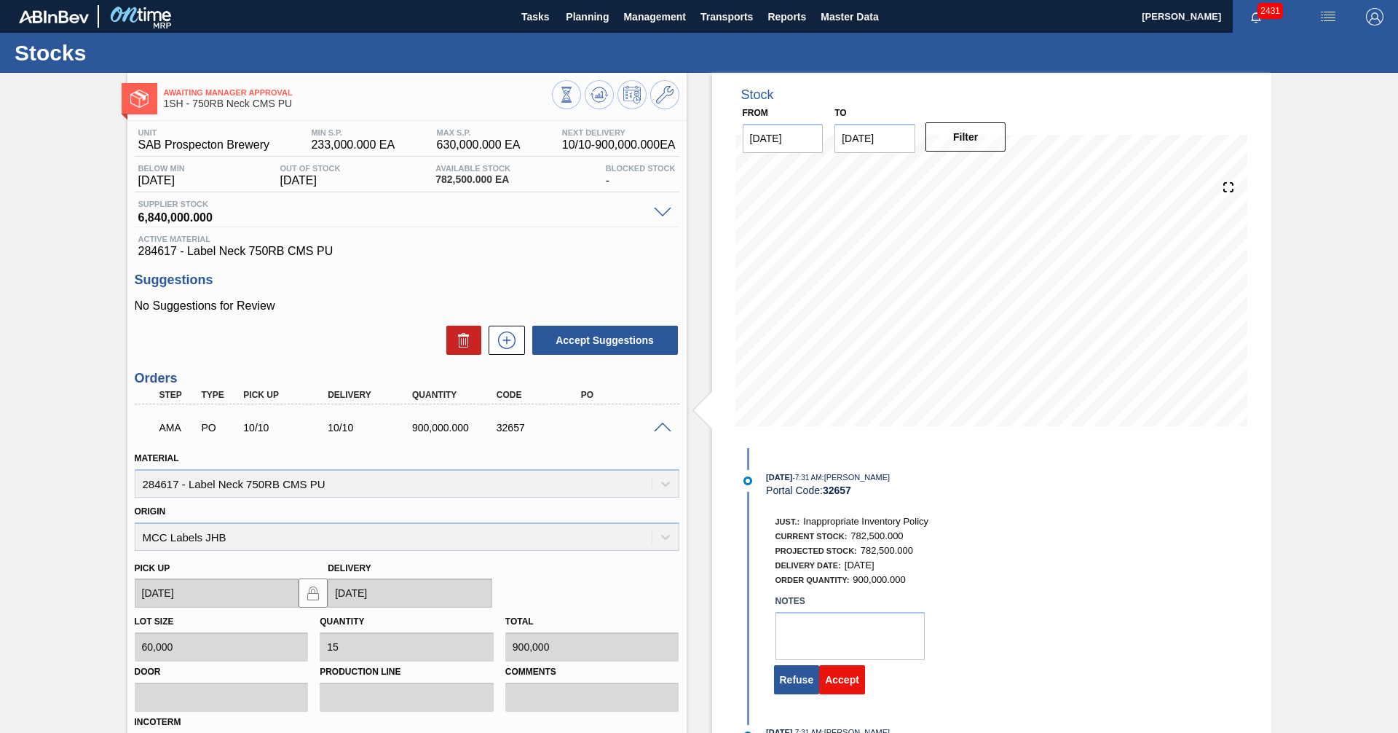
click at [838, 680] on button "Accept" at bounding box center [842, 679] width 46 height 29
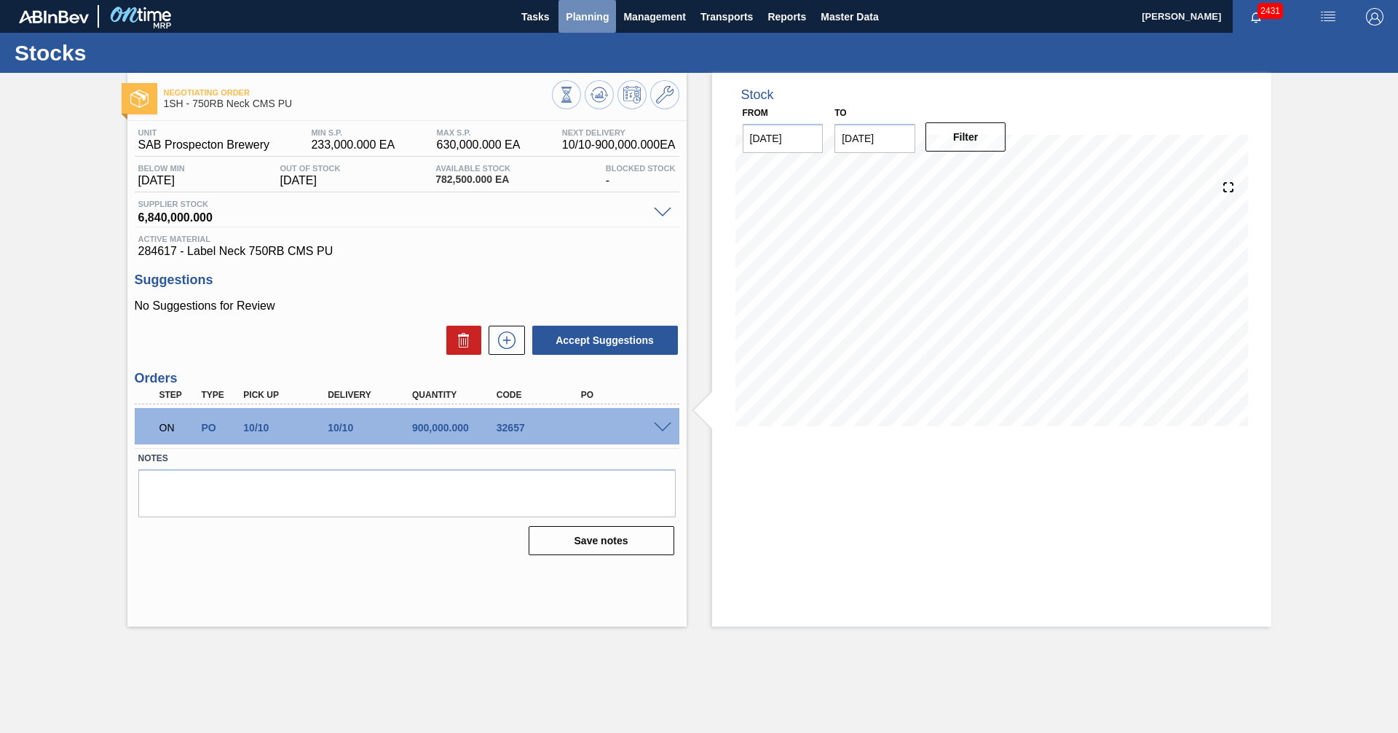
click at [585, 14] on span "Planning" at bounding box center [587, 16] width 43 height 17
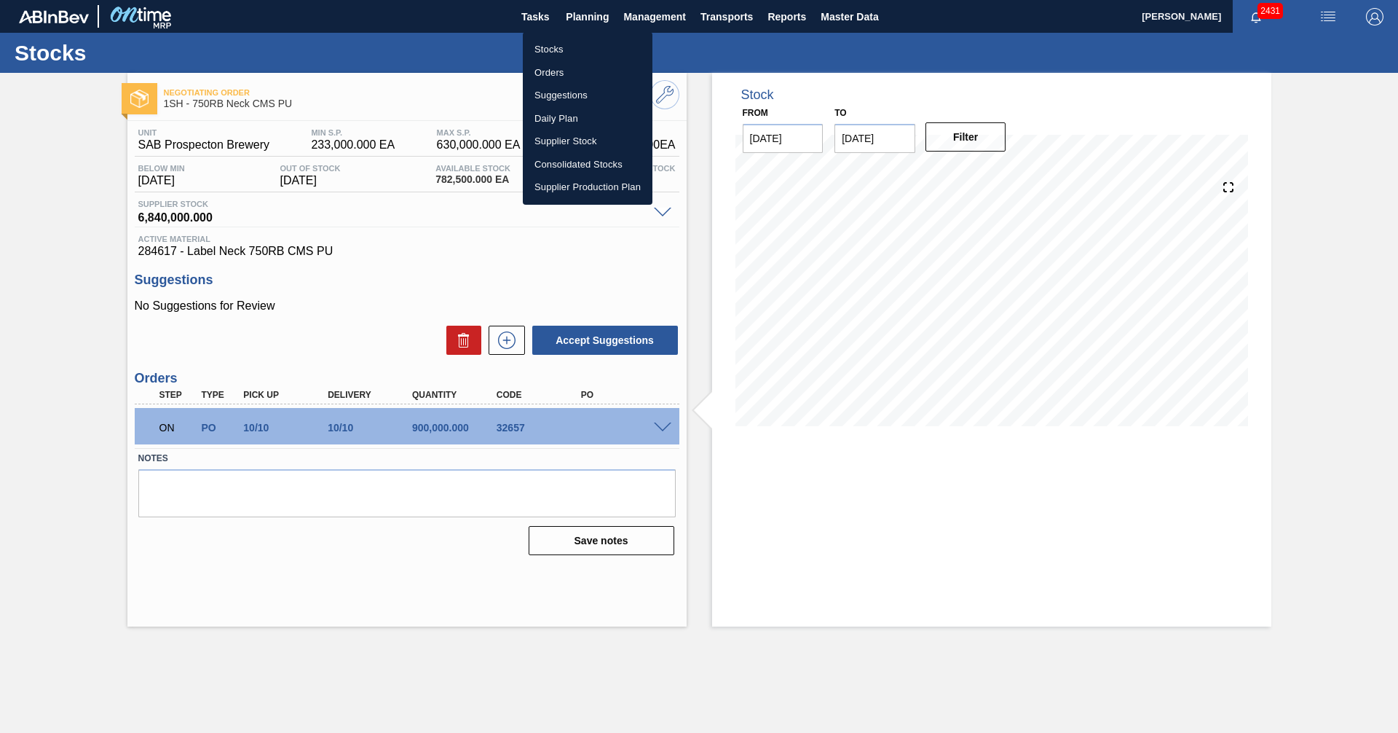
click at [443, 69] on div at bounding box center [699, 366] width 1398 height 733
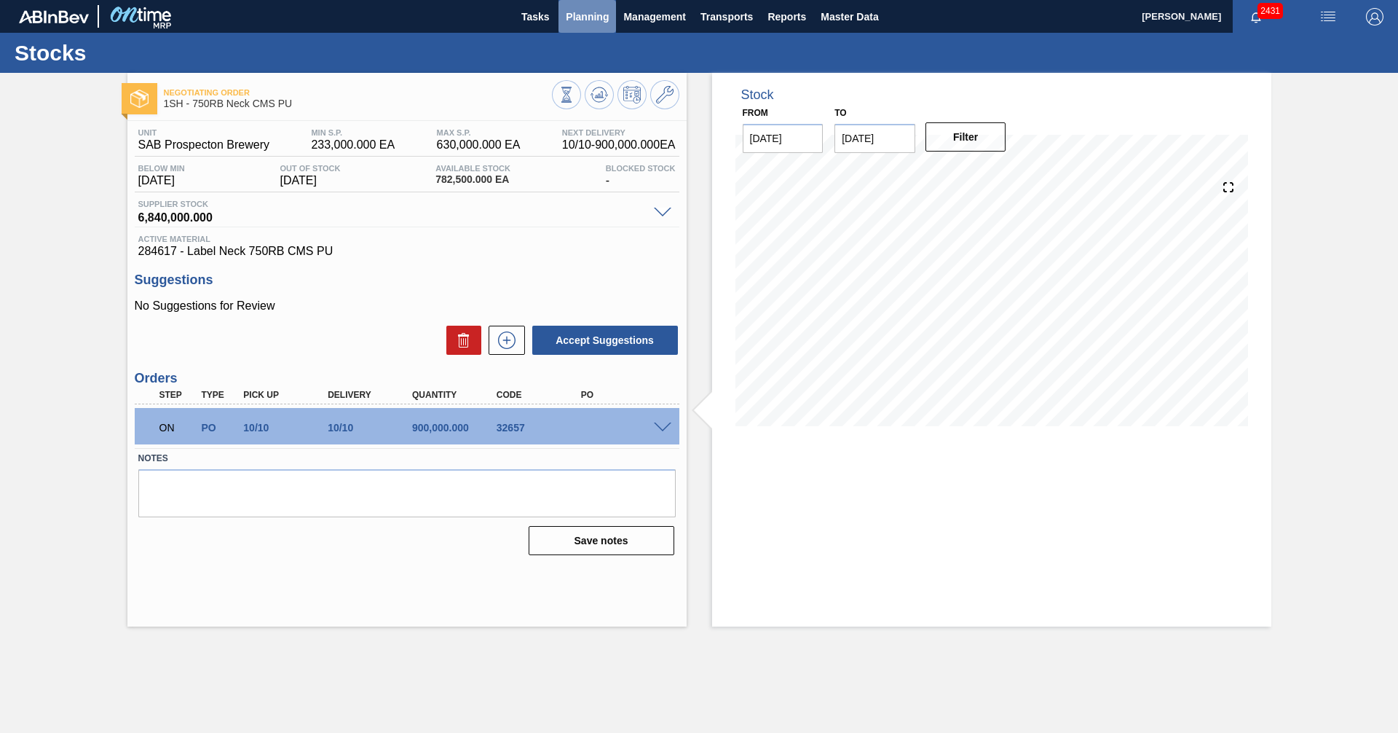
click at [577, 15] on span "Planning" at bounding box center [587, 16] width 43 height 17
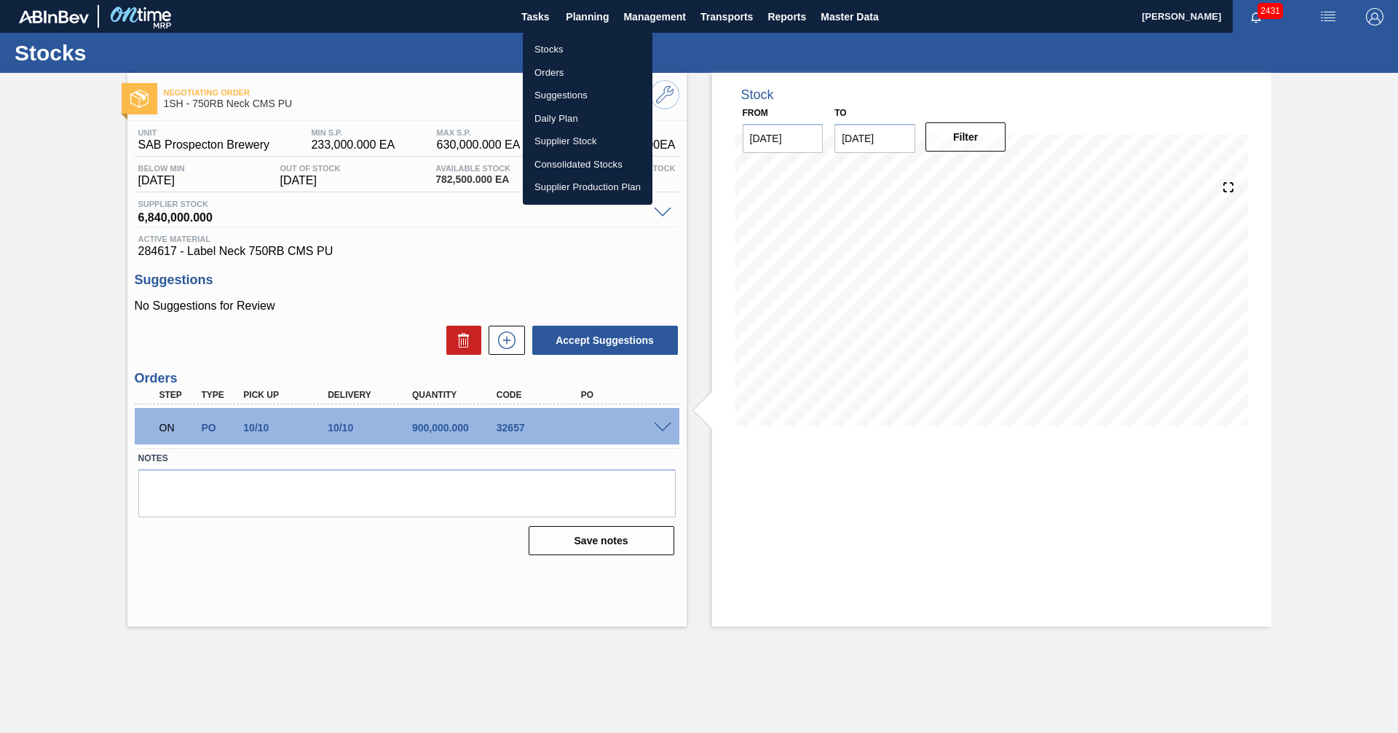
click at [546, 50] on li "Stocks" at bounding box center [588, 49] width 130 height 23
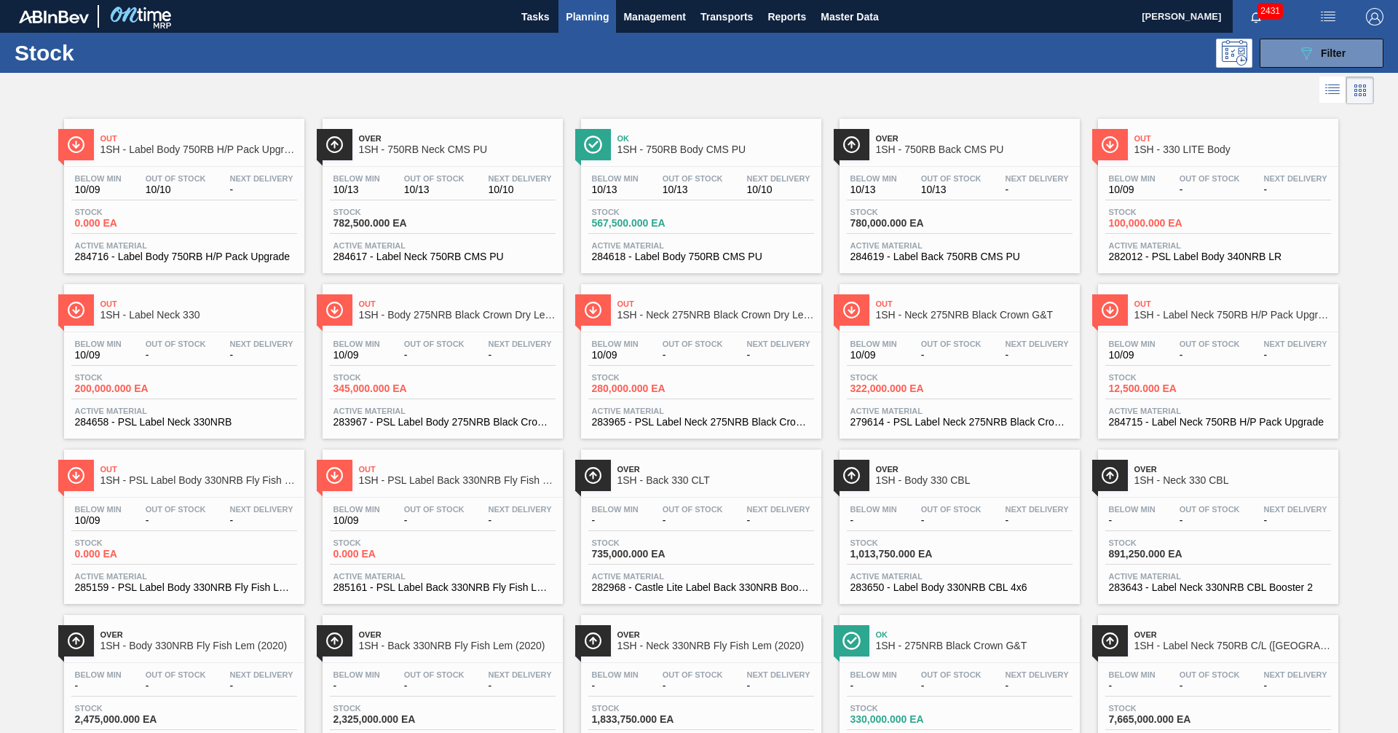
click at [931, 148] on span "1SH - 750RB Back CMS PU" at bounding box center [974, 149] width 197 height 11
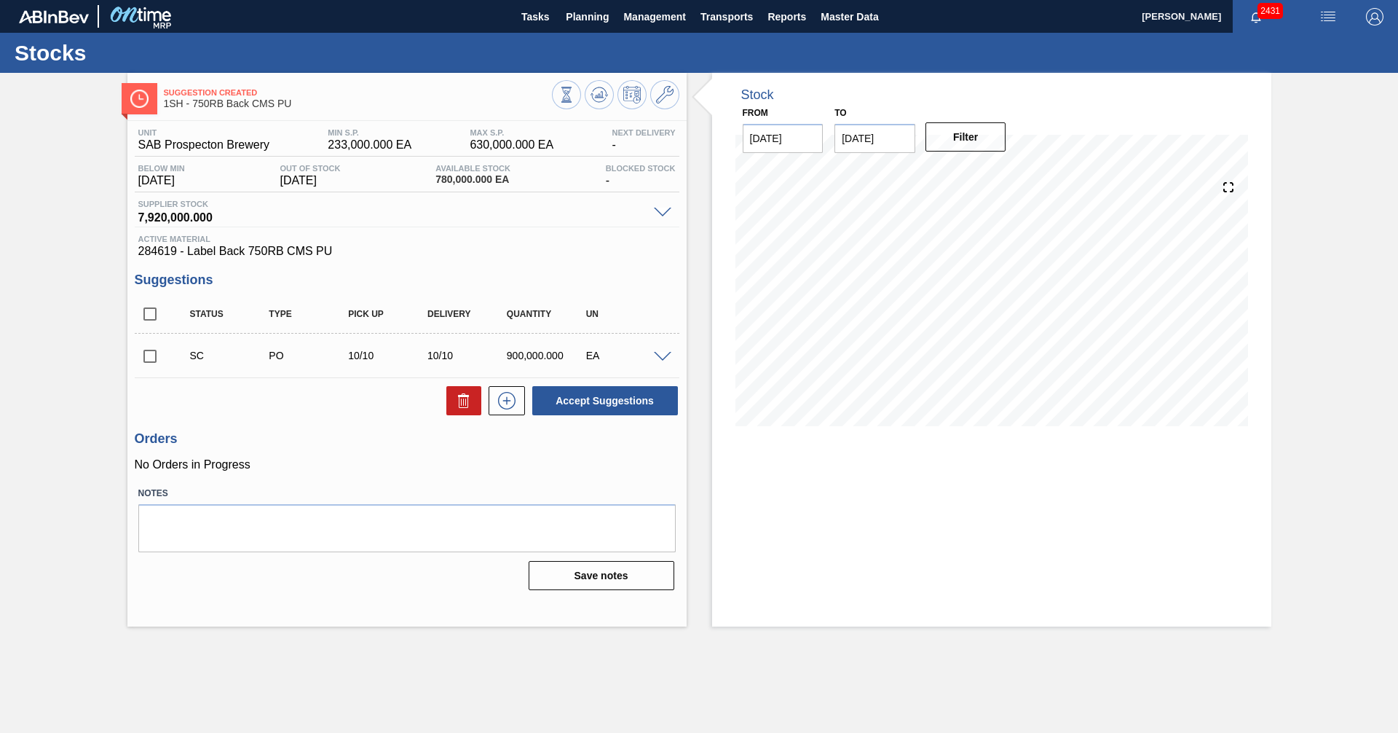
click at [146, 358] on input "checkbox" at bounding box center [150, 356] width 31 height 31
click at [626, 399] on button "Accept Suggestions" at bounding box center [605, 400] width 146 height 29
checkbox input "false"
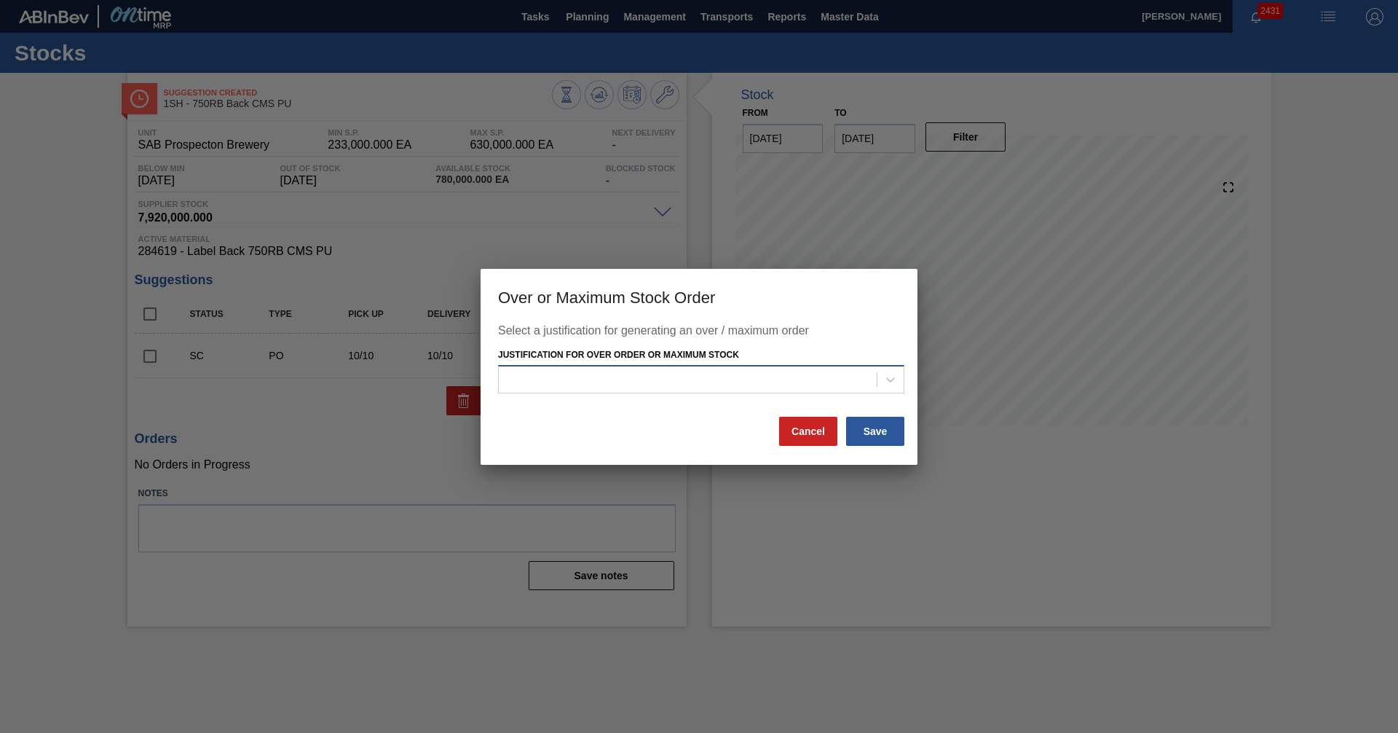
click at [702, 380] on div at bounding box center [688, 379] width 378 height 21
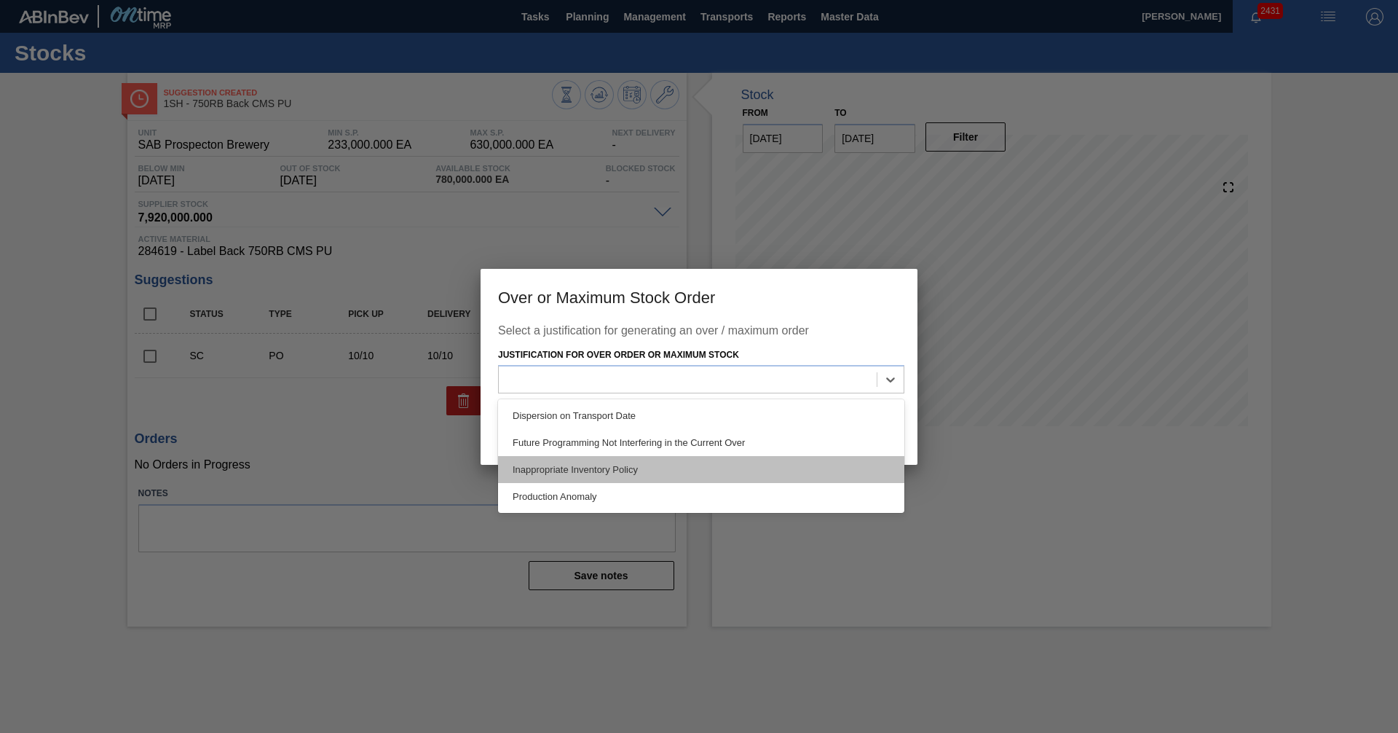
click at [587, 476] on div "Inappropriate Inventory Policy" at bounding box center [701, 469] width 406 height 27
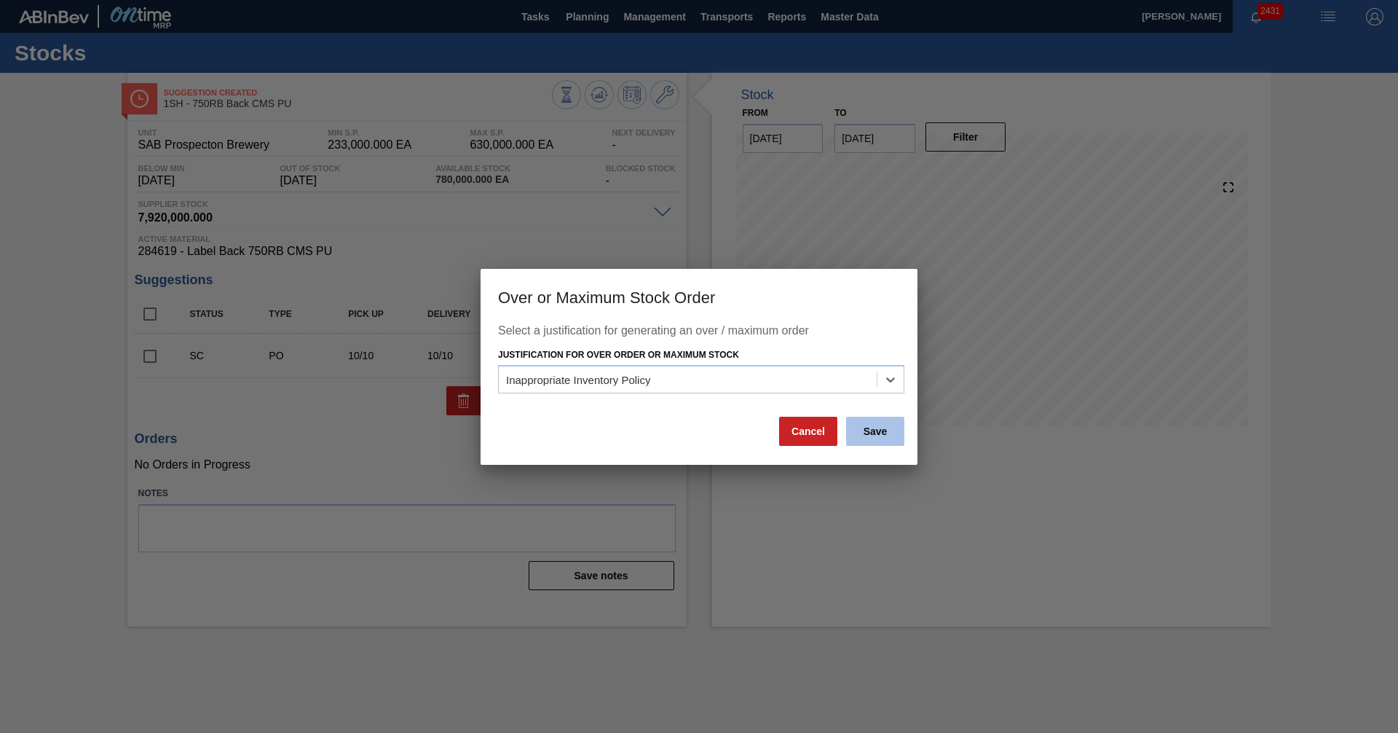
click at [878, 435] on button "Save" at bounding box center [875, 431] width 58 height 29
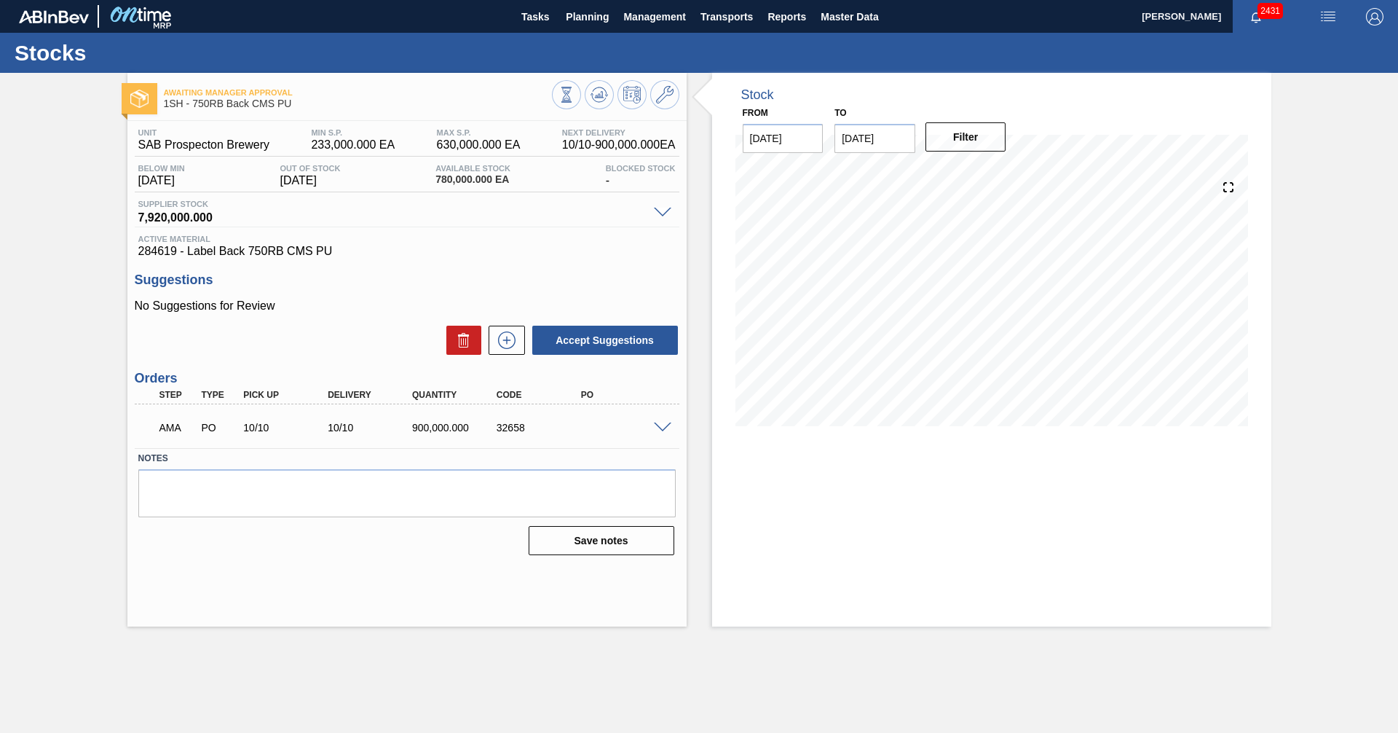
click at [667, 425] on span at bounding box center [662, 427] width 17 height 11
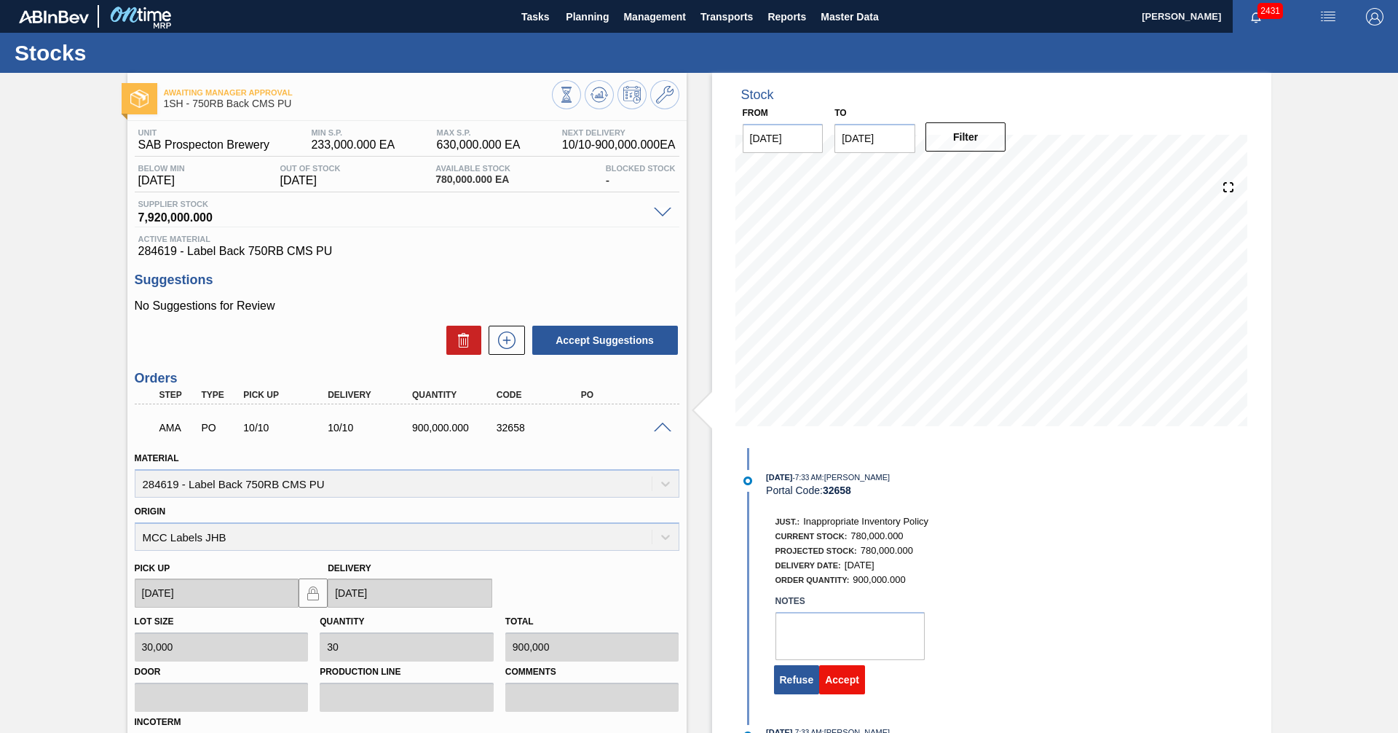
click at [844, 683] on button "Accept" at bounding box center [842, 679] width 46 height 29
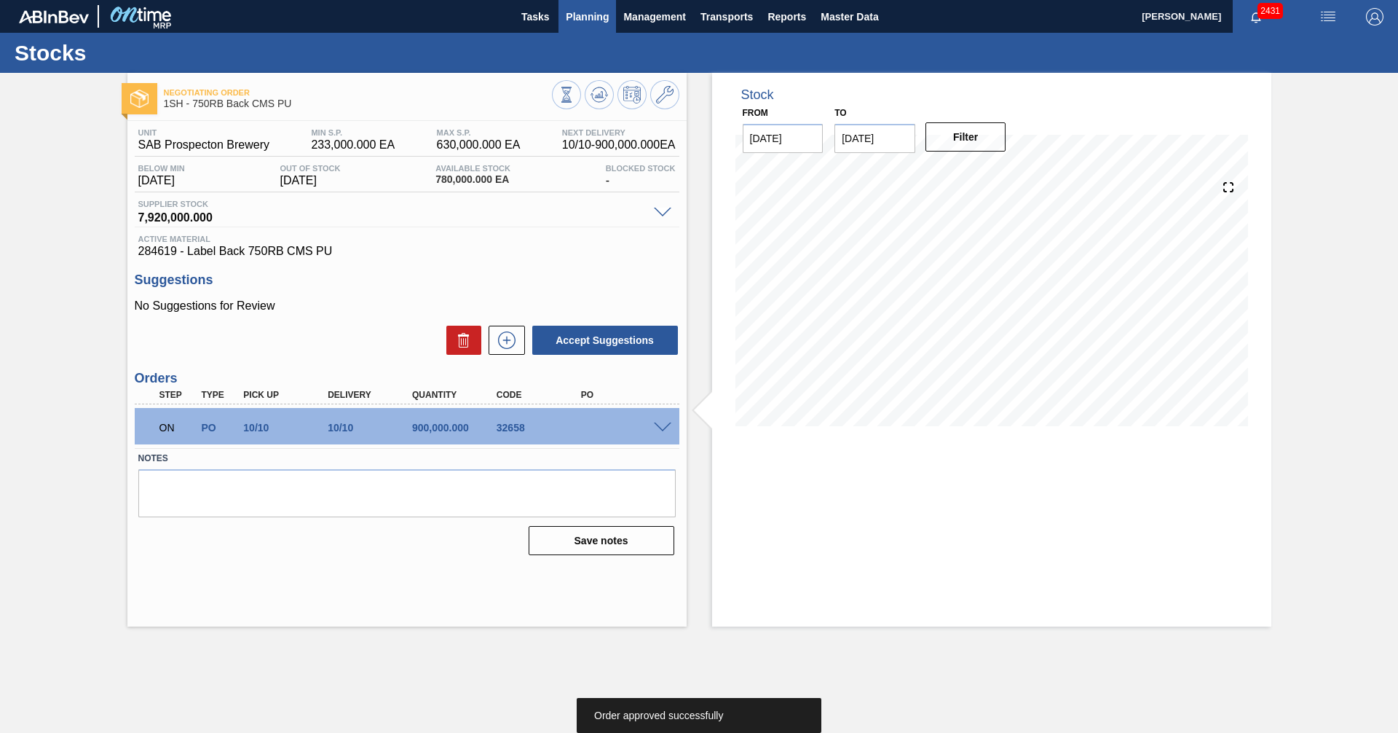
click at [593, 17] on span "Planning" at bounding box center [587, 16] width 43 height 17
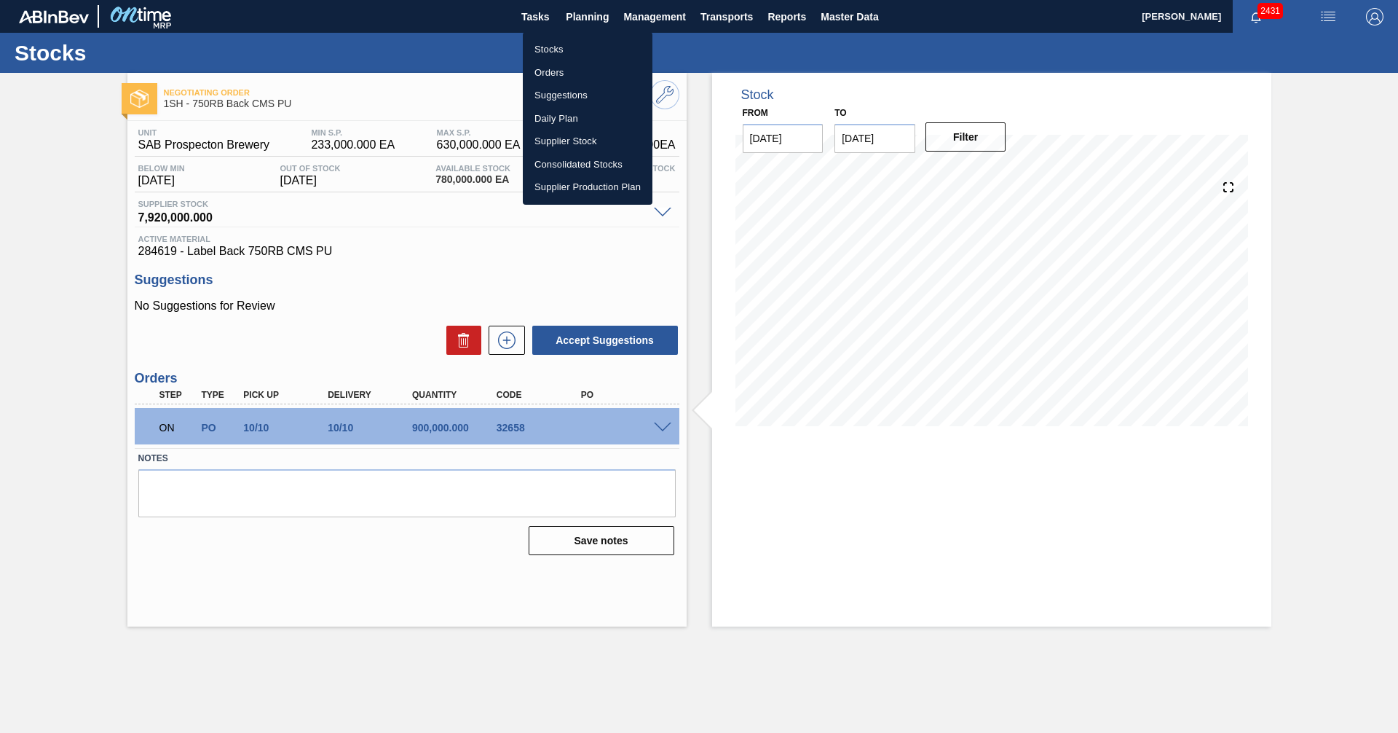
click at [555, 73] on li "Orders" at bounding box center [588, 72] width 130 height 23
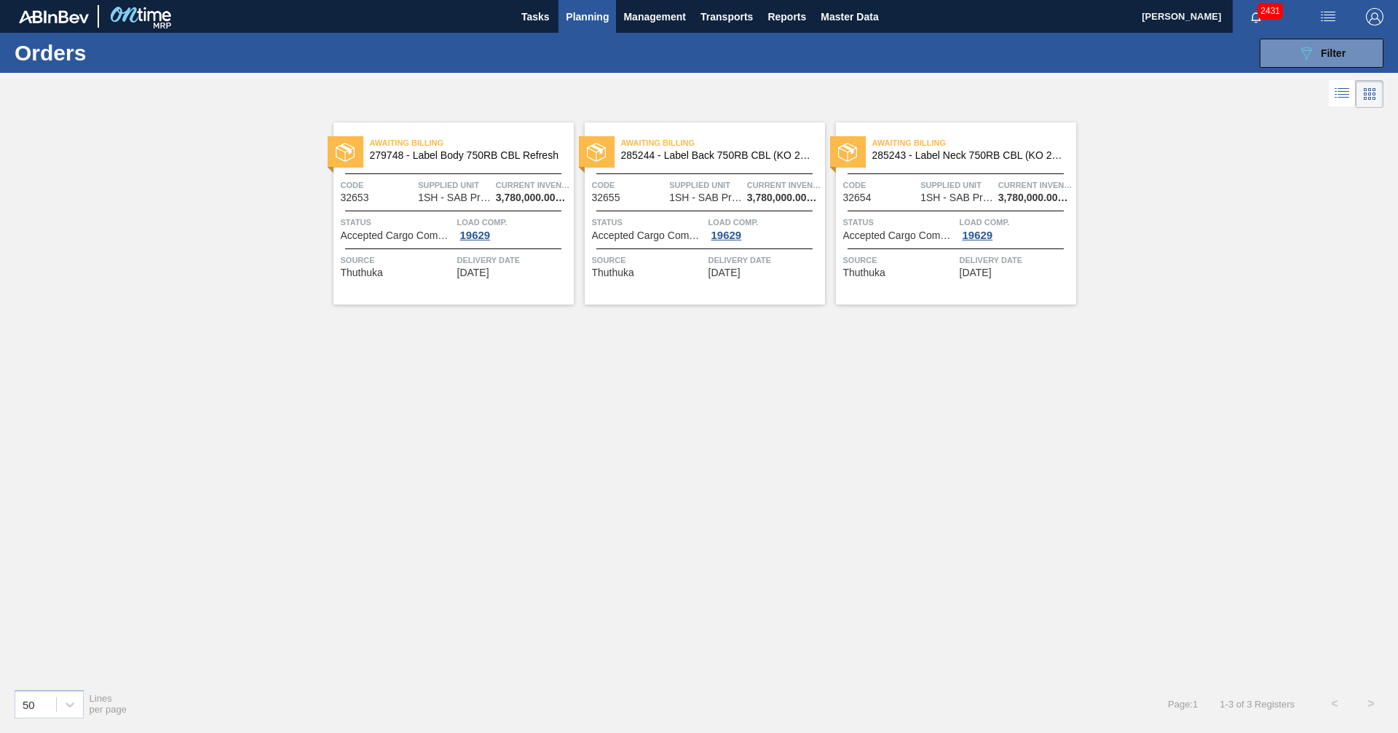
click at [863, 410] on div "Awaiting Billing 279748 - Label Body 750RB CBL Refresh Code 32653 Supplied Unit…" at bounding box center [699, 393] width 1398 height 565
click at [846, 585] on div "Awaiting Billing 279748 - Label Body 750RB CBL Refresh Code 32653 Supplied Unit…" at bounding box center [699, 393] width 1398 height 565
click at [411, 232] on span "Accepted Cargo Composition" at bounding box center [397, 235] width 113 height 11
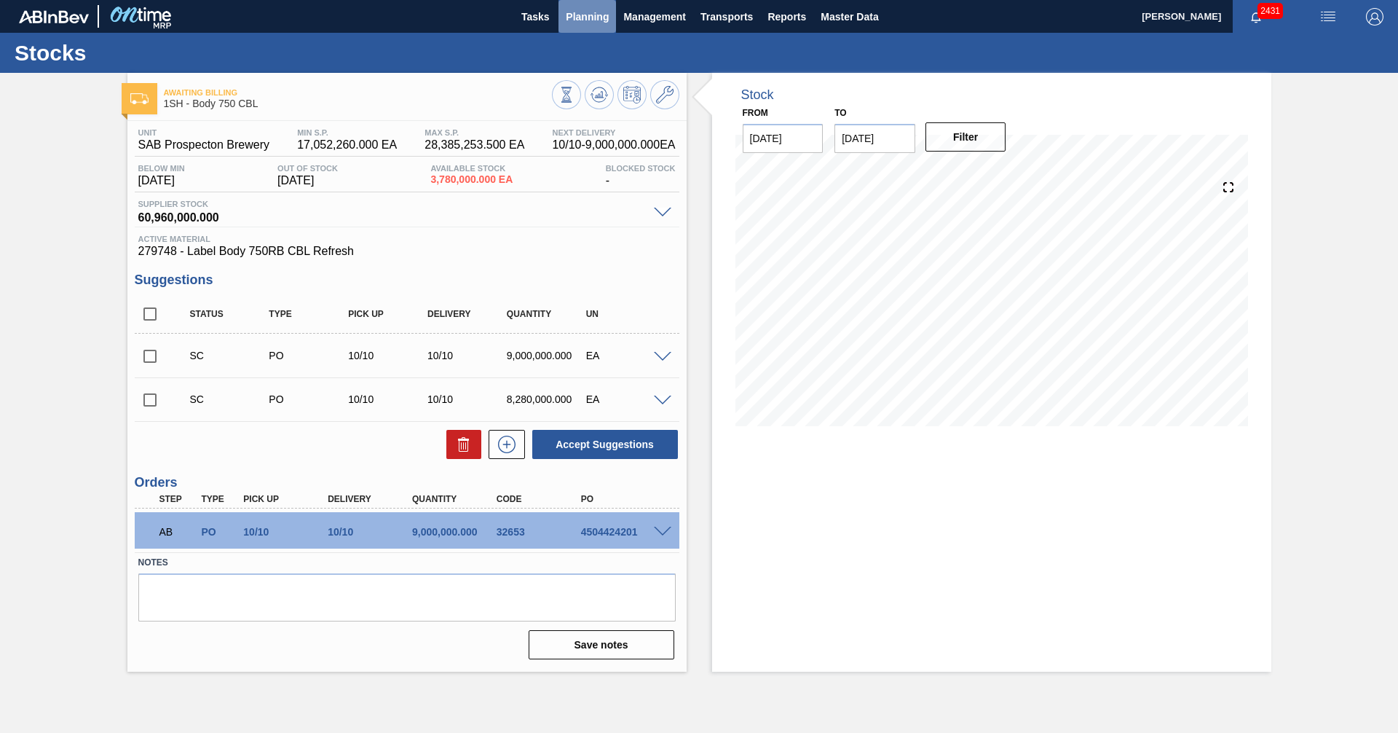
click at [588, 16] on span "Planning" at bounding box center [587, 16] width 43 height 17
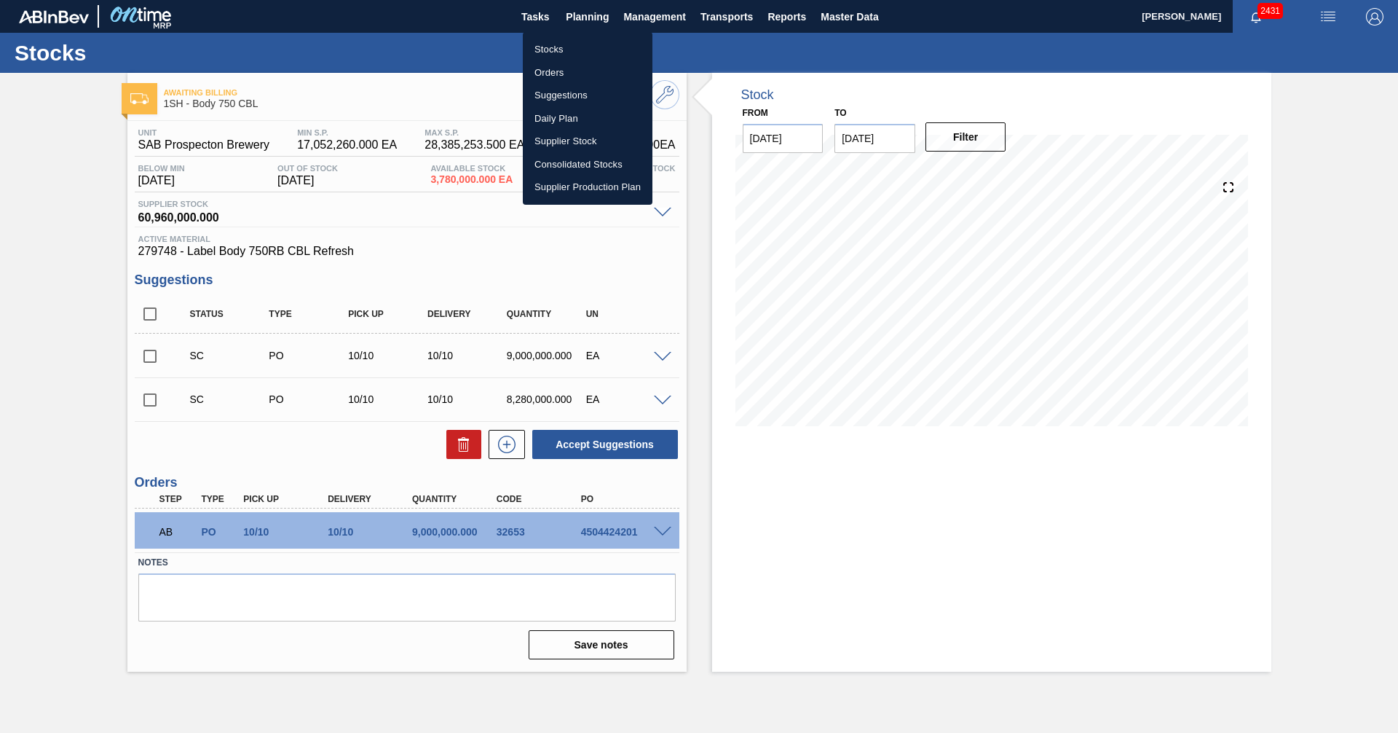
click at [544, 47] on li "Stocks" at bounding box center [588, 49] width 130 height 23
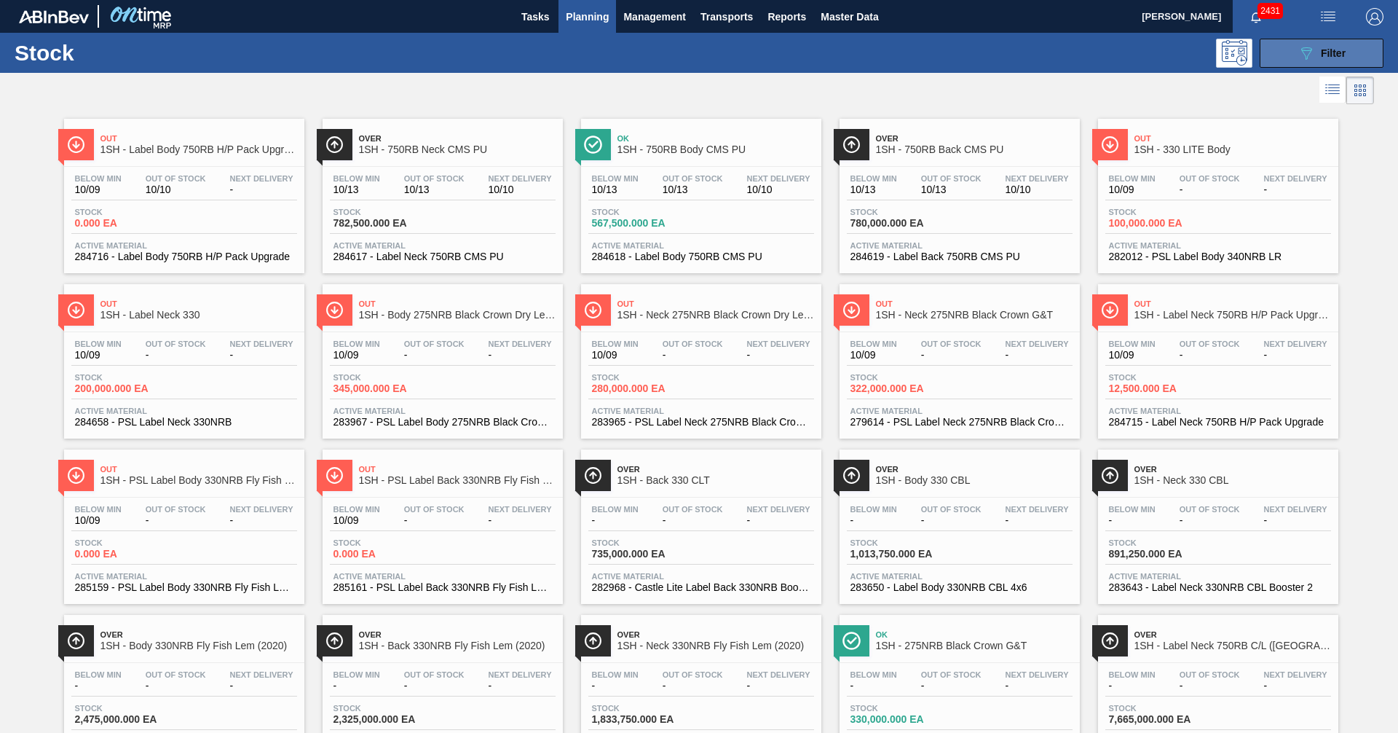
click at [1307, 58] on icon "089F7B8B-B2A5-4AFE-B5C0-19BA573D28AC" at bounding box center [1306, 52] width 17 height 17
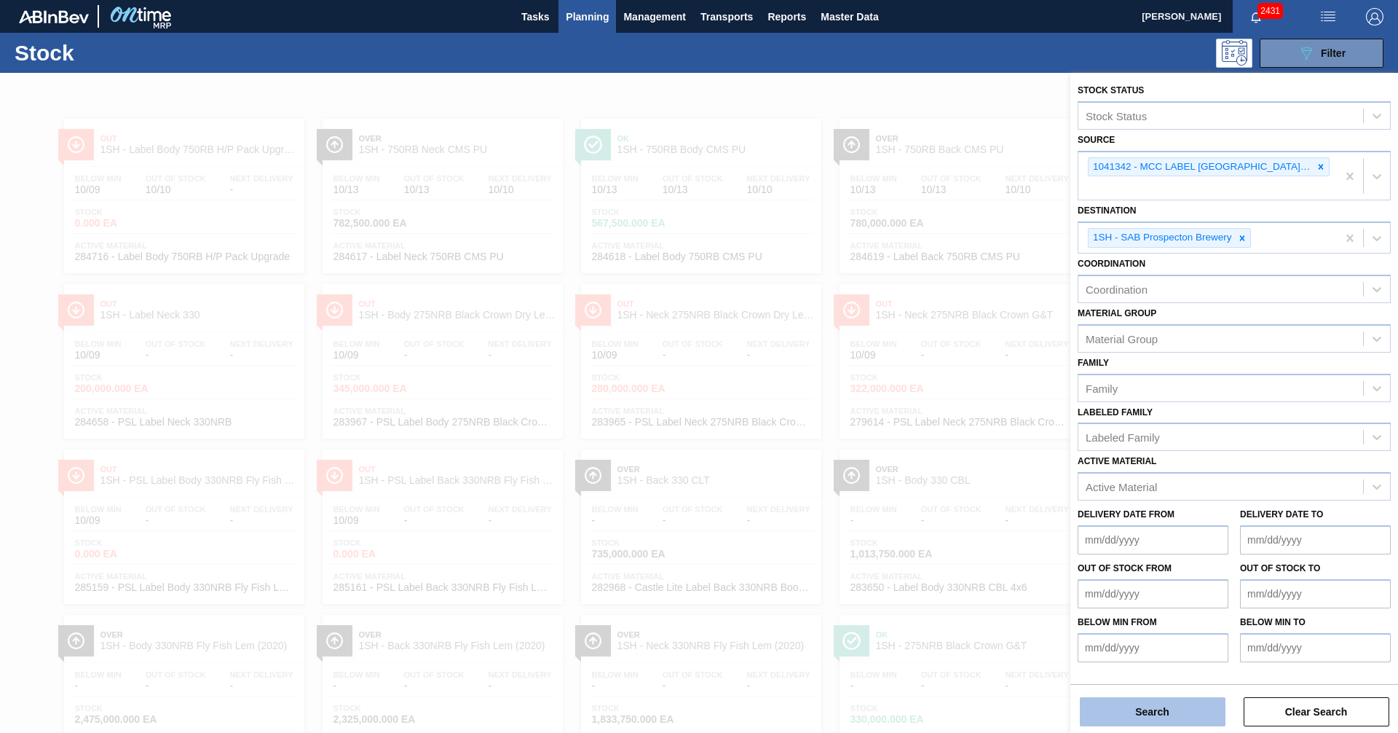
click at [1150, 714] on button "Search" at bounding box center [1153, 711] width 146 height 29
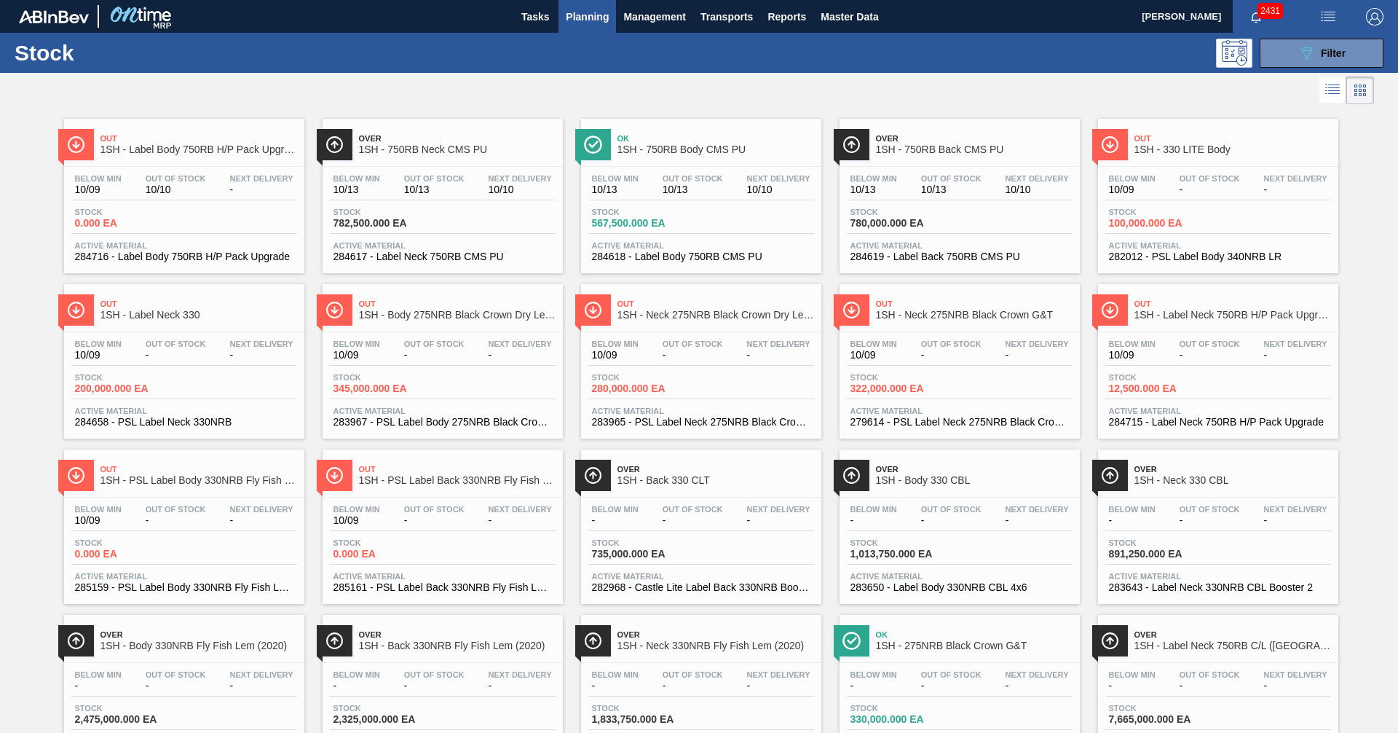
click at [575, 15] on span "Planning" at bounding box center [587, 16] width 43 height 17
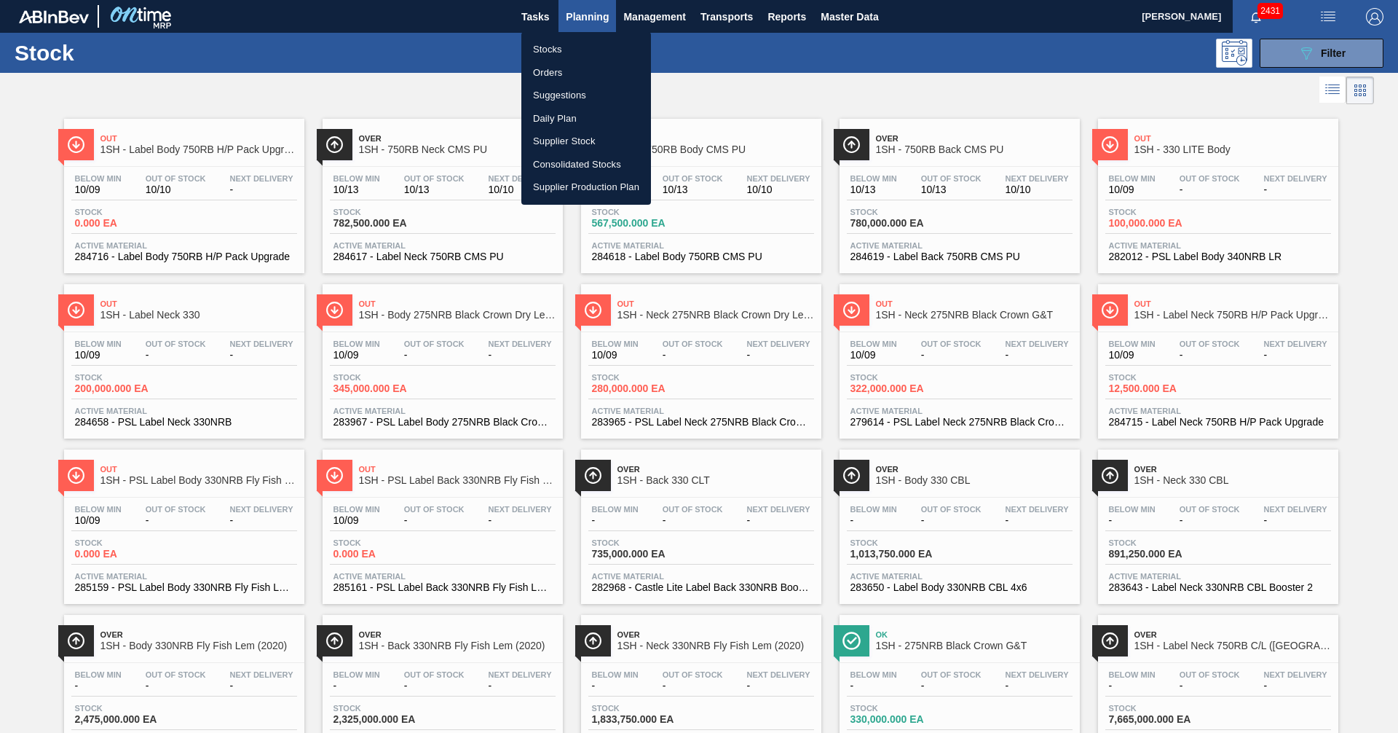
click at [550, 73] on li "Orders" at bounding box center [586, 72] width 130 height 23
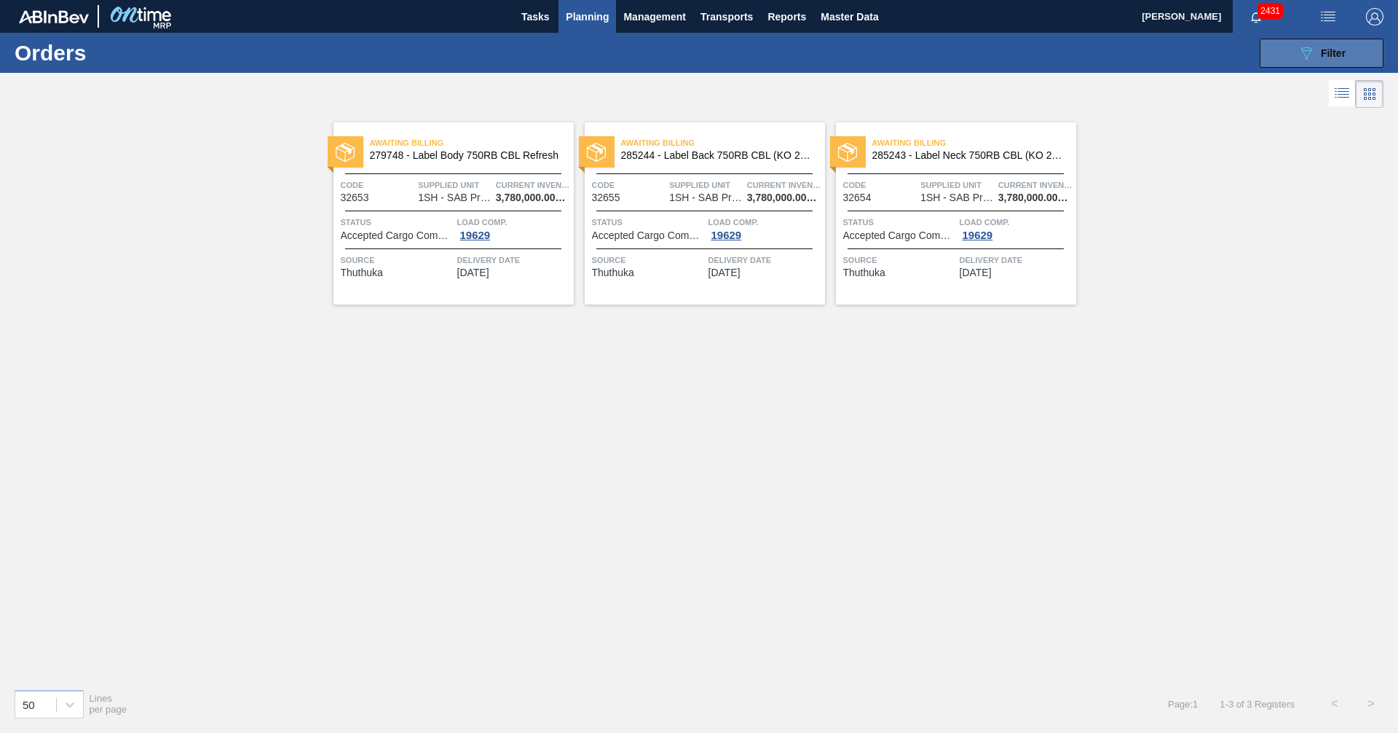
click at [1293, 52] on button "089F7B8B-B2A5-4AFE-B5C0-19BA573D28AC Filter" at bounding box center [1322, 53] width 124 height 29
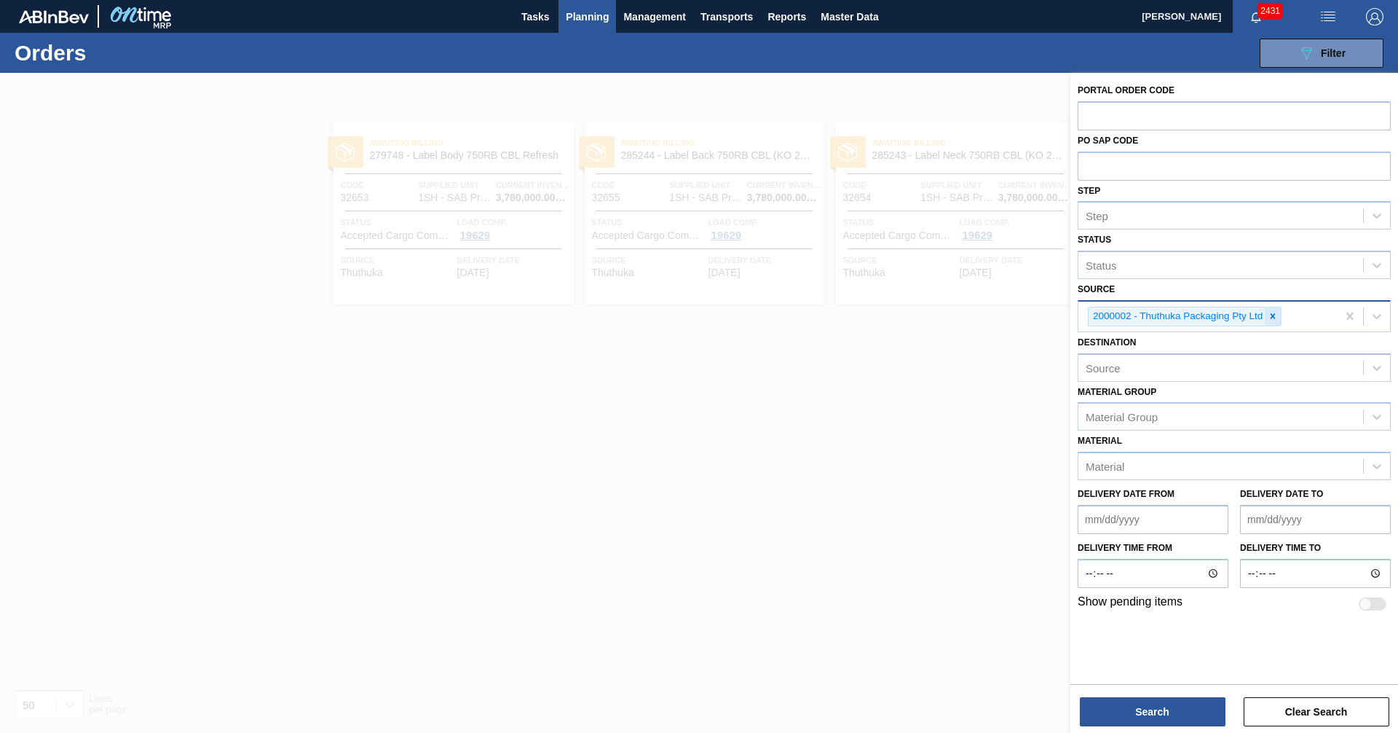
click at [1272, 318] on icon at bounding box center [1273, 316] width 5 height 5
click at [1181, 315] on div "Source" at bounding box center [1221, 314] width 285 height 21
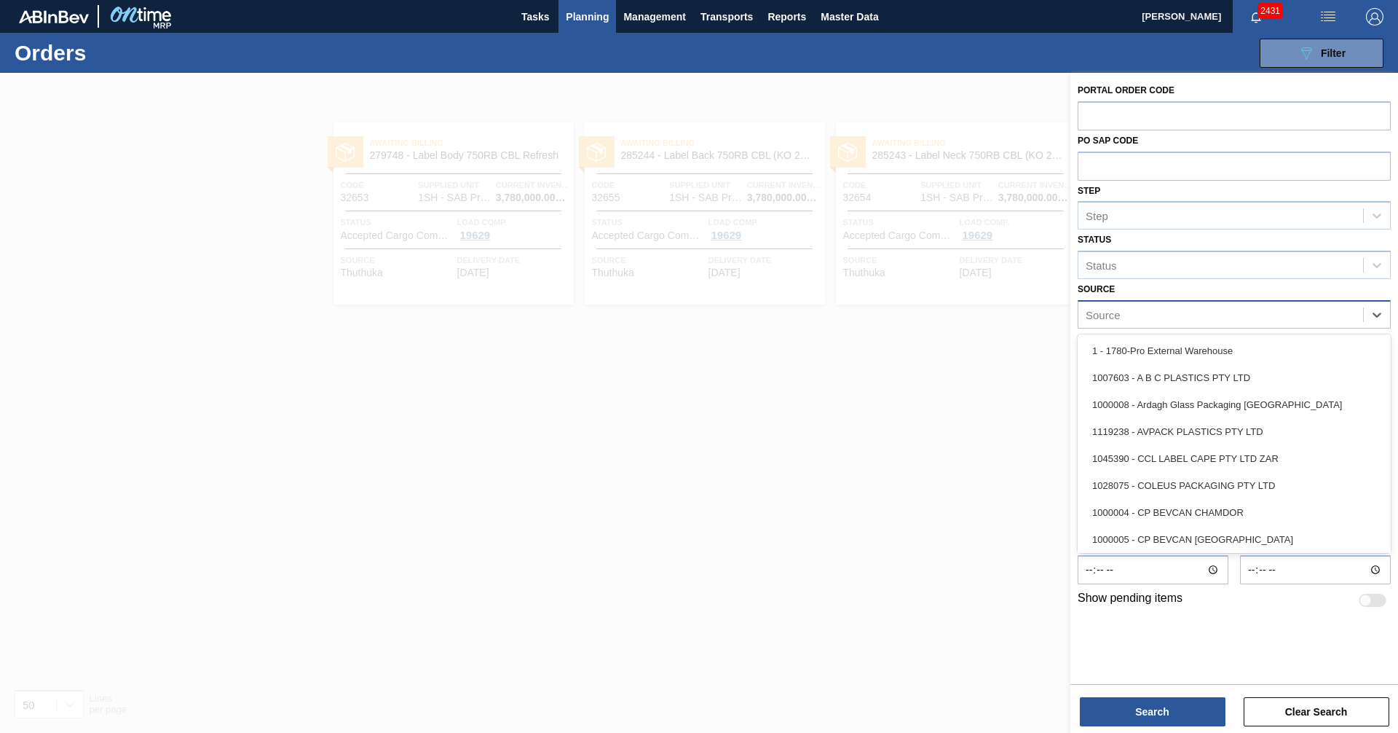
click at [1151, 310] on div "Source" at bounding box center [1221, 314] width 285 height 21
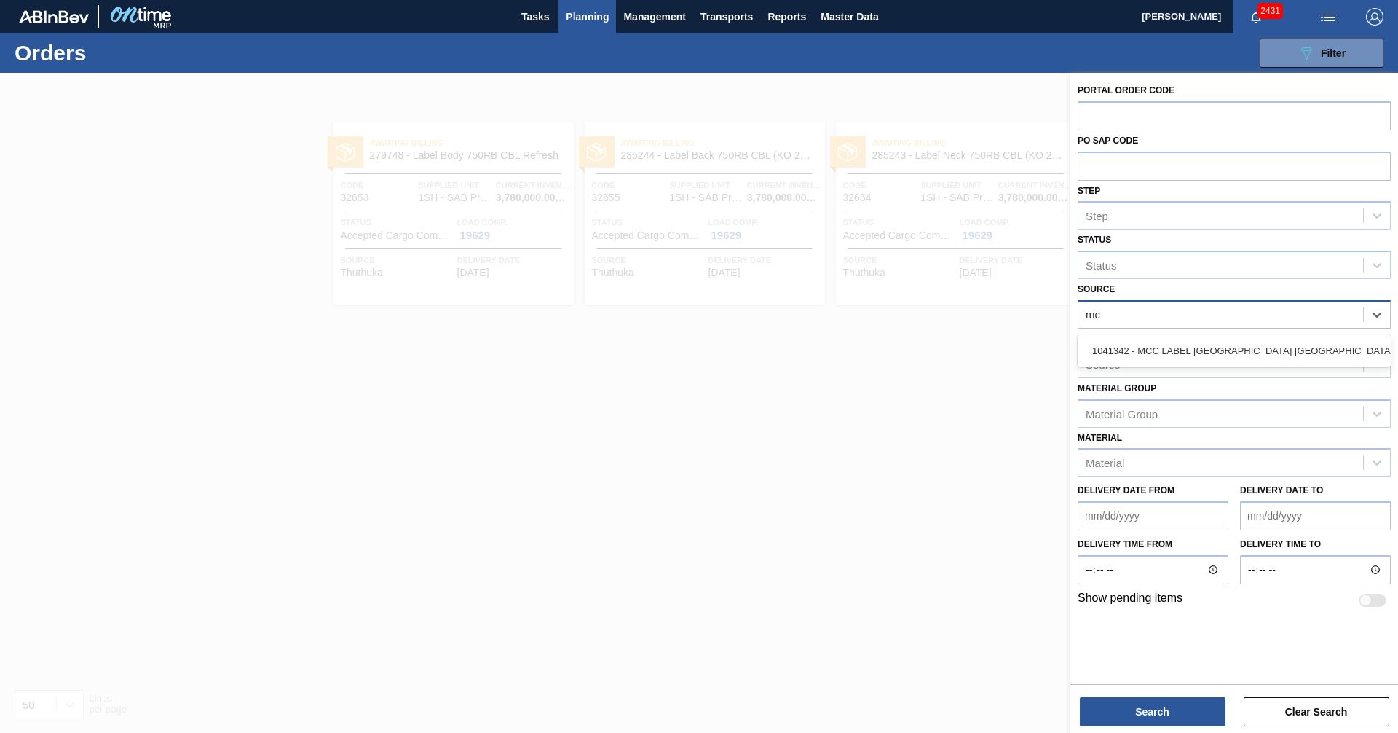
type input "mcc"
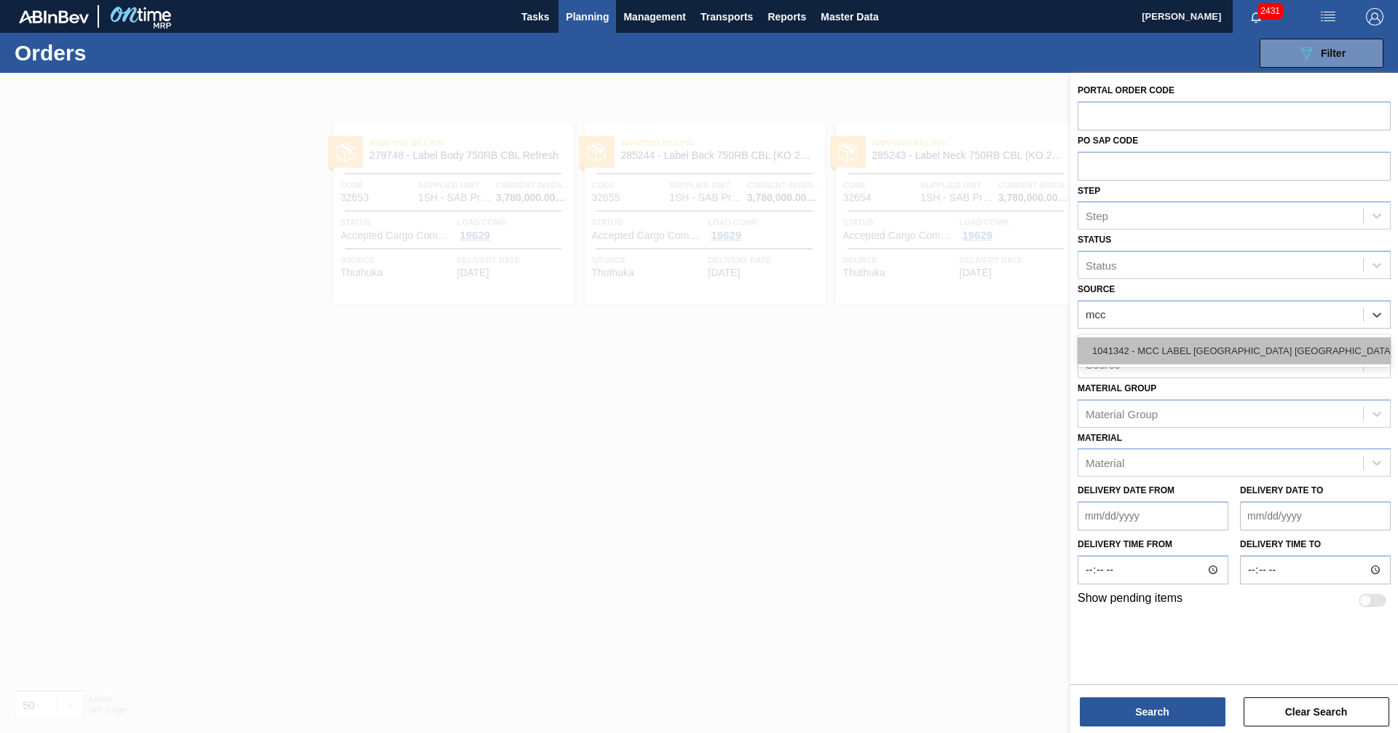
click at [1231, 347] on div "1041342 - MCC LABEL [GEOGRAPHIC_DATA] [GEOGRAPHIC_DATA]" at bounding box center [1234, 350] width 313 height 27
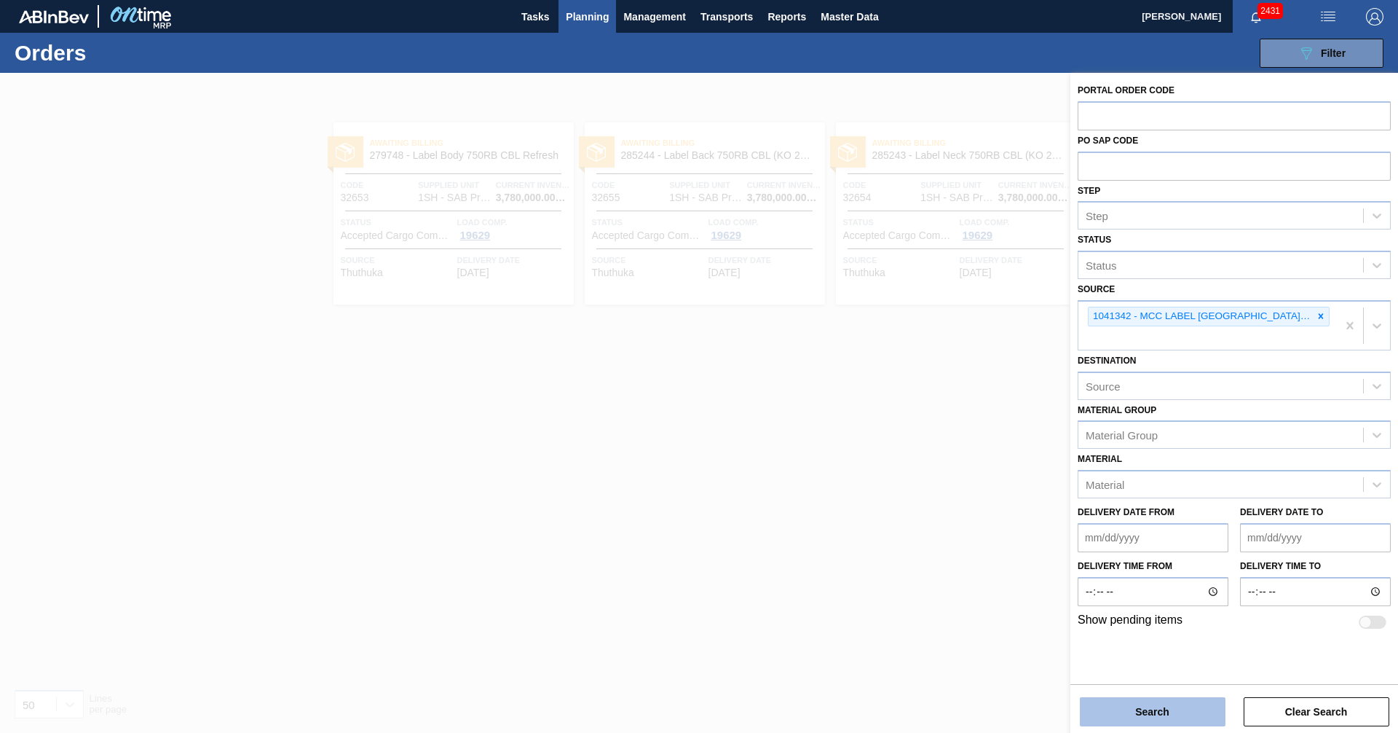
click at [1138, 713] on button "Search" at bounding box center [1153, 711] width 146 height 29
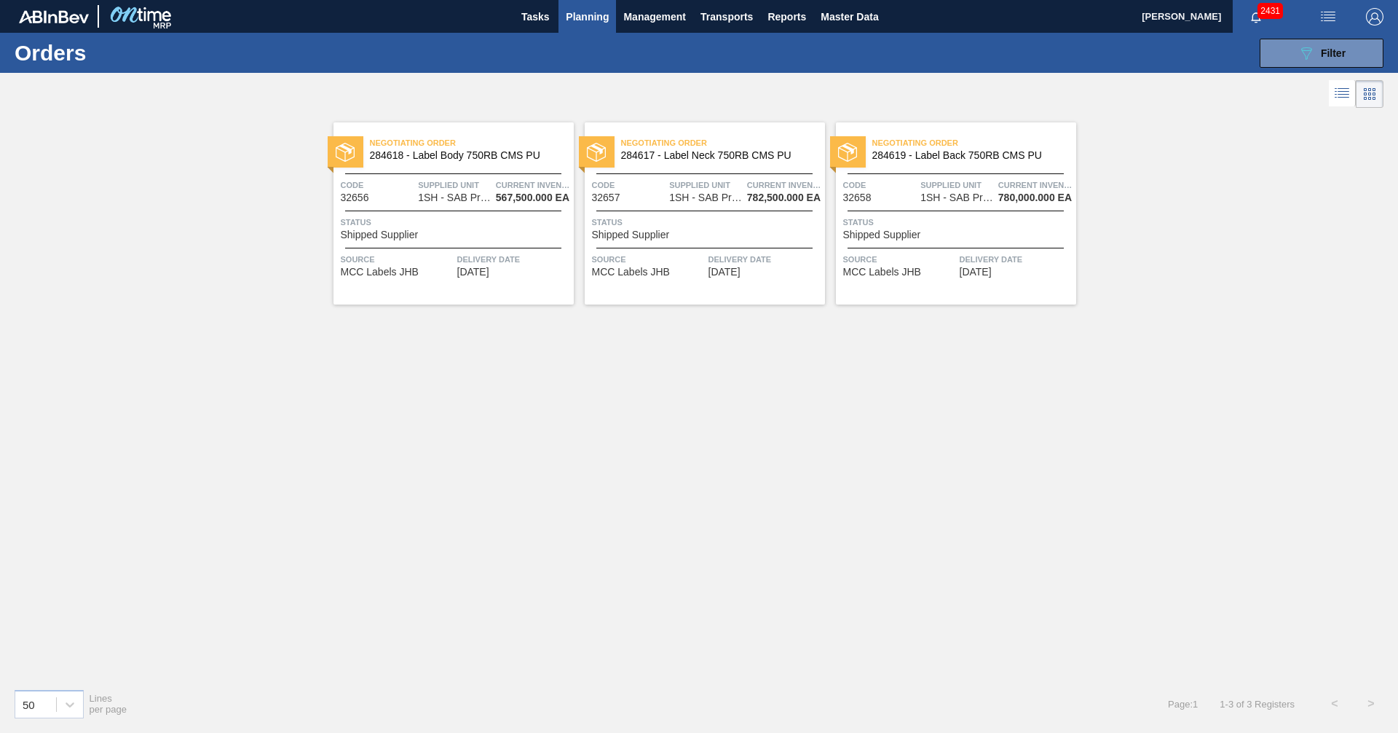
click at [658, 447] on div "Negotiating Order 284618 - Label Body 750RB CMS PU Code 32656 Supplied Unit 1SH…" at bounding box center [699, 393] width 1398 height 565
